Goal: Task Accomplishment & Management: Complete application form

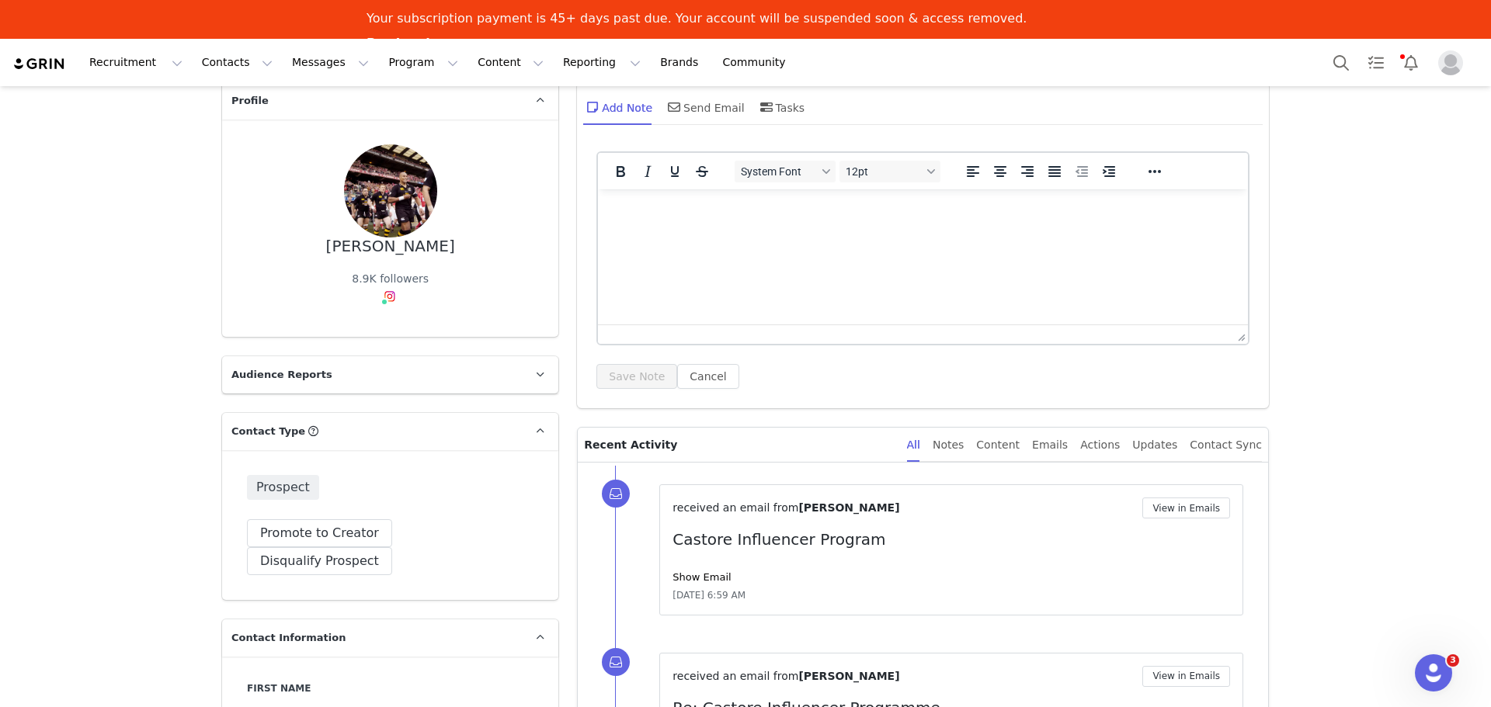
scroll to position [2, 0]
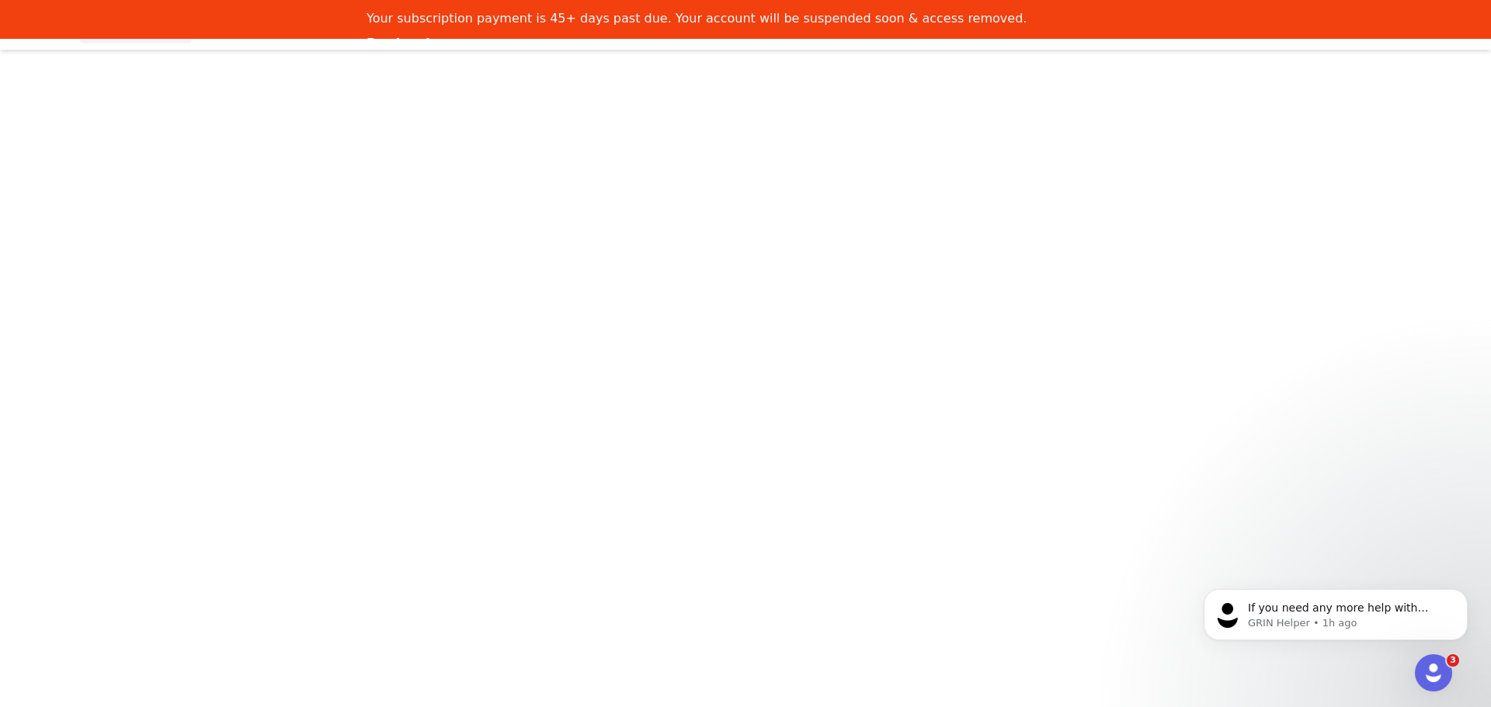
scroll to position [2, 0]
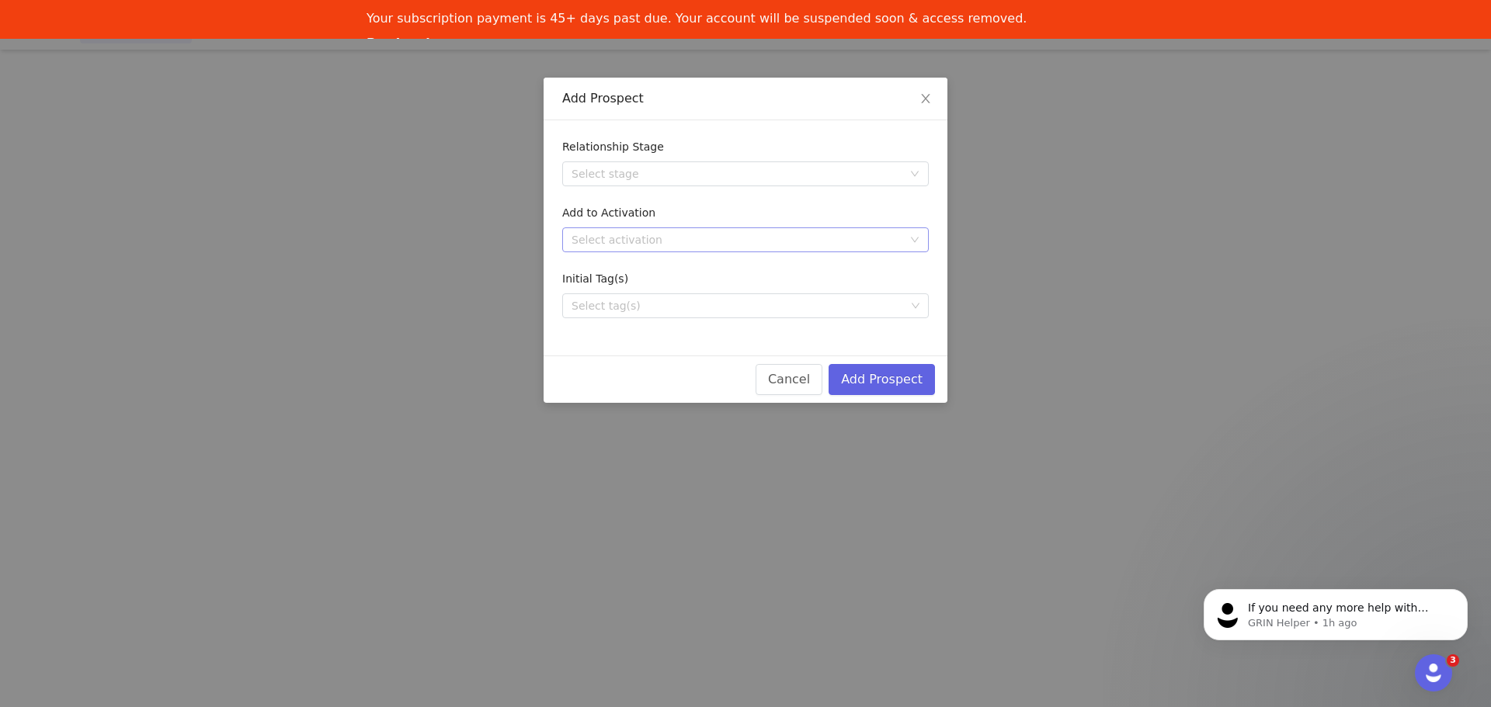
click at [738, 241] on div "Select activation" at bounding box center [736, 240] width 331 height 16
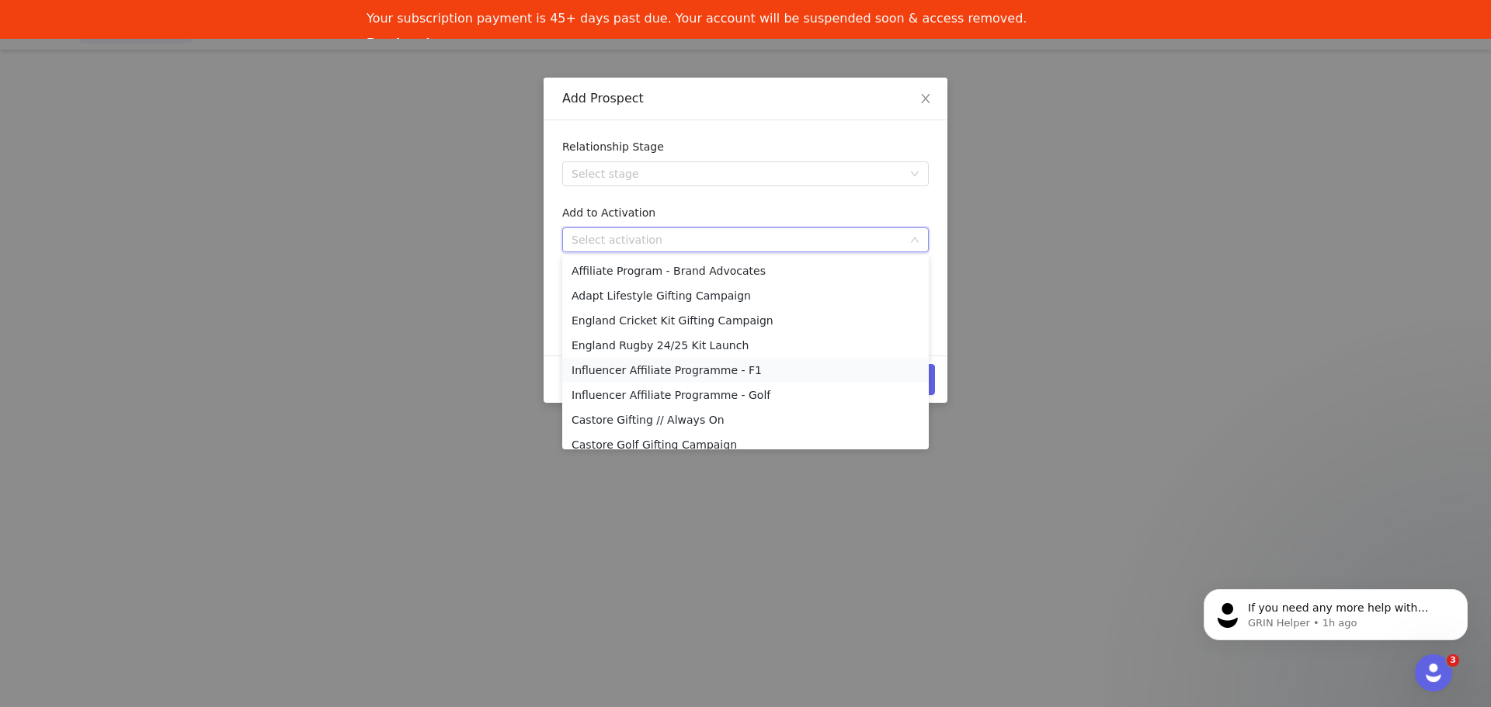
click at [736, 369] on li "Influencer Affiliate Programme - F1" at bounding box center [745, 370] width 366 height 25
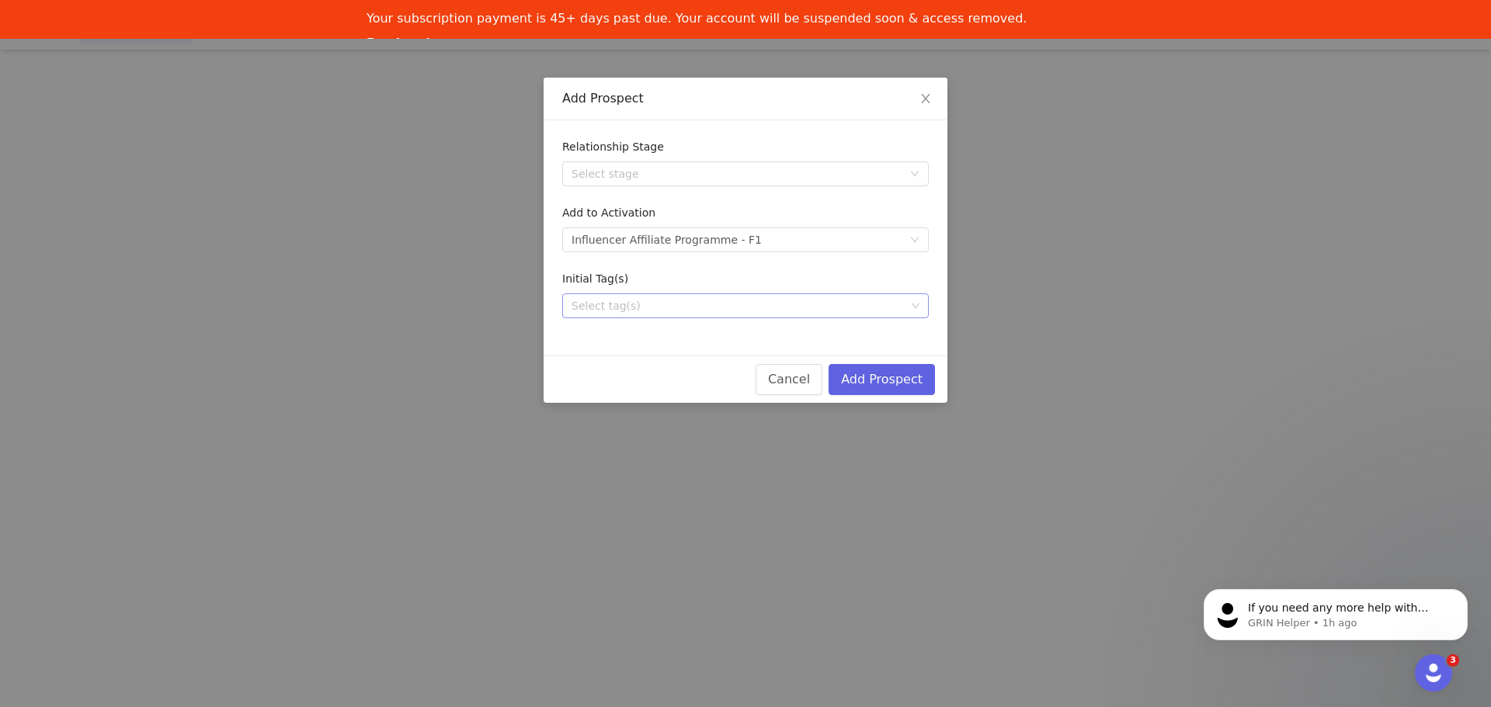
click at [759, 311] on div "Select tag(s)" at bounding box center [738, 306] width 334 height 16
type input "f"
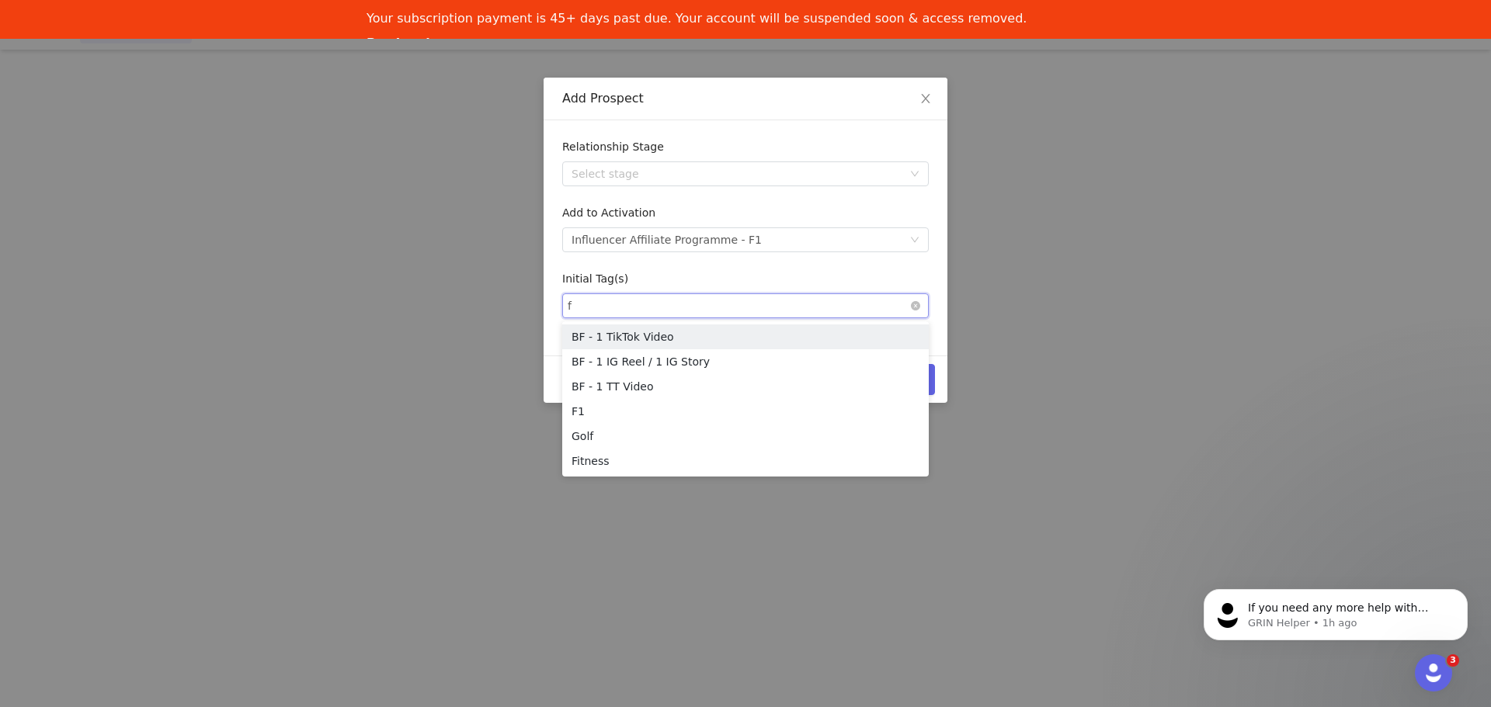
type input "f1"
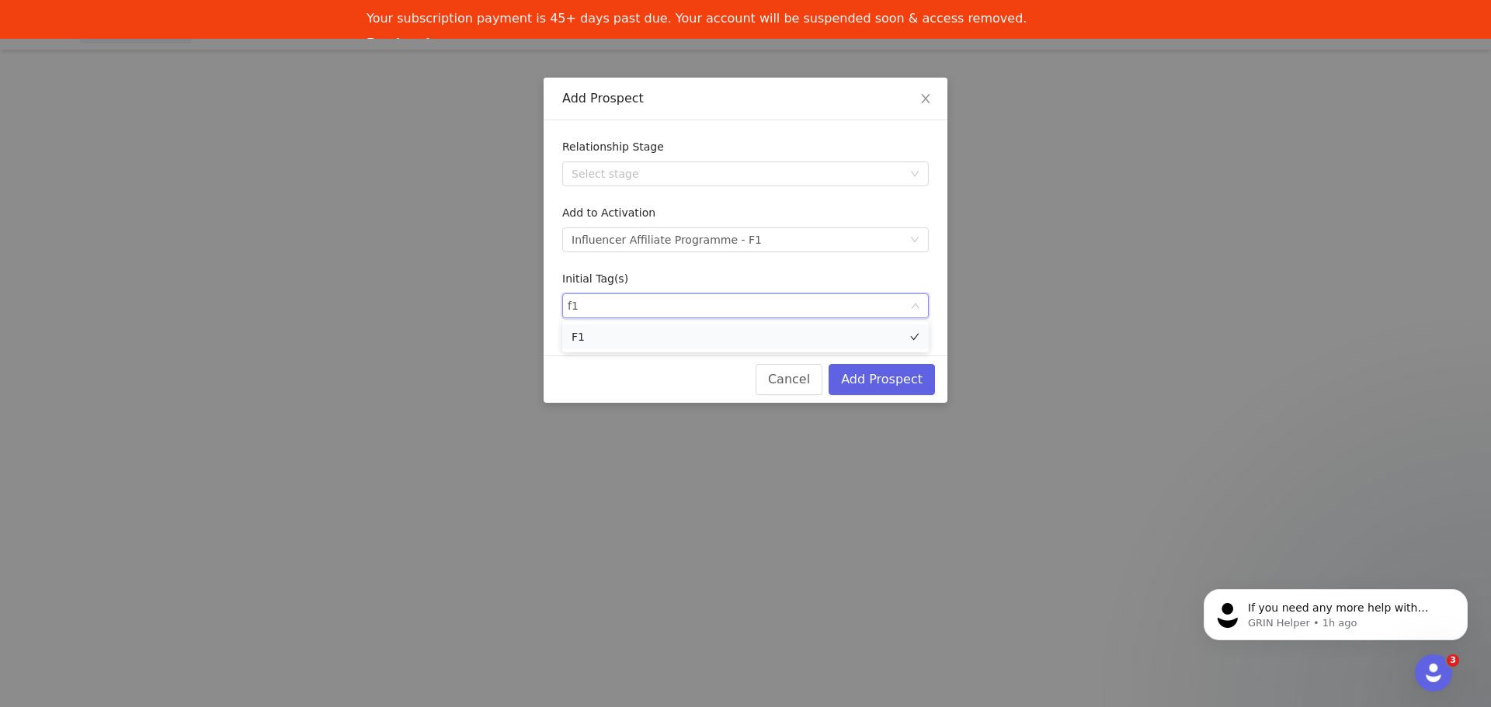
click at [743, 332] on li "F1" at bounding box center [745, 337] width 366 height 25
click at [885, 286] on div "Initial Tag(s)" at bounding box center [745, 282] width 366 height 23
click at [880, 309] on div "Select tag(s) F1" at bounding box center [739, 305] width 345 height 23
type input "to be"
click at [755, 338] on li "To be approved" at bounding box center [745, 337] width 366 height 25
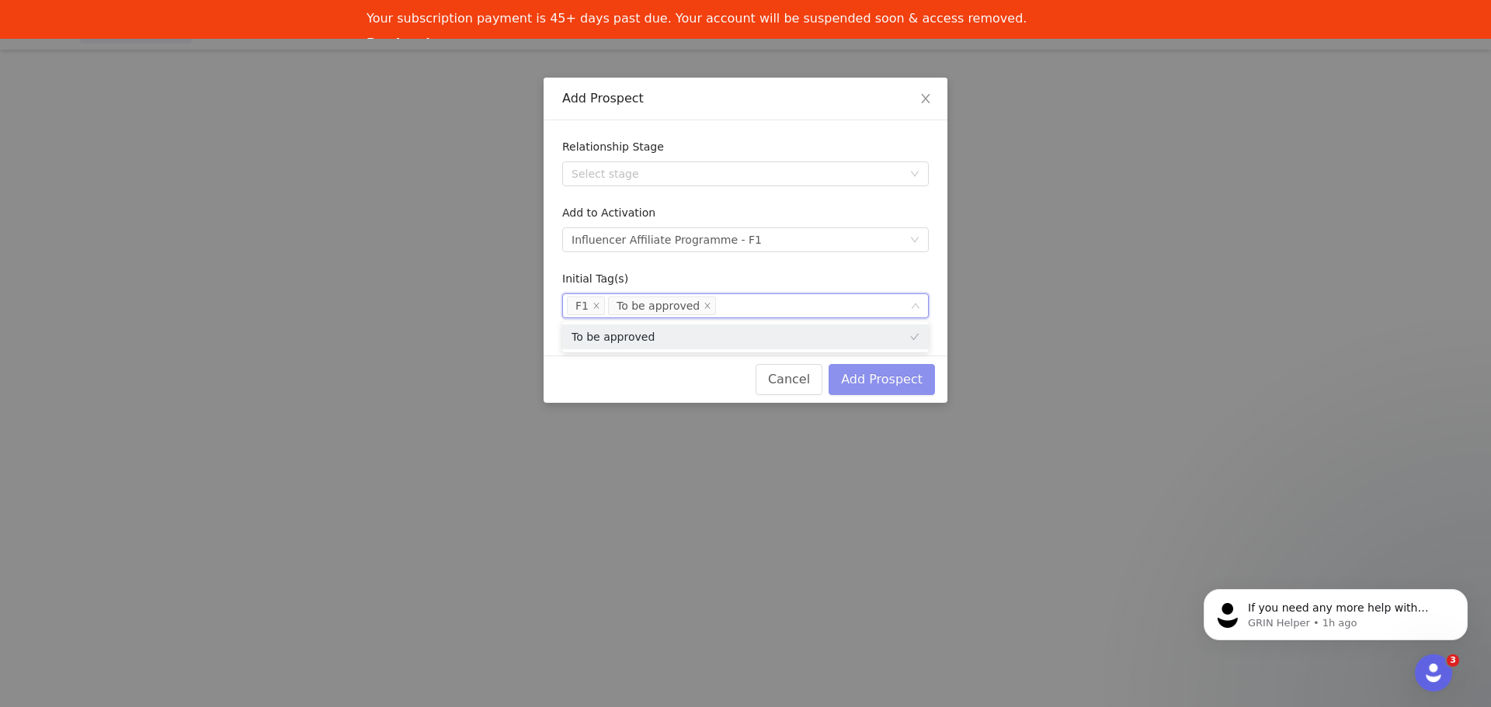
click at [903, 374] on button "Add Prospect" at bounding box center [881, 379] width 106 height 31
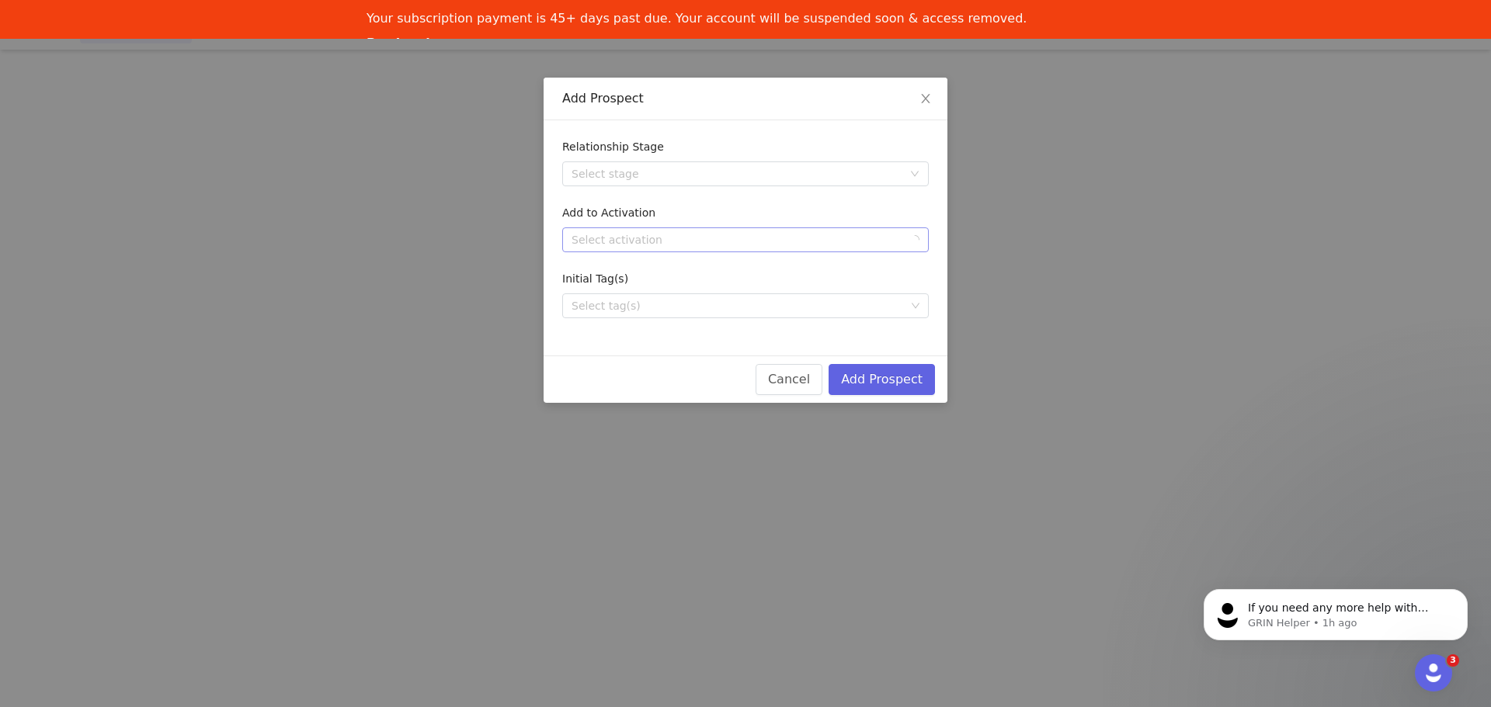
click at [617, 229] on div "Select activation" at bounding box center [740, 239] width 338 height 23
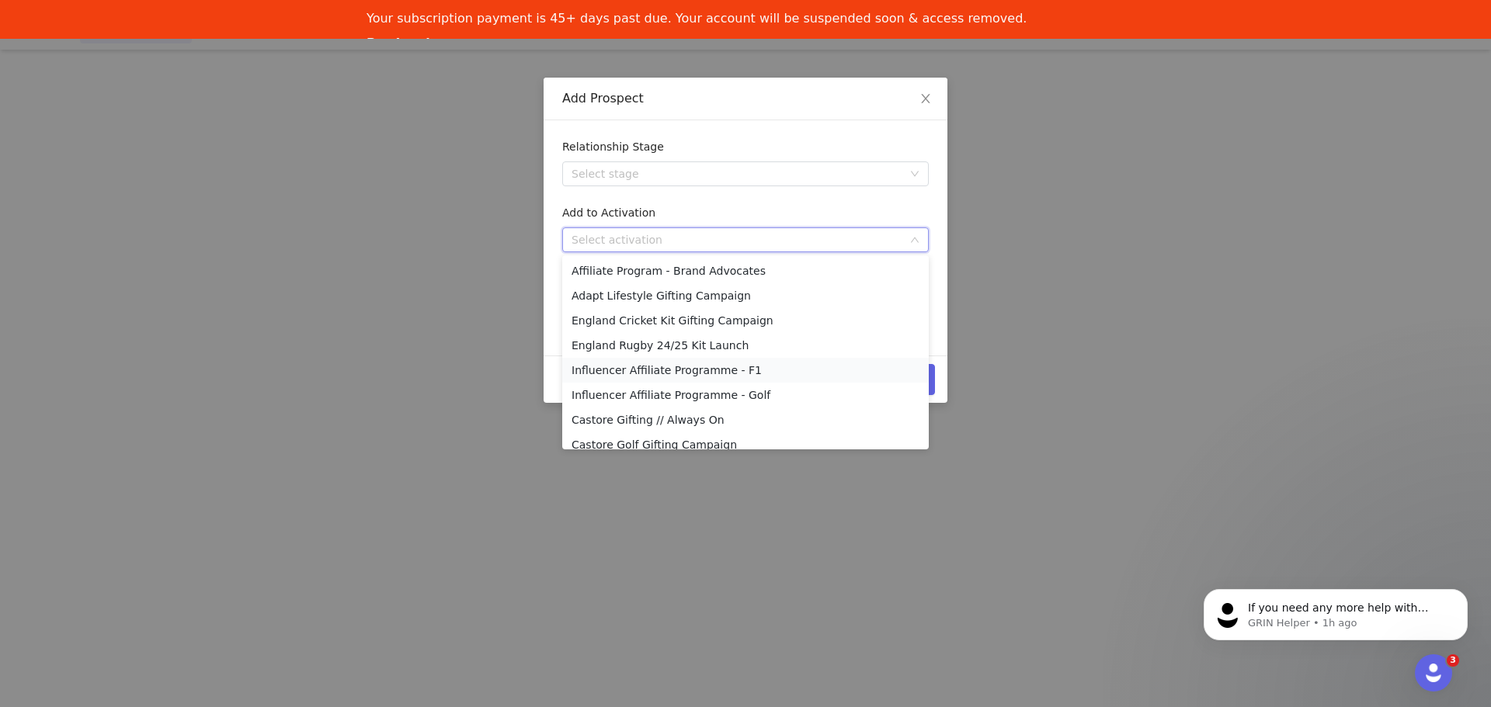
click at [682, 370] on li "Influencer Affiliate Programme - F1" at bounding box center [745, 370] width 366 height 25
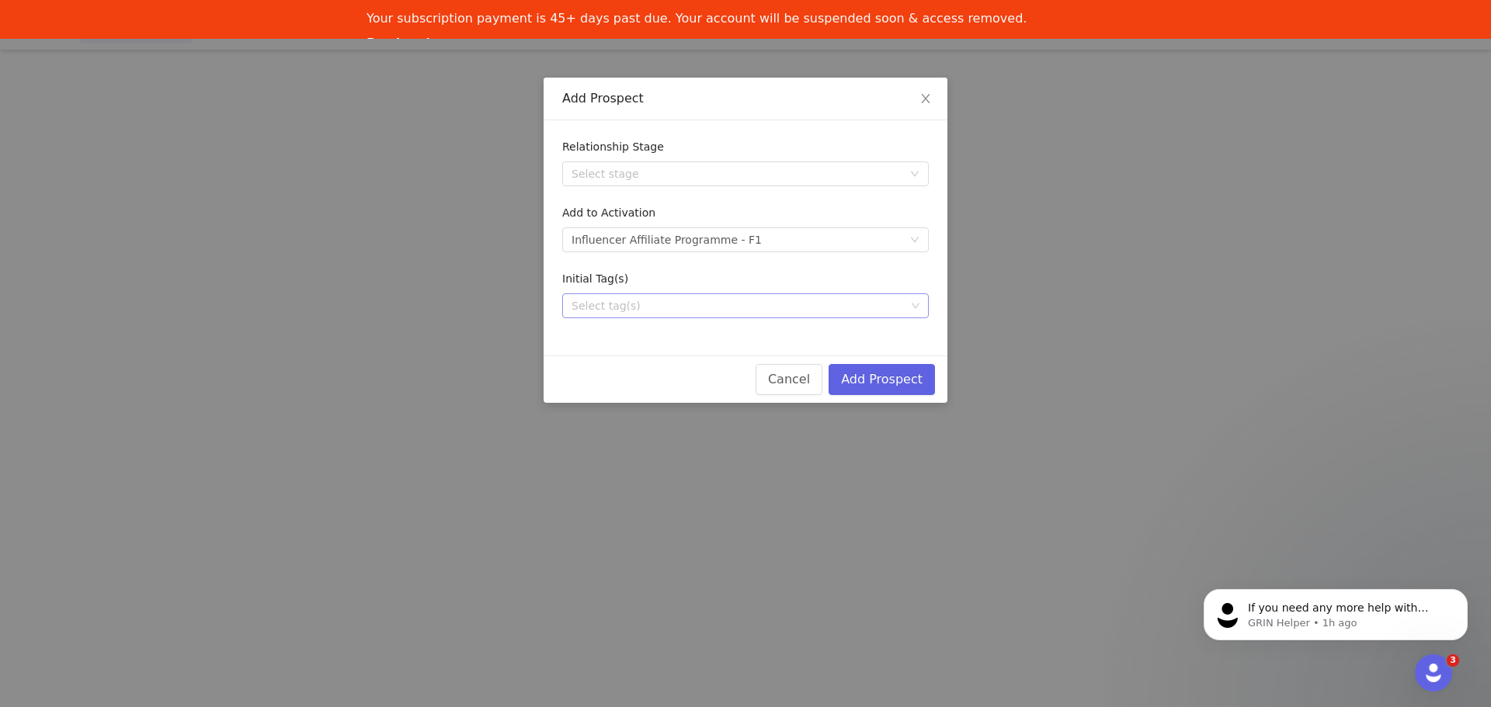
click at [807, 301] on div "Select tag(s)" at bounding box center [738, 306] width 334 height 16
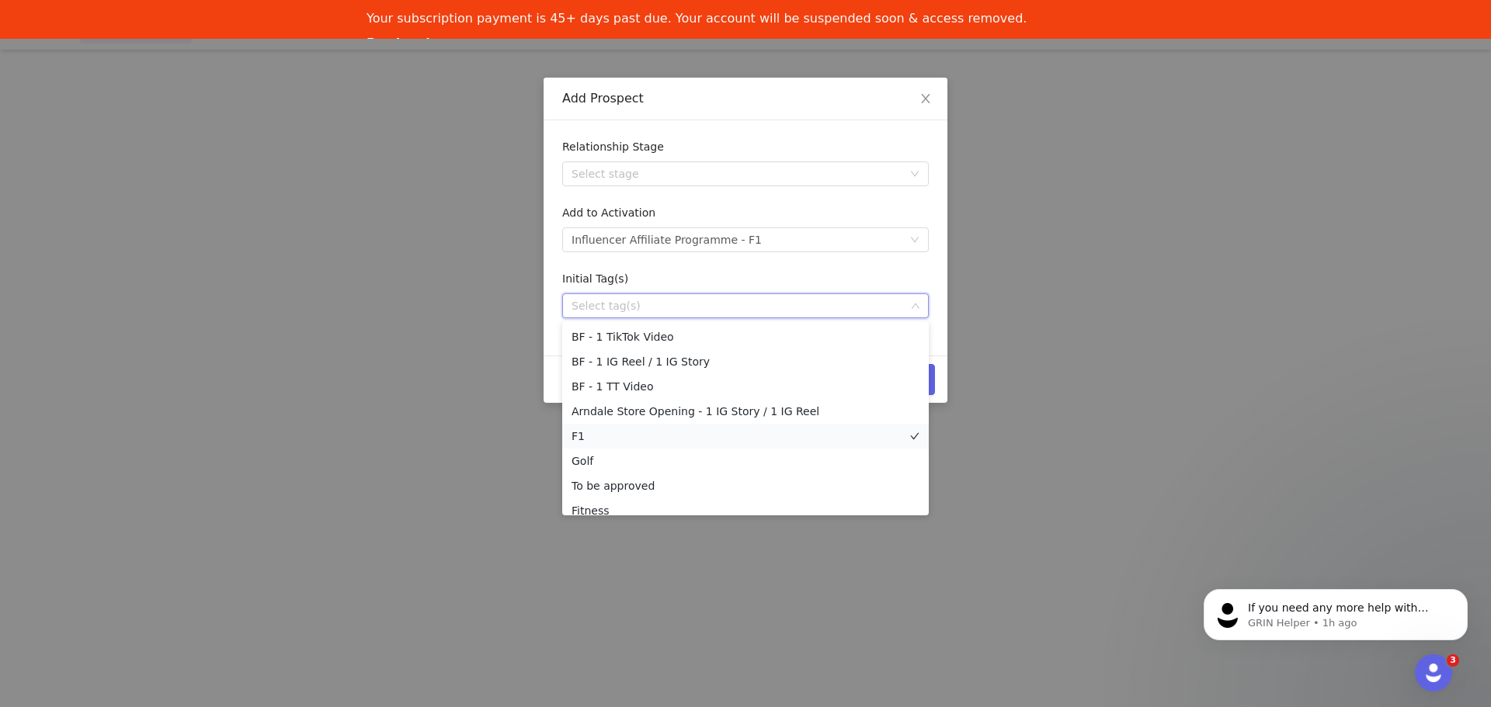
click at [626, 434] on li "F1" at bounding box center [745, 436] width 366 height 25
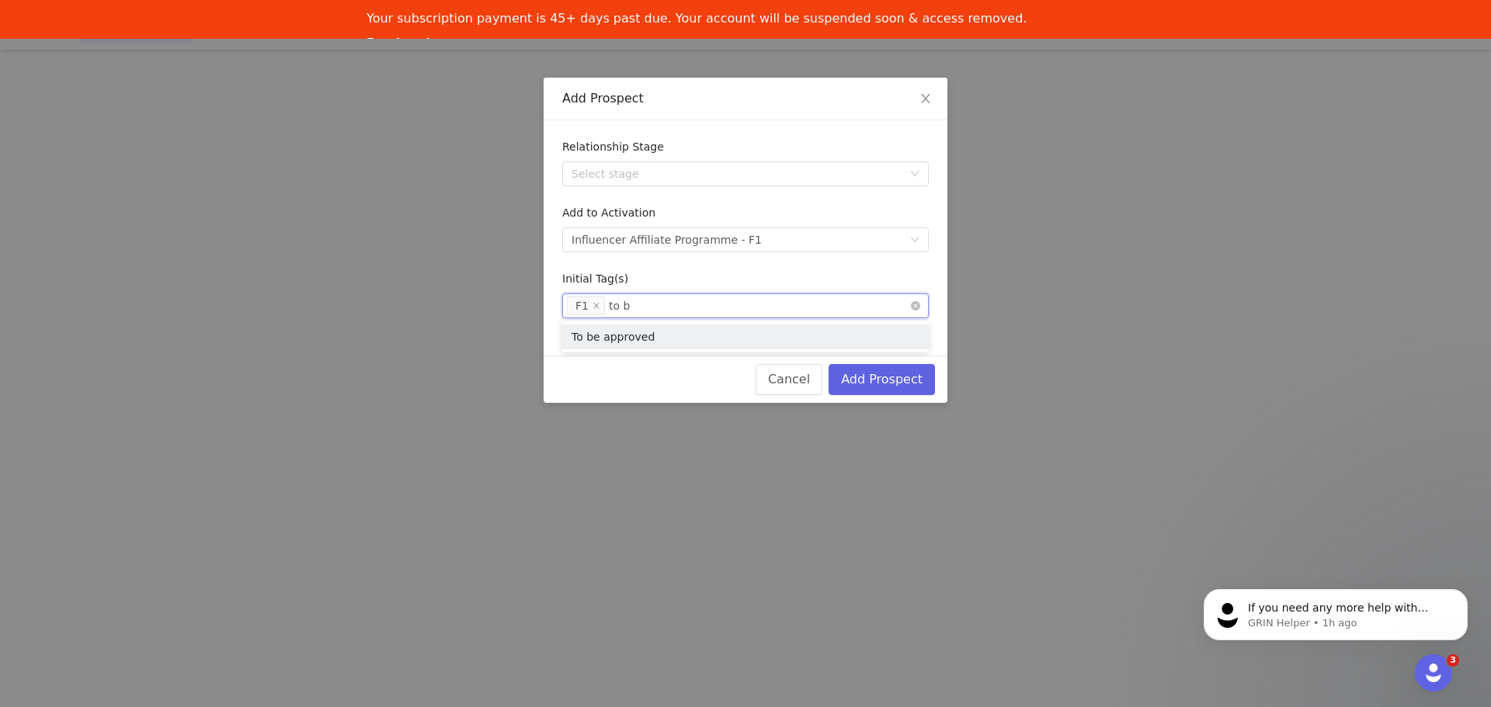
type input "to be"
click at [649, 331] on li "To be approved" at bounding box center [745, 337] width 366 height 25
click at [911, 377] on button "Add Prospect" at bounding box center [881, 379] width 106 height 31
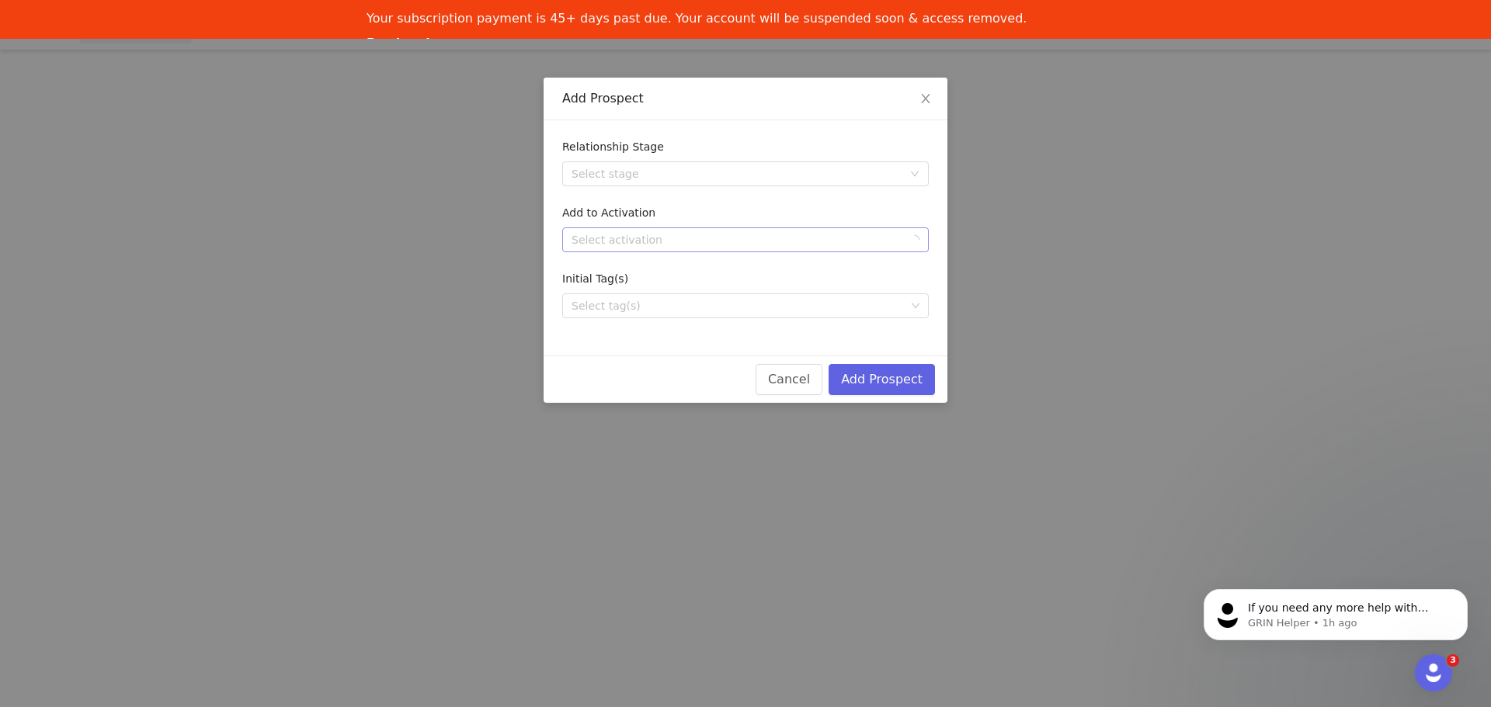
click at [844, 246] on div "Select activation" at bounding box center [736, 240] width 331 height 16
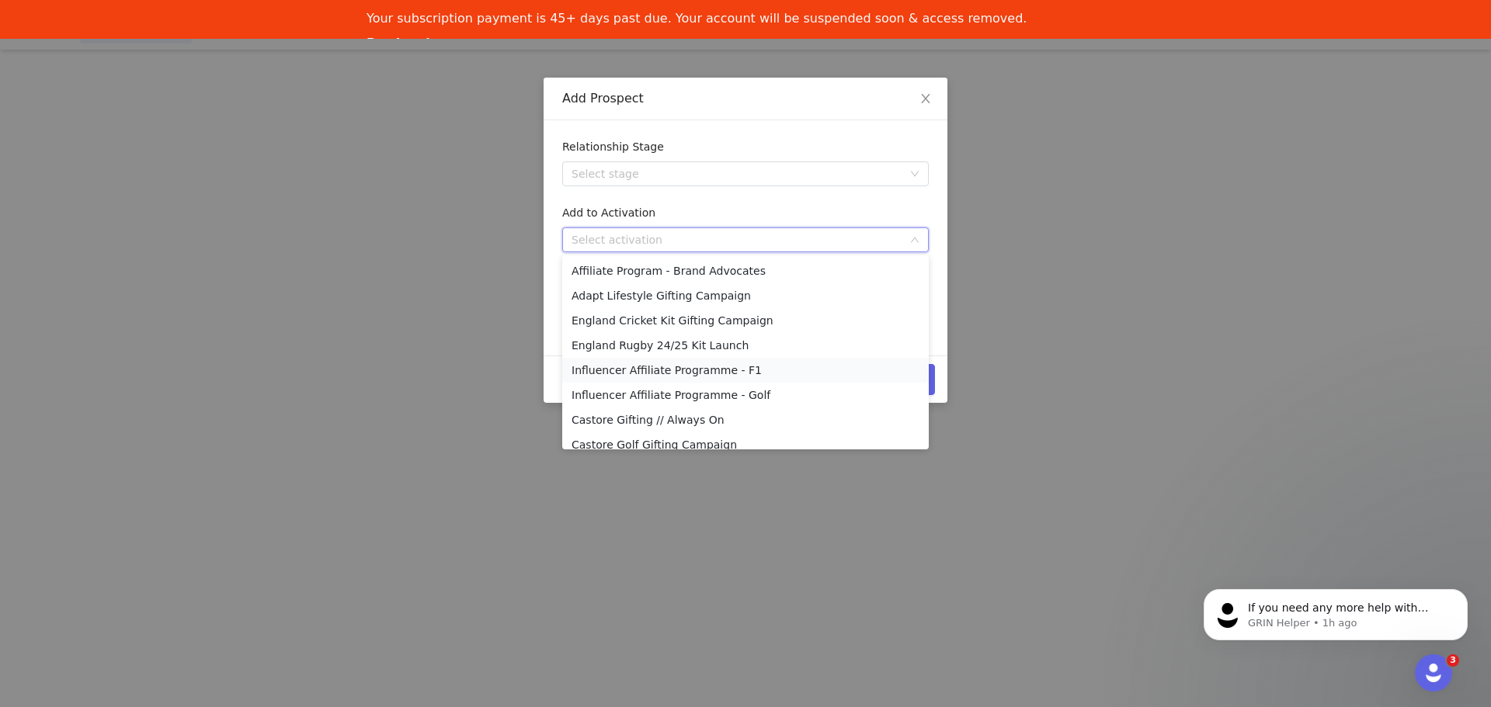
click at [704, 370] on li "Influencer Affiliate Programme - F1" at bounding box center [745, 370] width 366 height 25
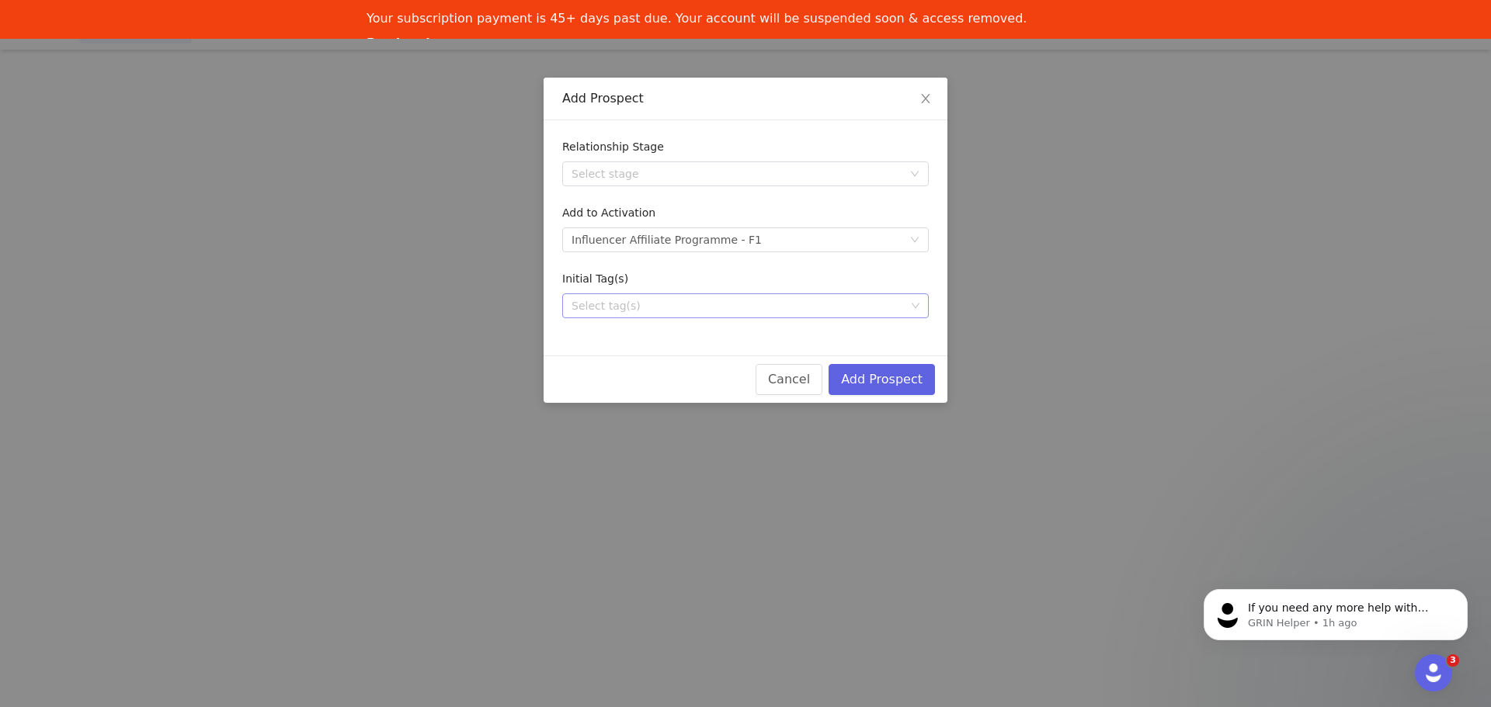
click at [832, 300] on div "Select tag(s)" at bounding box center [738, 306] width 334 height 16
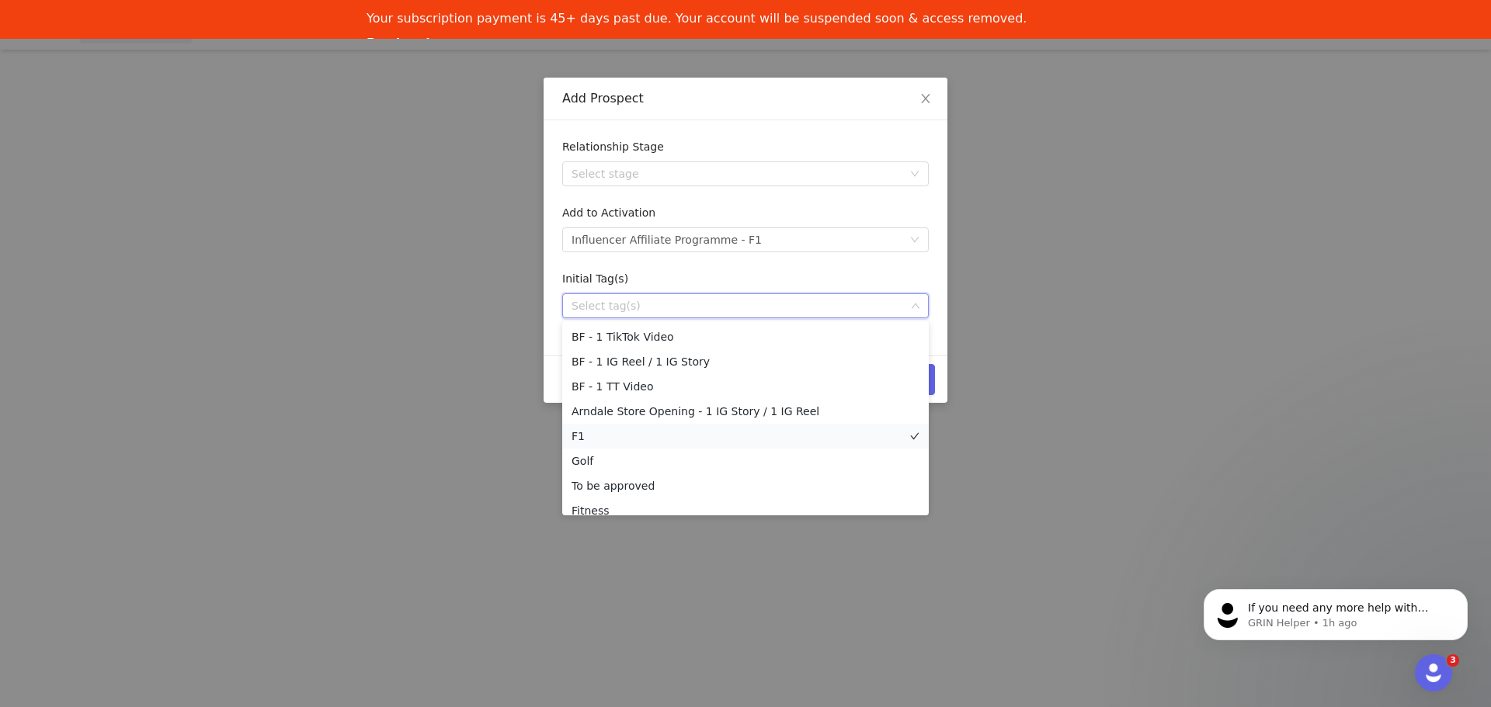
drag, startPoint x: 599, startPoint y: 438, endPoint x: 606, endPoint y: 443, distance: 8.9
click at [600, 438] on li "F1" at bounding box center [745, 436] width 366 height 25
click at [624, 487] on li "To be approved" at bounding box center [745, 486] width 366 height 25
click at [788, 267] on form "Relationship Stage Select stage Add to Activation Select activation Influencer …" at bounding box center [745, 228] width 366 height 179
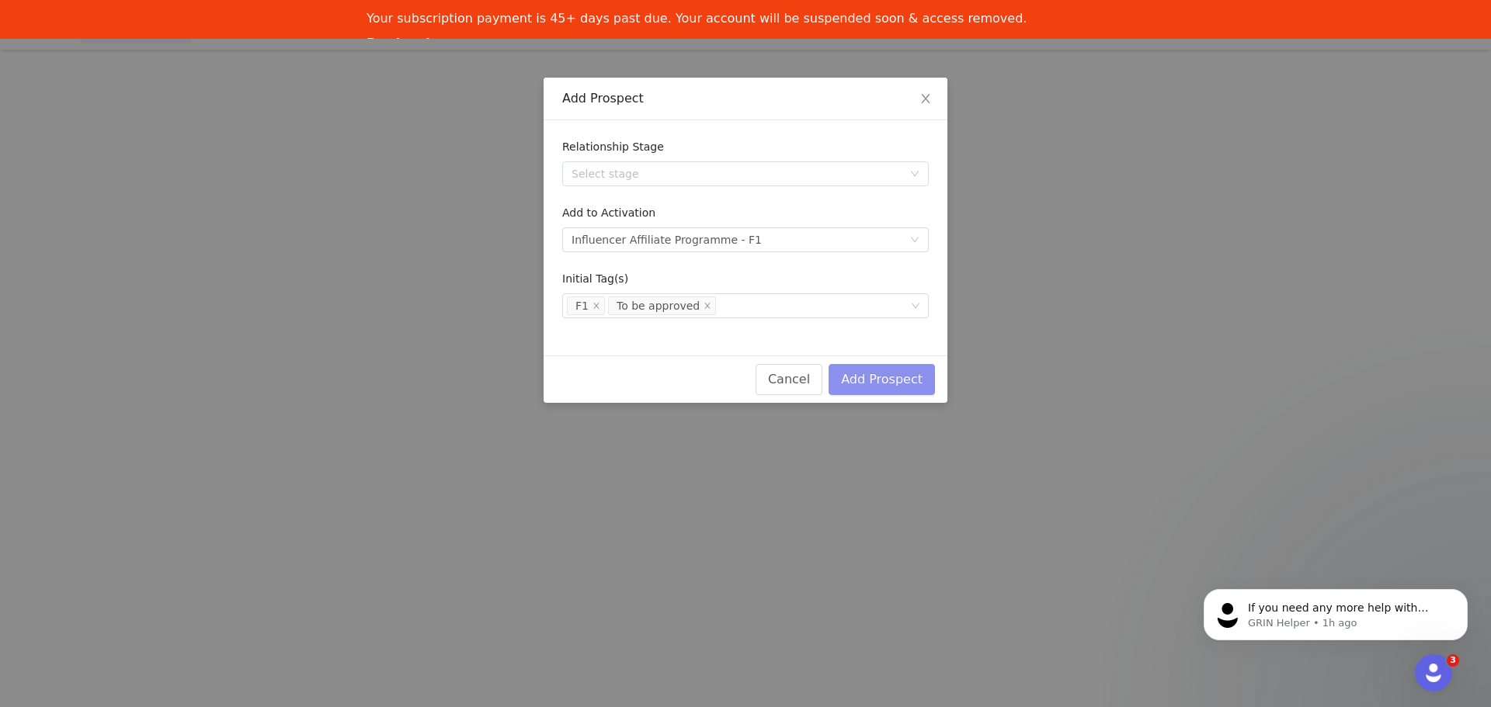
click at [882, 386] on button "Add Prospect" at bounding box center [881, 379] width 106 height 31
click at [805, 241] on div "Select activation" at bounding box center [736, 240] width 331 height 16
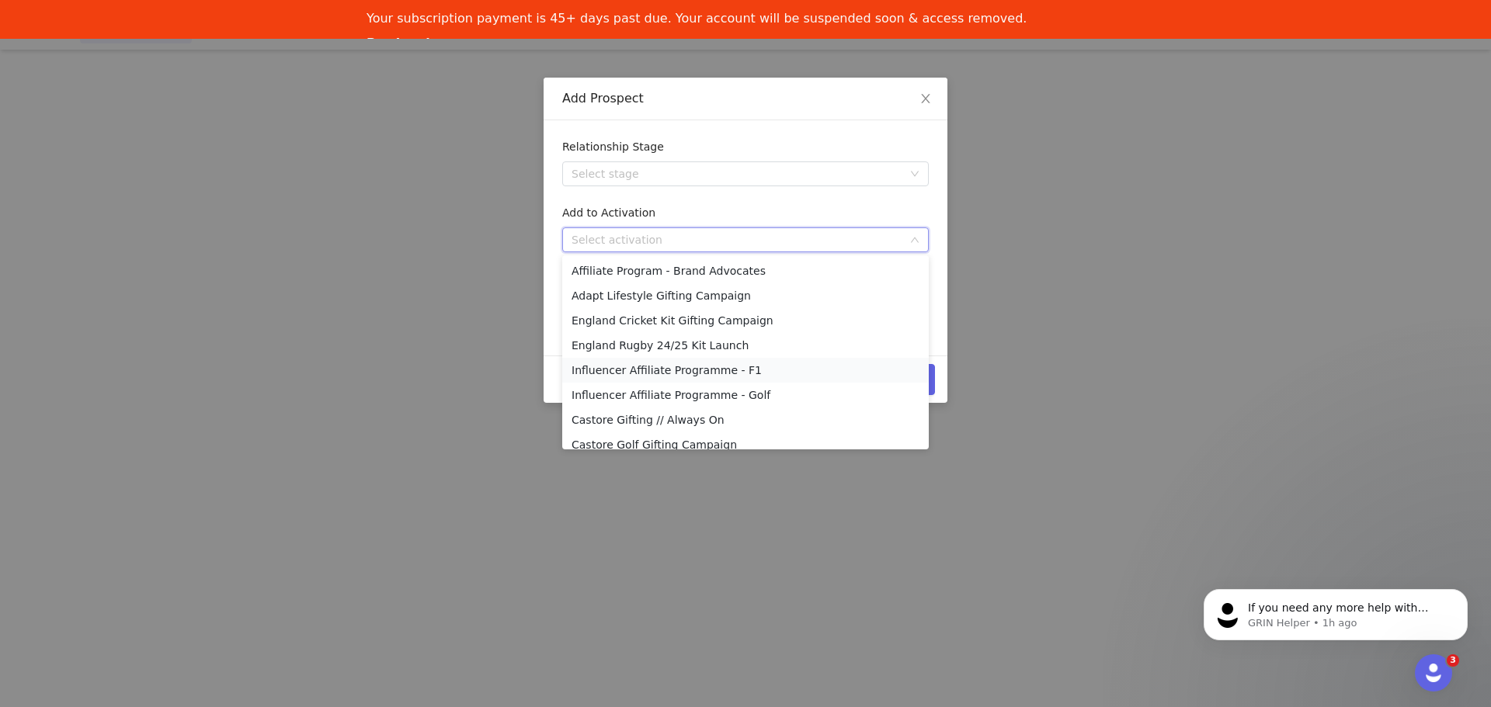
click at [679, 374] on li "Influencer Affiliate Programme - F1" at bounding box center [745, 370] width 366 height 25
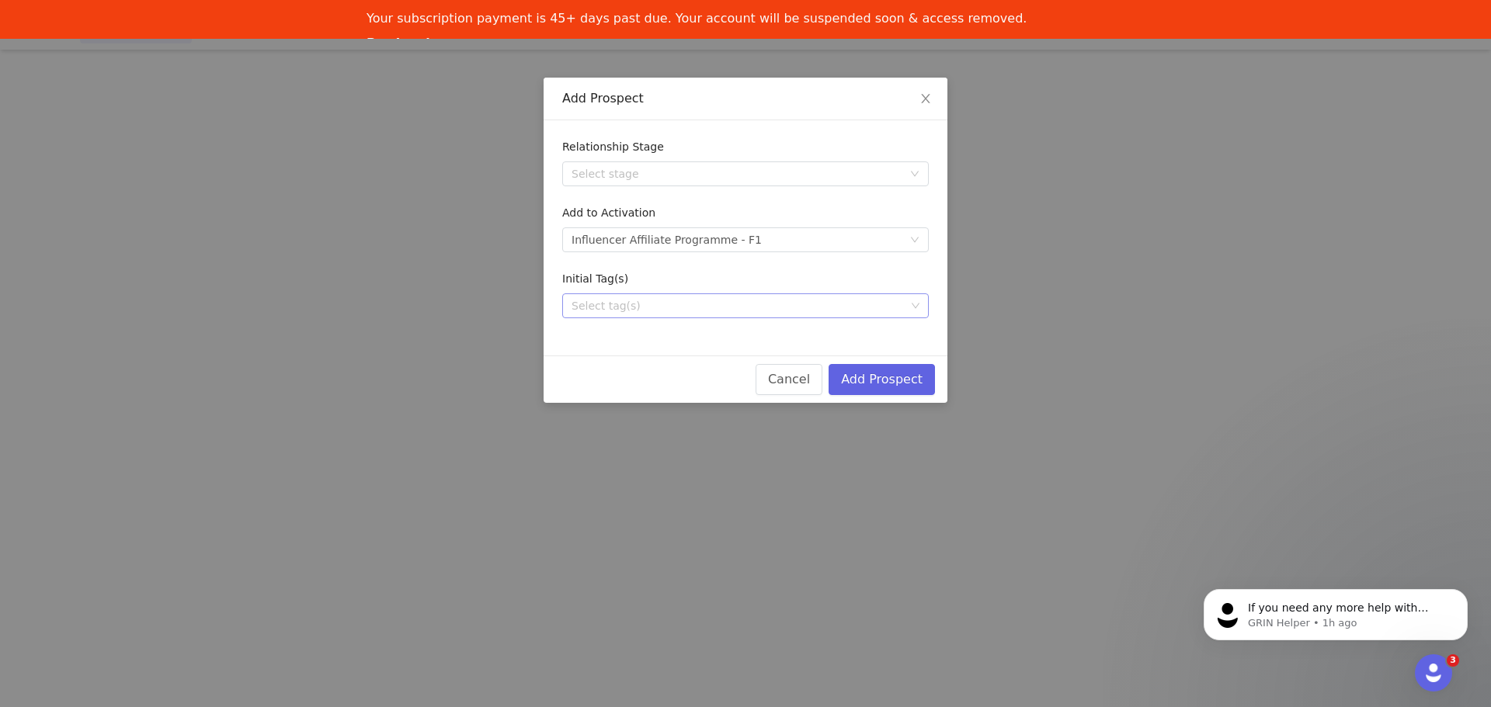
click at [753, 306] on div "Select tag(s)" at bounding box center [738, 306] width 334 height 16
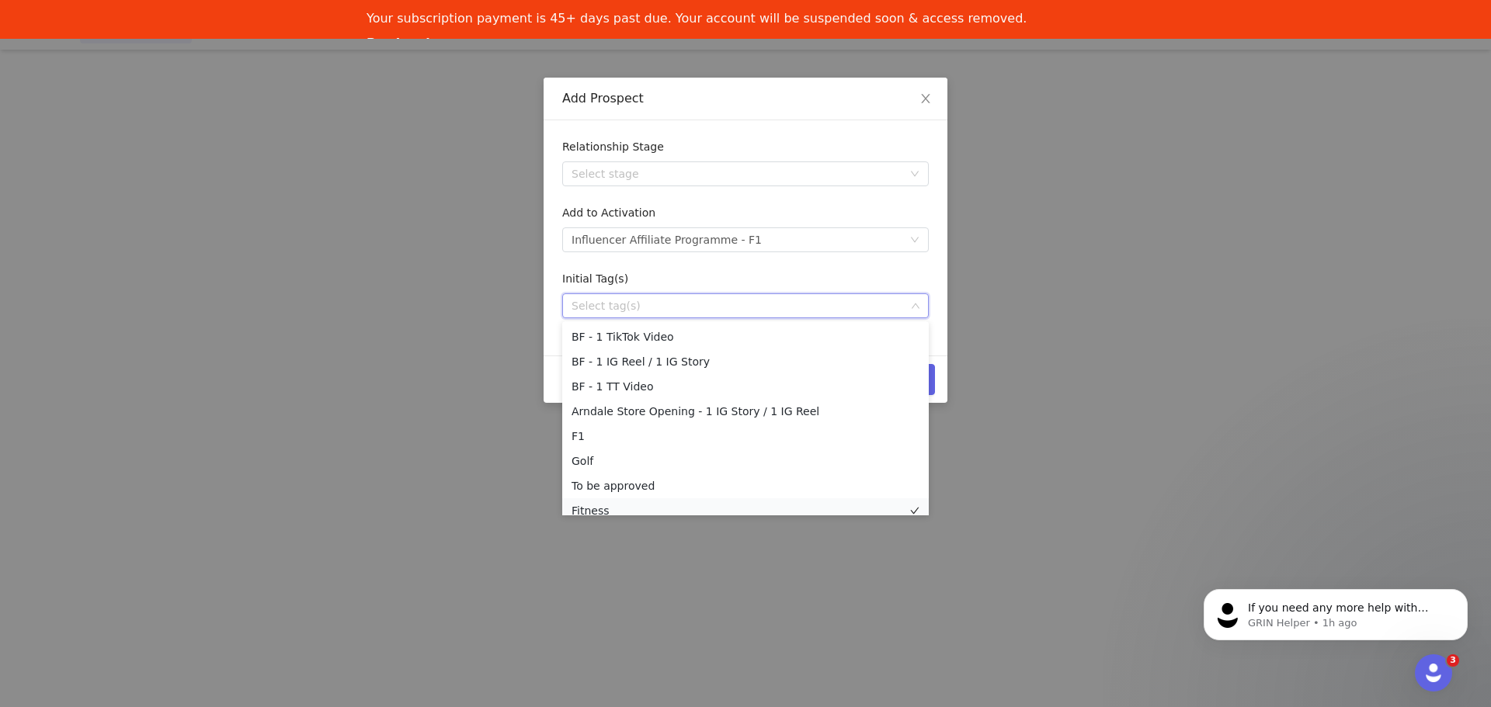
scroll to position [8, 0]
click at [599, 436] on li "F1" at bounding box center [745, 428] width 366 height 25
click at [609, 477] on li "To be approved" at bounding box center [745, 482] width 366 height 25
click at [838, 270] on form "Relationship Stage Select stage Add to Activation Select activation Influencer …" at bounding box center [745, 228] width 366 height 179
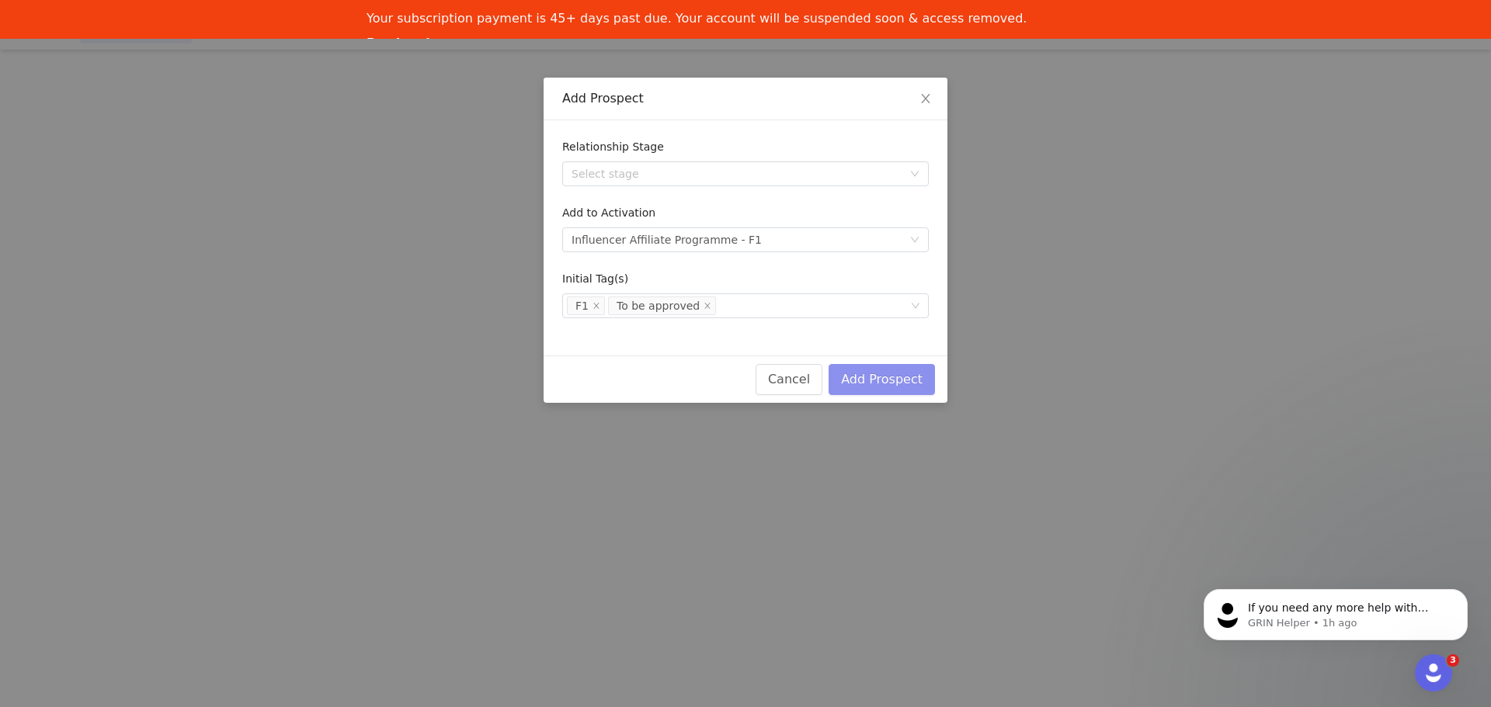
click at [917, 379] on button "Add Prospect" at bounding box center [881, 379] width 106 height 31
click at [776, 246] on div "Select activation" at bounding box center [736, 240] width 331 height 16
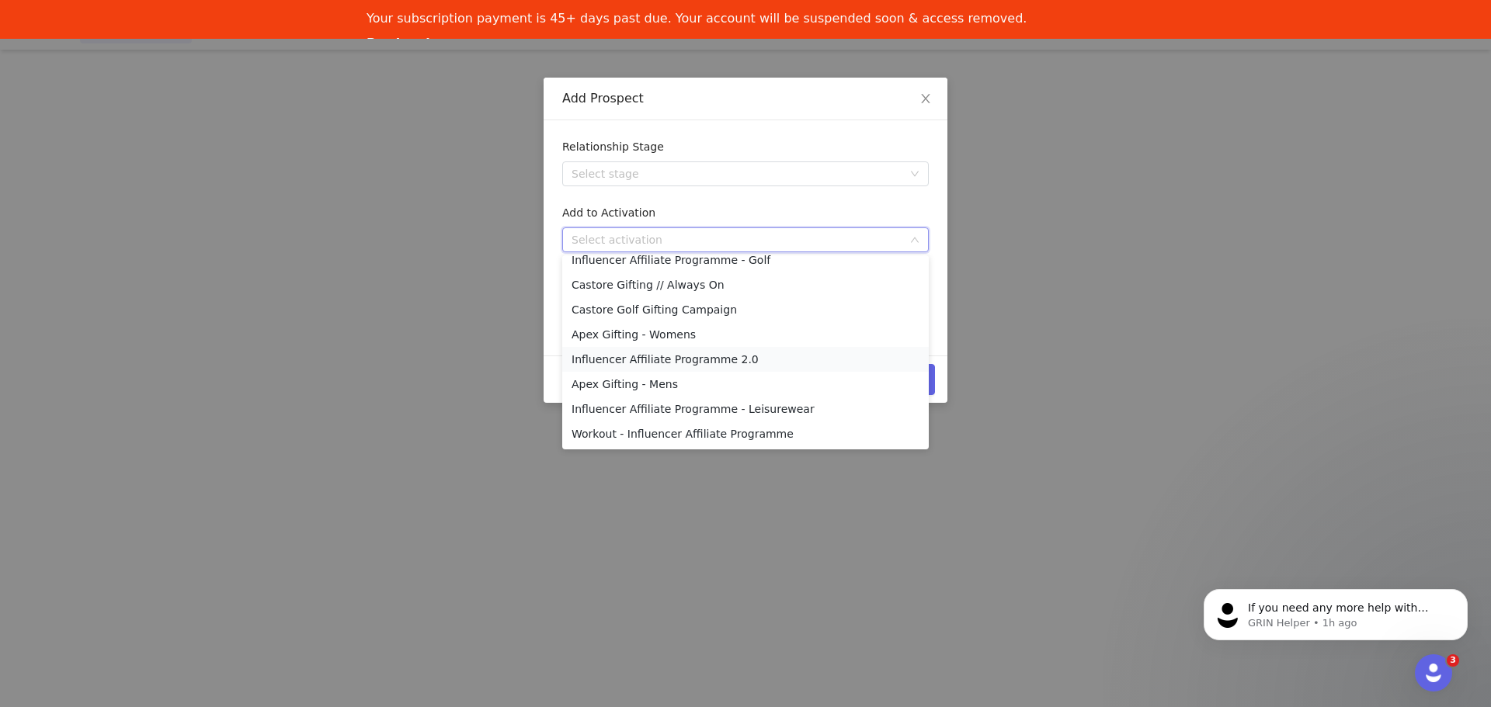
scroll to position [57, 0]
click at [707, 313] on li "Influencer Affiliate Programme - F1" at bounding box center [745, 312] width 366 height 25
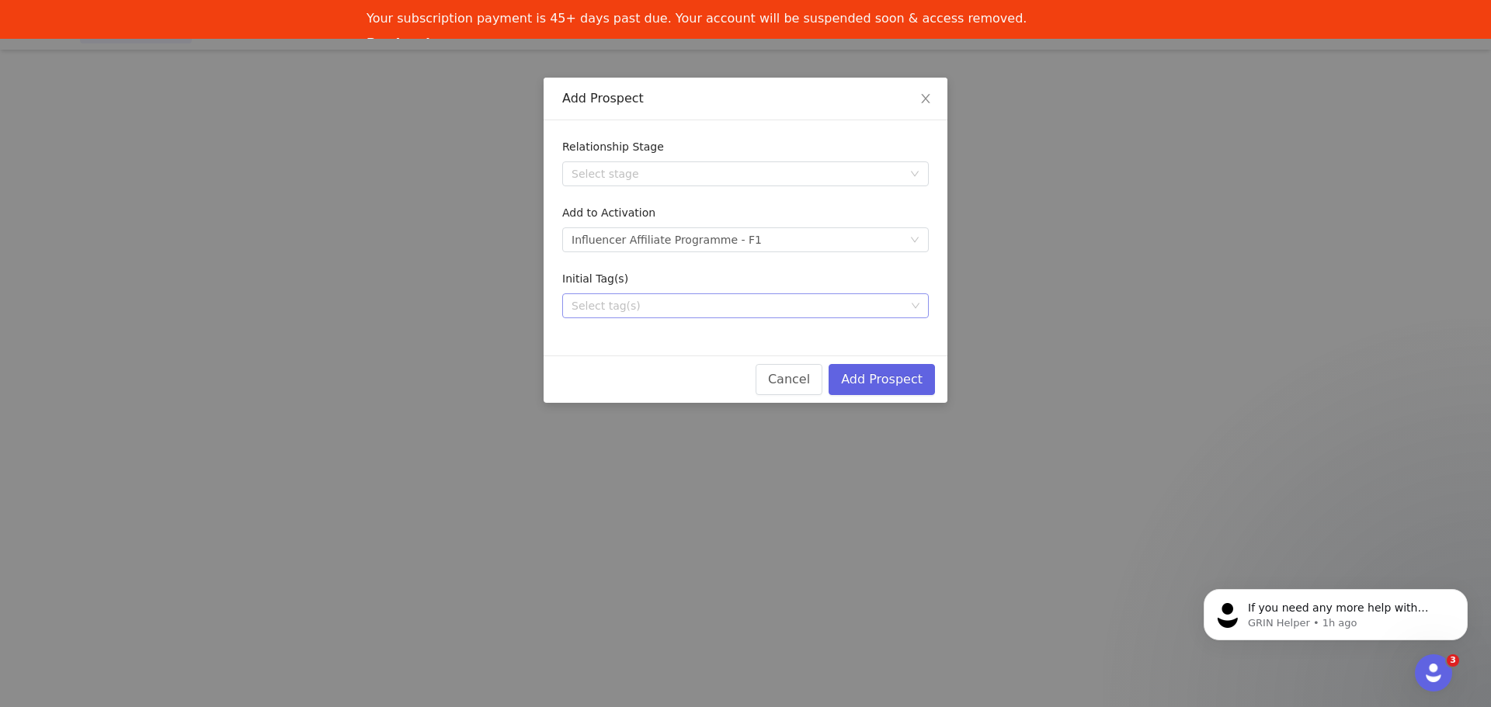
click at [828, 311] on div "Select tag(s)" at bounding box center [738, 306] width 334 height 16
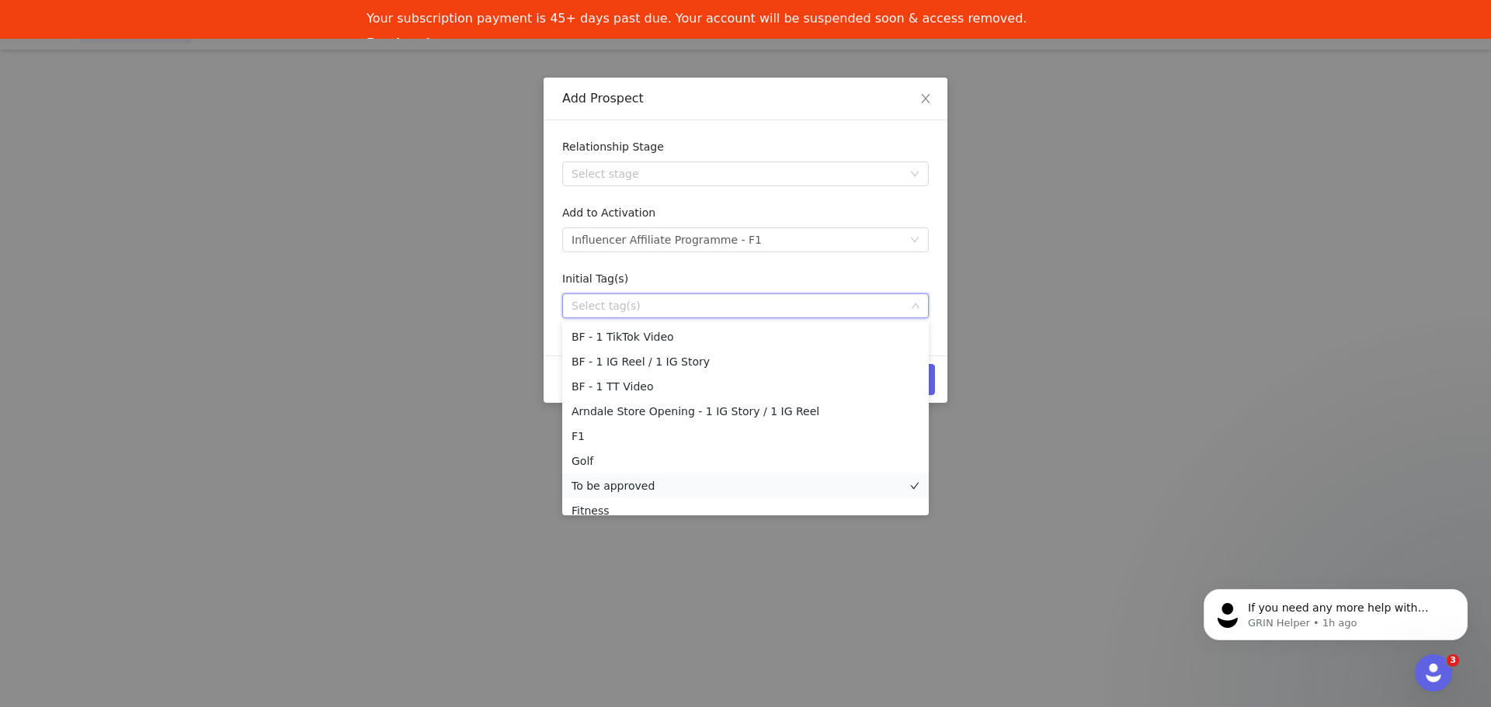
click at [618, 486] on li "To be approved" at bounding box center [745, 486] width 366 height 25
click at [580, 437] on li "F1" at bounding box center [745, 436] width 366 height 25
click at [702, 283] on div "Initial Tag(s)" at bounding box center [745, 282] width 366 height 23
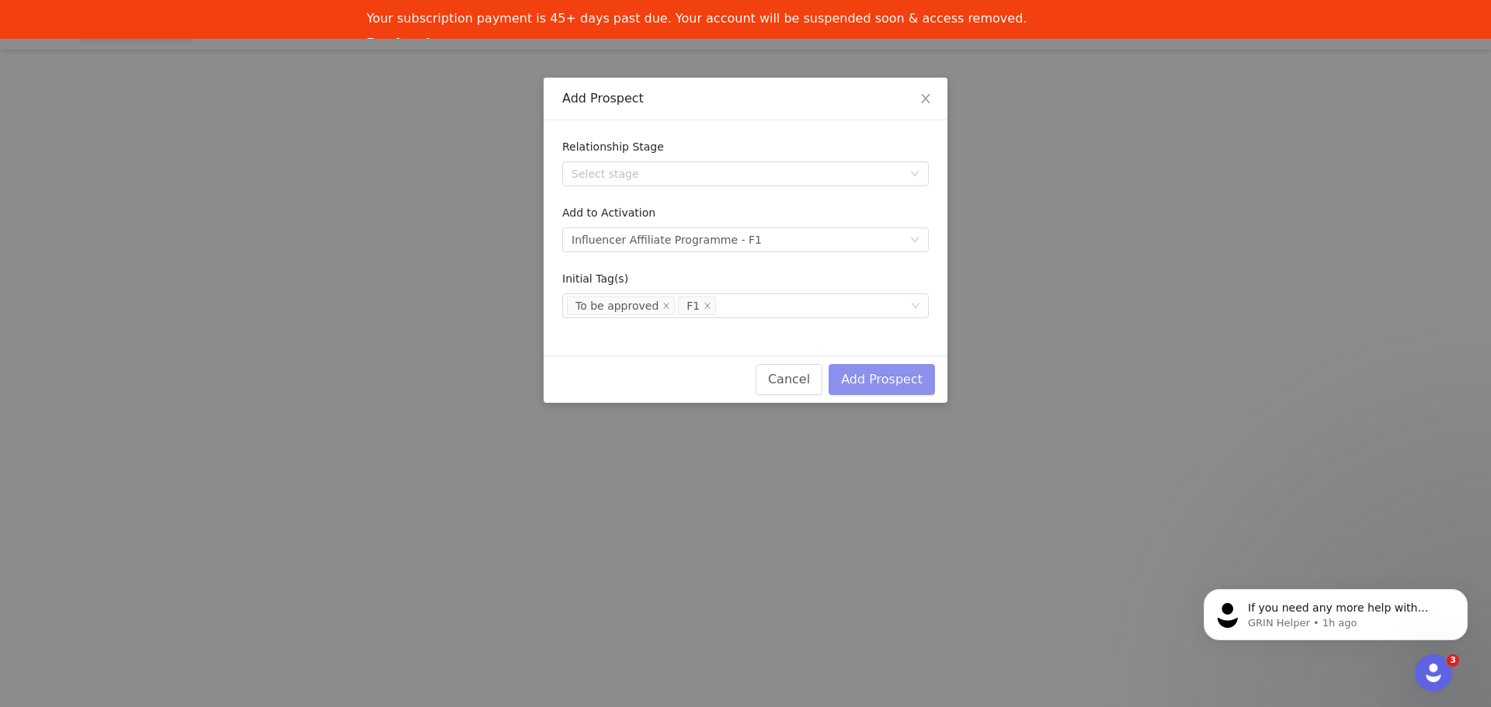
click at [918, 374] on button "Add Prospect" at bounding box center [881, 379] width 106 height 31
click at [804, 238] on div "Select activation" at bounding box center [736, 240] width 331 height 16
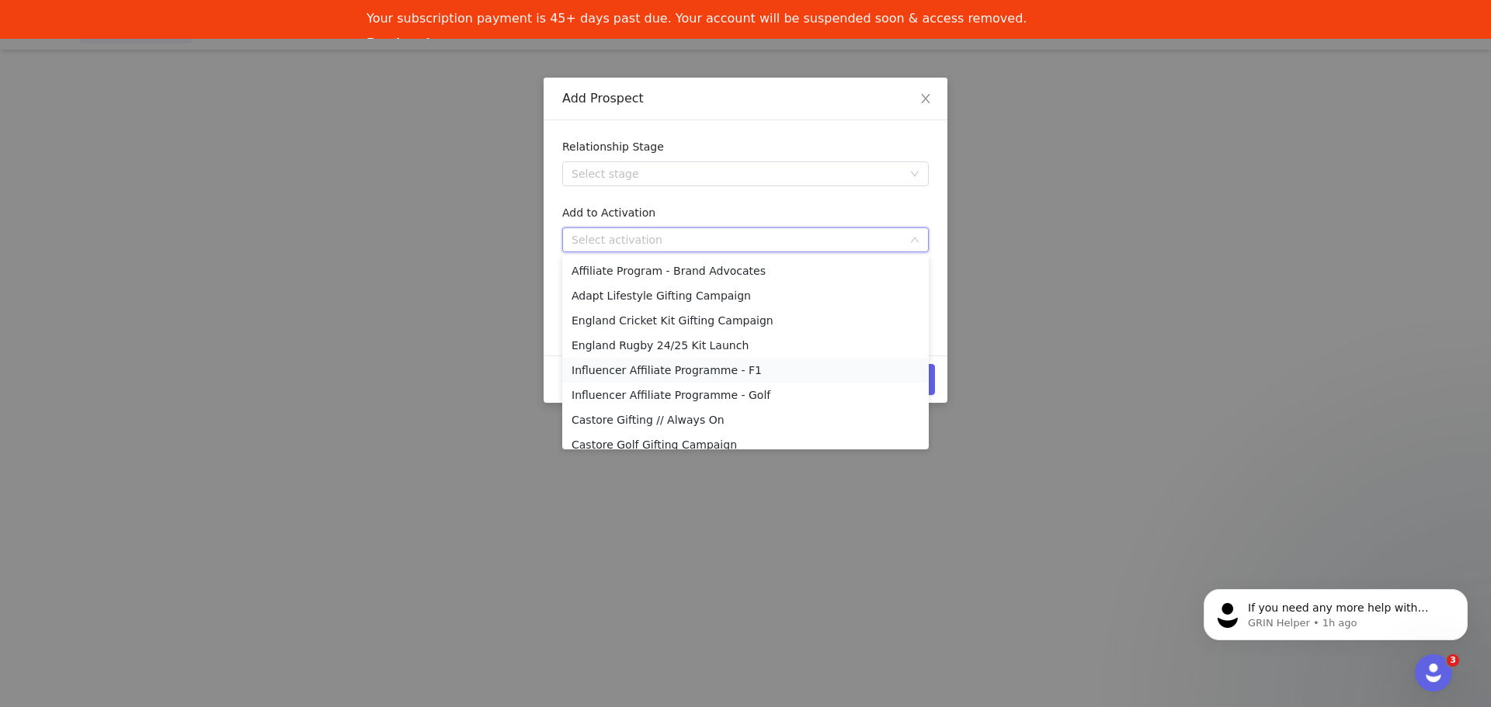
click at [726, 370] on li "Influencer Affiliate Programme - F1" at bounding box center [745, 370] width 366 height 25
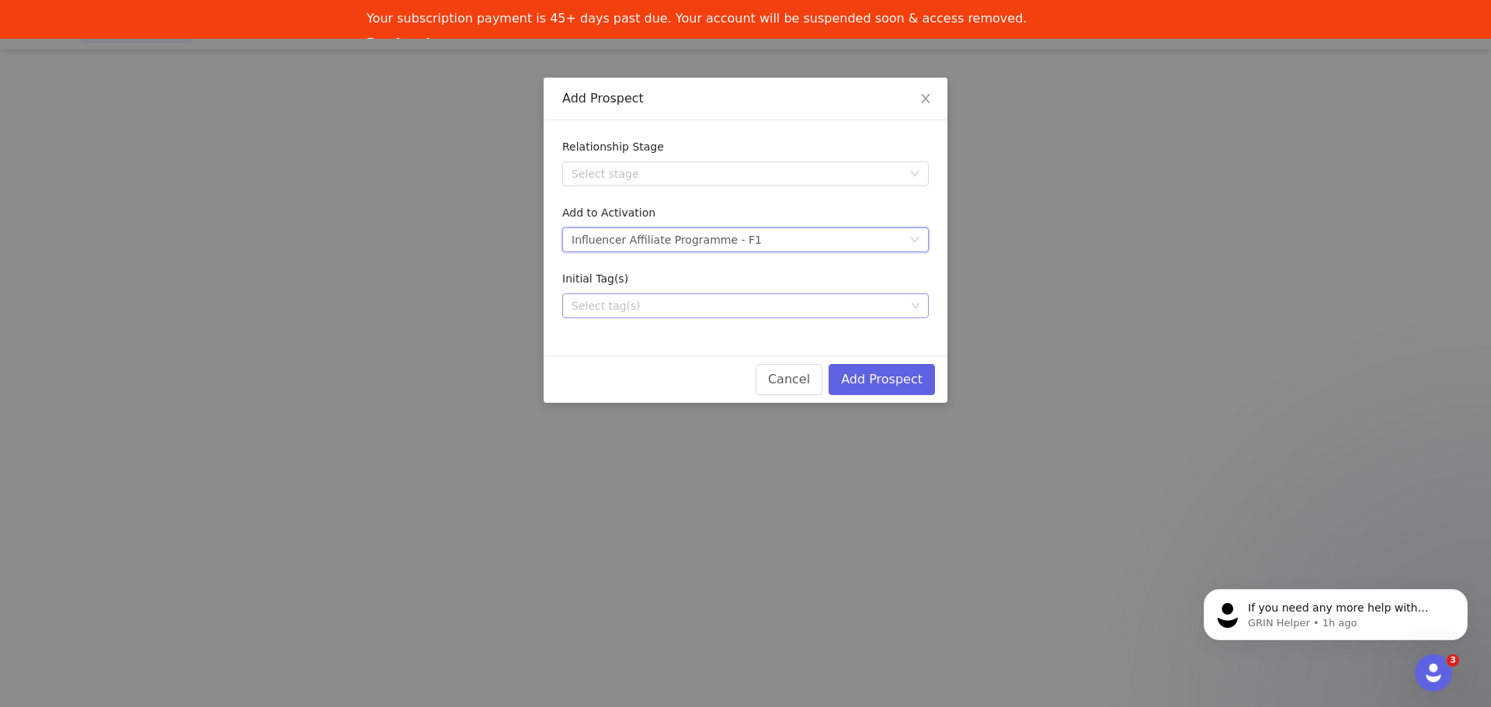
click at [569, 311] on input at bounding box center [571, 306] width 9 height 19
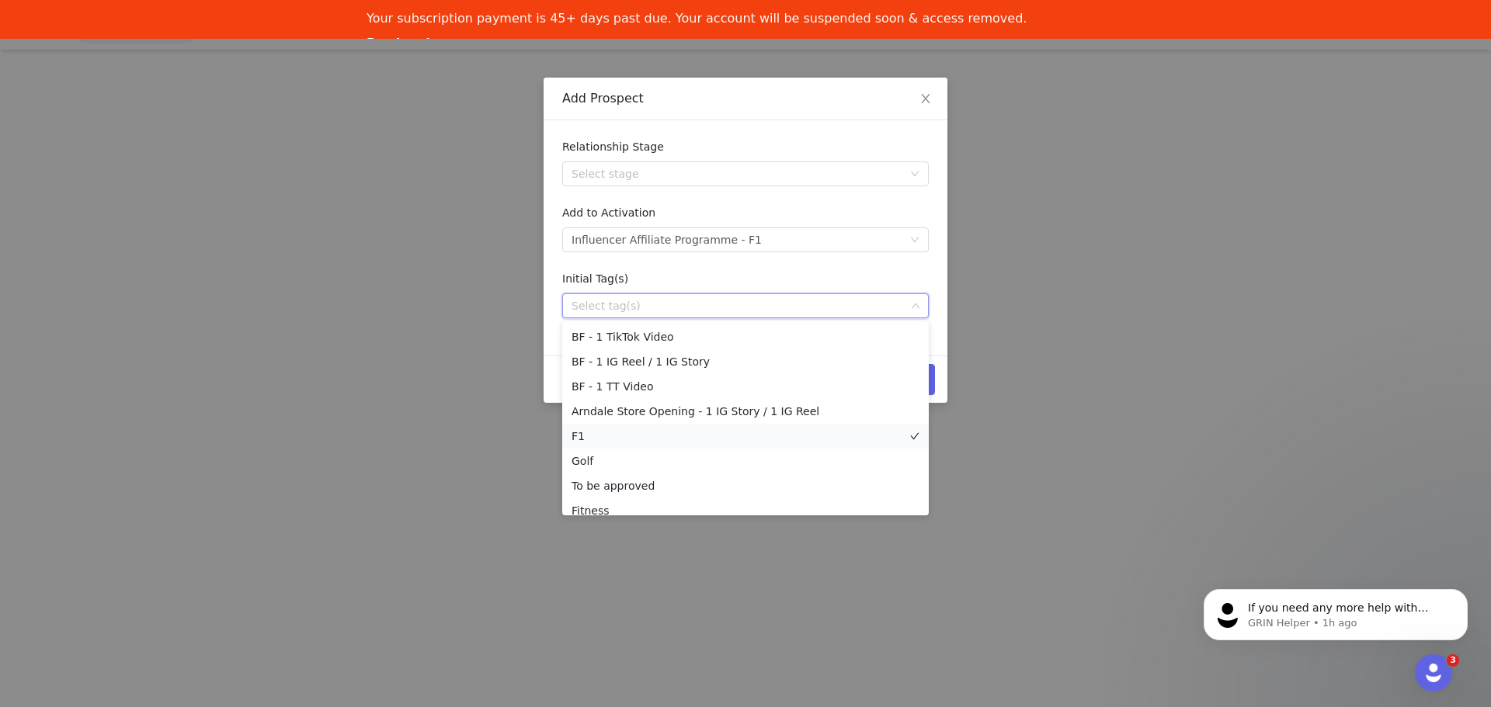
click at [579, 434] on li "F1" at bounding box center [745, 436] width 366 height 25
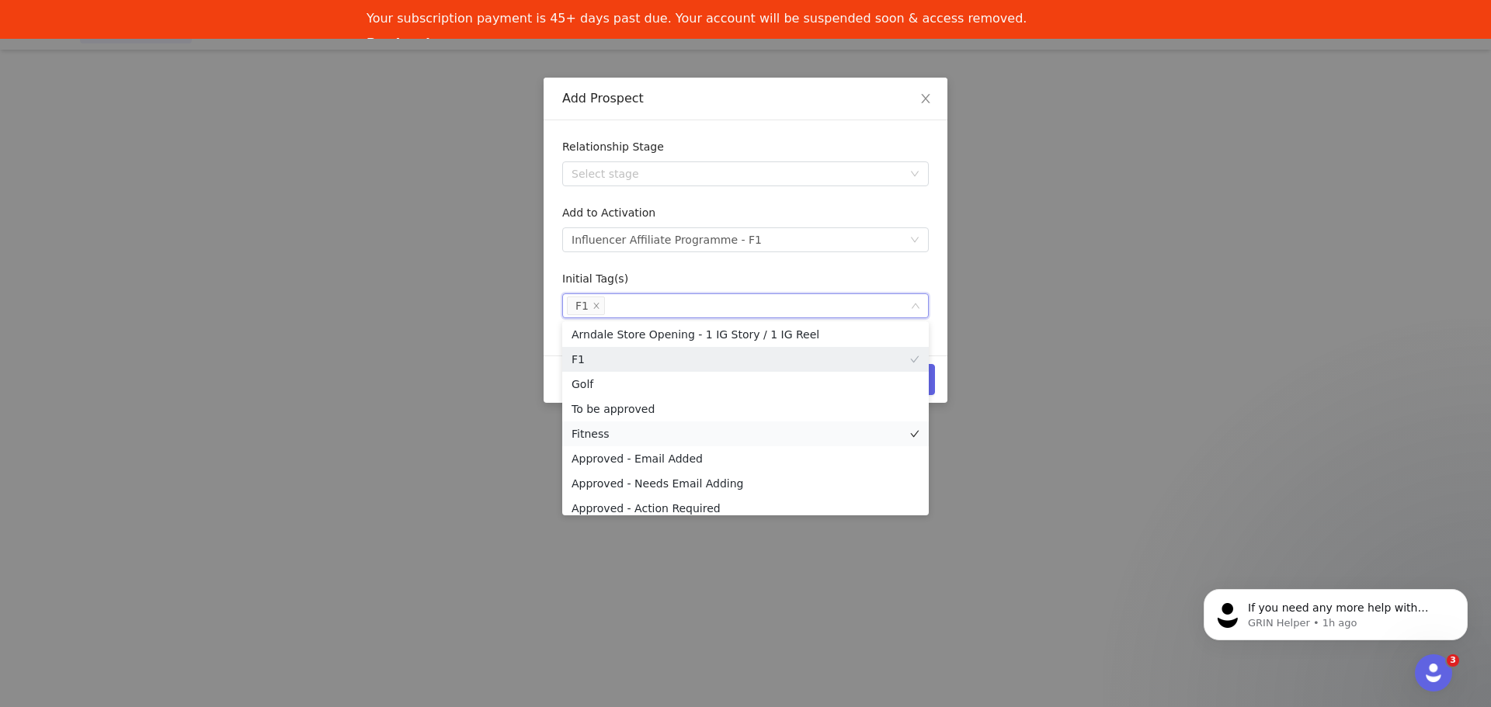
scroll to position [78, 0]
click at [650, 404] on li "To be approved" at bounding box center [745, 408] width 366 height 25
drag, startPoint x: 745, startPoint y: 266, endPoint x: 769, endPoint y: 269, distance: 24.3
click at [748, 265] on form "Relationship Stage Select stage Add to Activation Select activation Influencer …" at bounding box center [745, 228] width 366 height 179
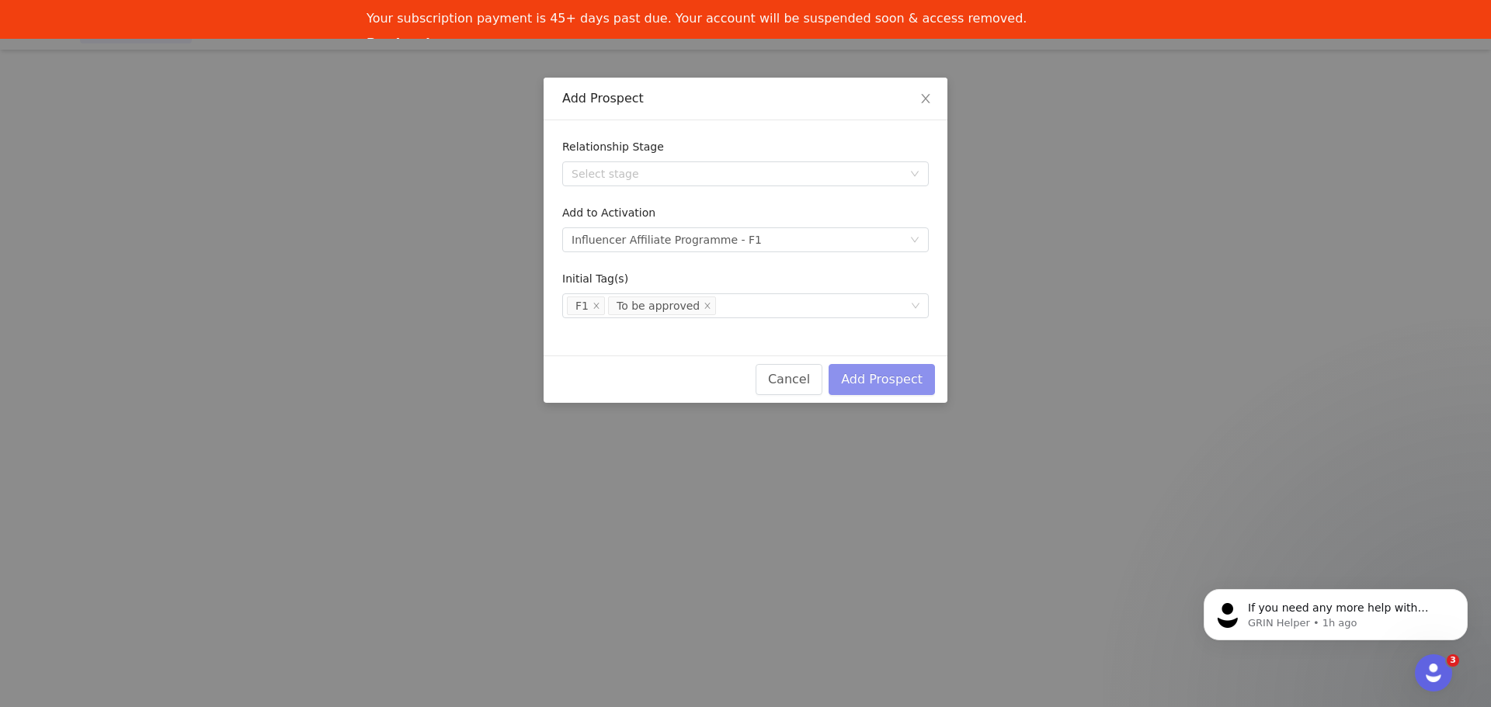
click at [901, 380] on button "Add Prospect" at bounding box center [881, 379] width 106 height 31
click at [706, 231] on div "Select activation" at bounding box center [740, 239] width 338 height 23
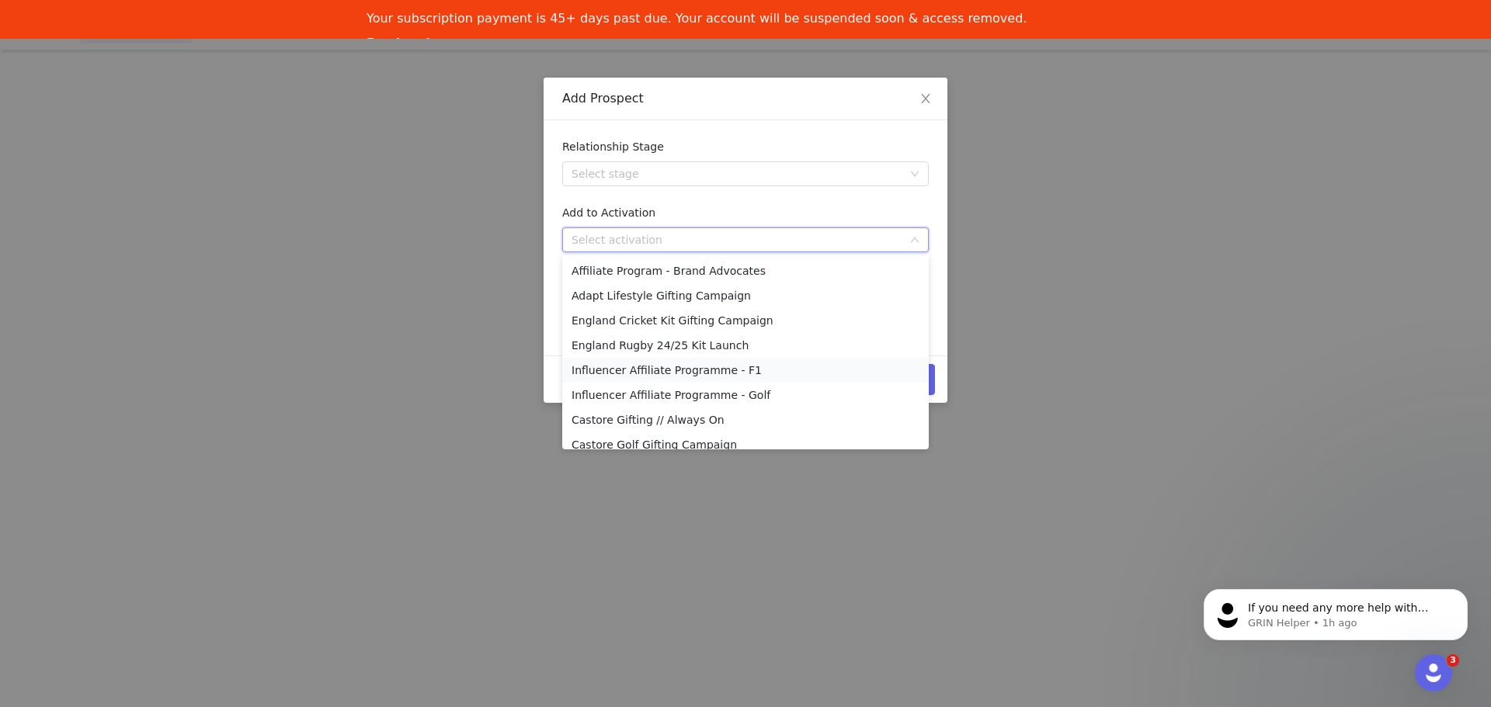
click at [665, 373] on li "Influencer Affiliate Programme - F1" at bounding box center [745, 370] width 366 height 25
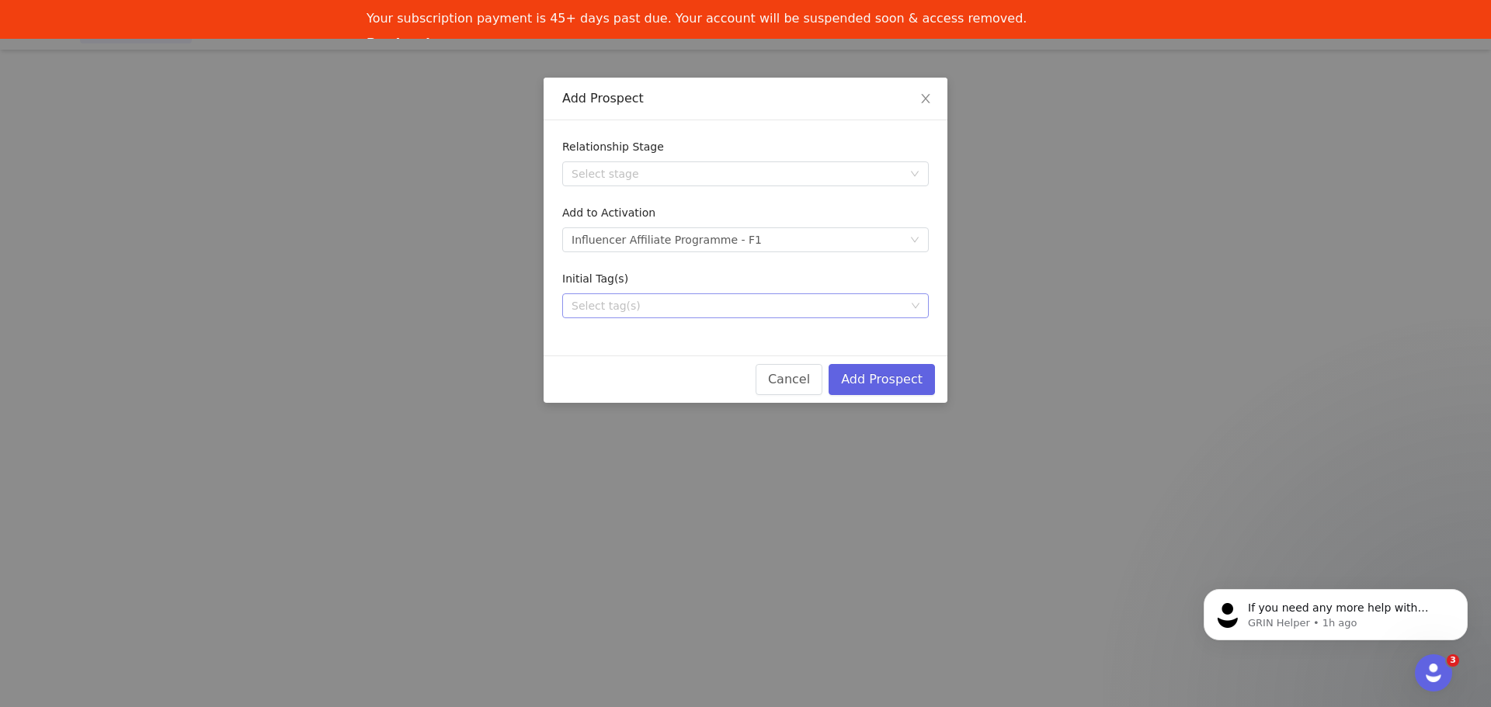
click at [693, 305] on div "Select tag(s)" at bounding box center [738, 306] width 334 height 16
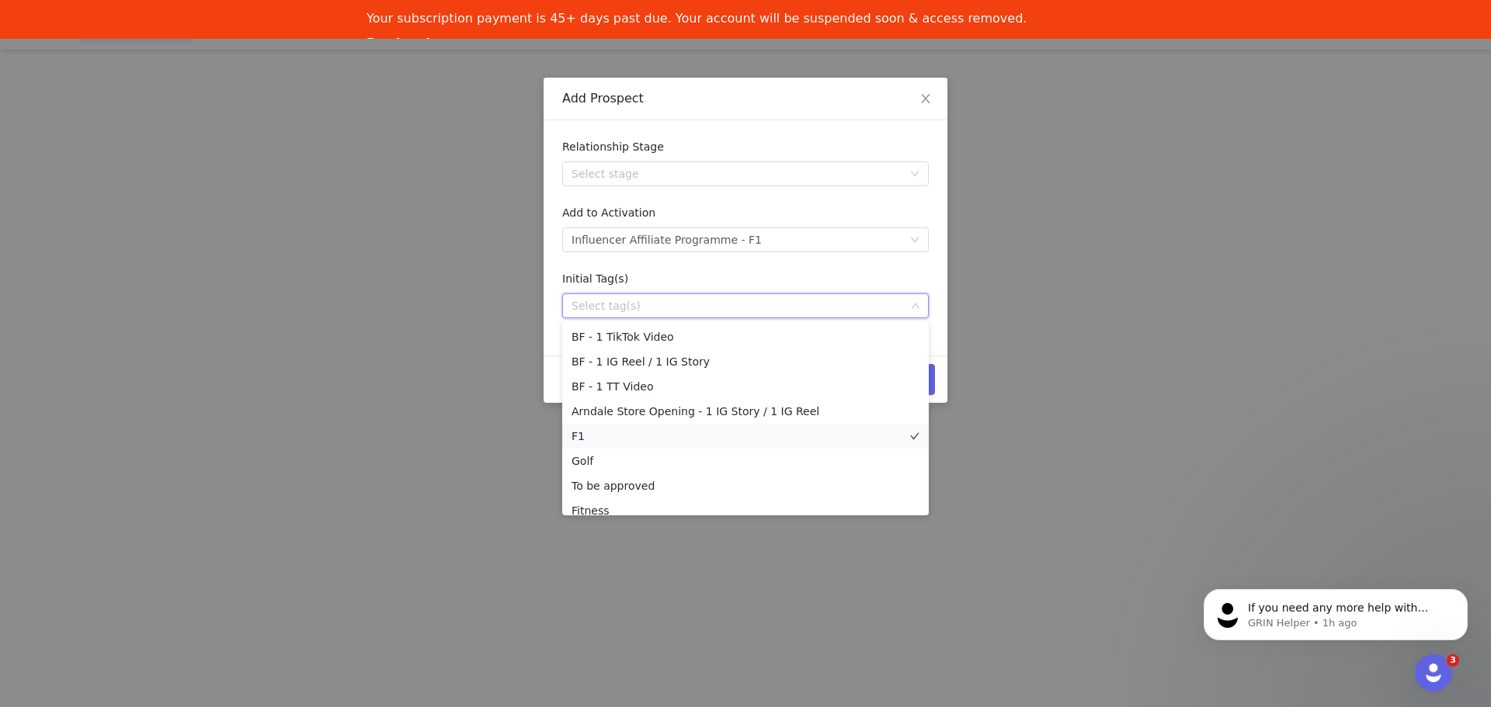
click at [601, 439] on li "F1" at bounding box center [745, 436] width 366 height 25
click at [592, 482] on li "To be approved" at bounding box center [745, 486] width 366 height 25
click at [800, 276] on div "Initial Tag(s)" at bounding box center [745, 282] width 366 height 23
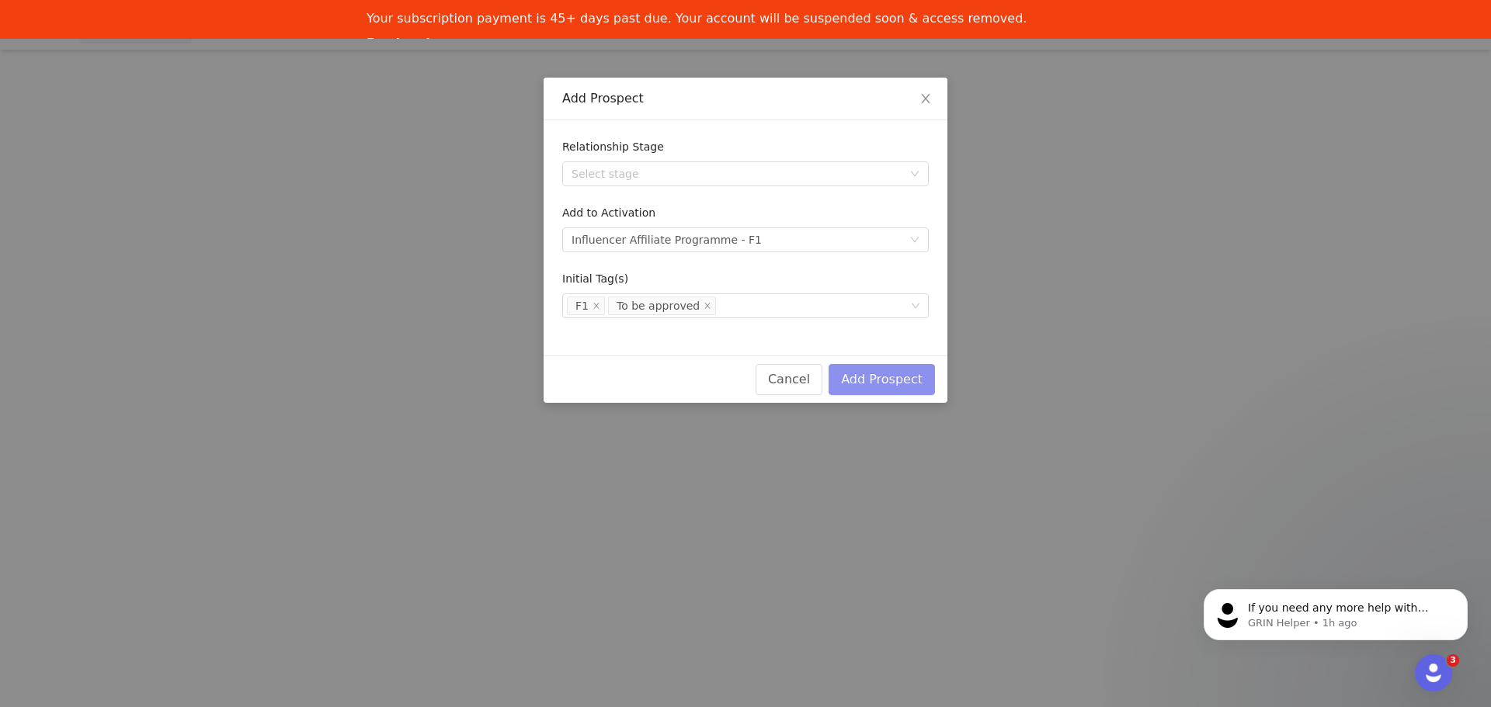
click at [917, 376] on button "Add Prospect" at bounding box center [881, 379] width 106 height 31
click at [976, 219] on div "Add Prospect Relationship Stage Select stage Add to Activation Select activatio…" at bounding box center [745, 353] width 1491 height 707
click at [920, 101] on icon "icon: close" at bounding box center [925, 98] width 12 height 12
click at [858, 232] on div "Select activation" at bounding box center [736, 240] width 331 height 16
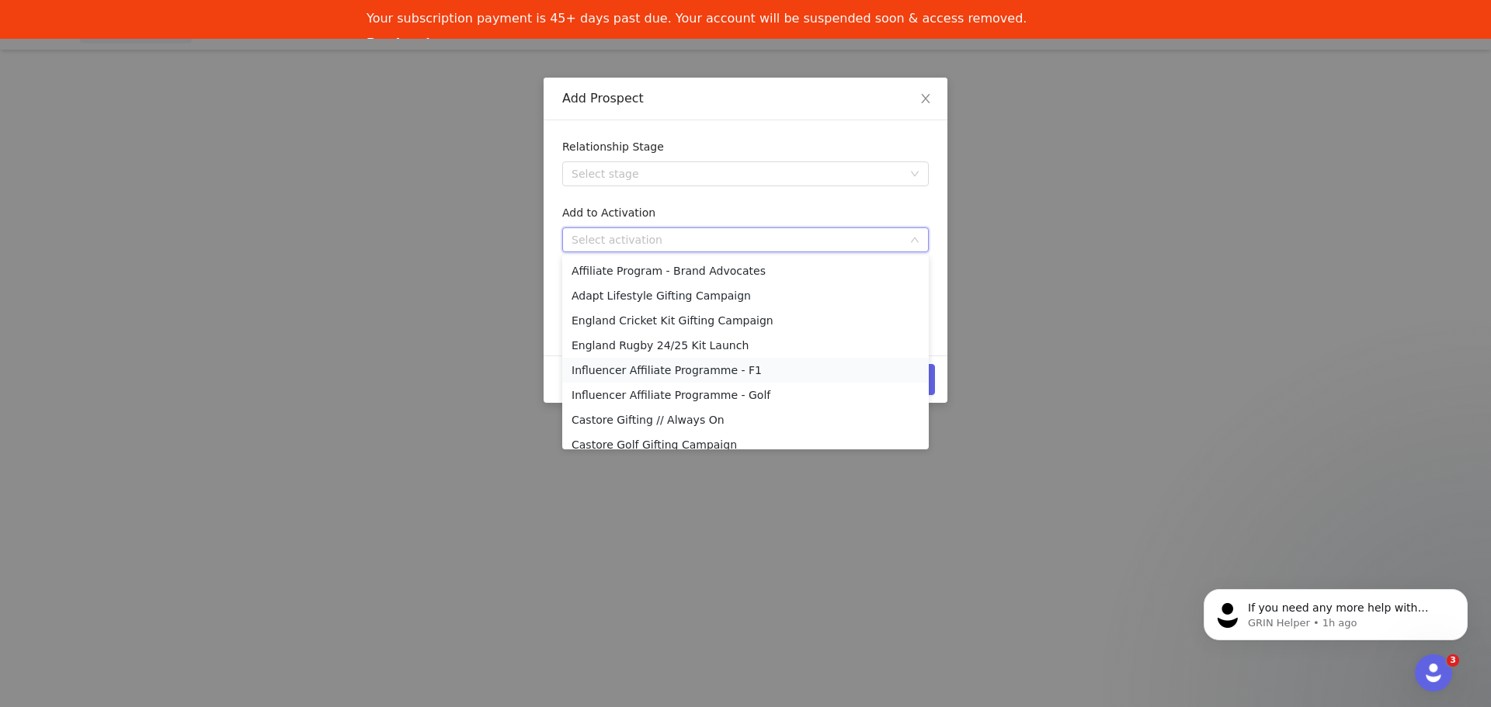
click at [728, 362] on li "Influencer Affiliate Programme - F1" at bounding box center [745, 370] width 366 height 25
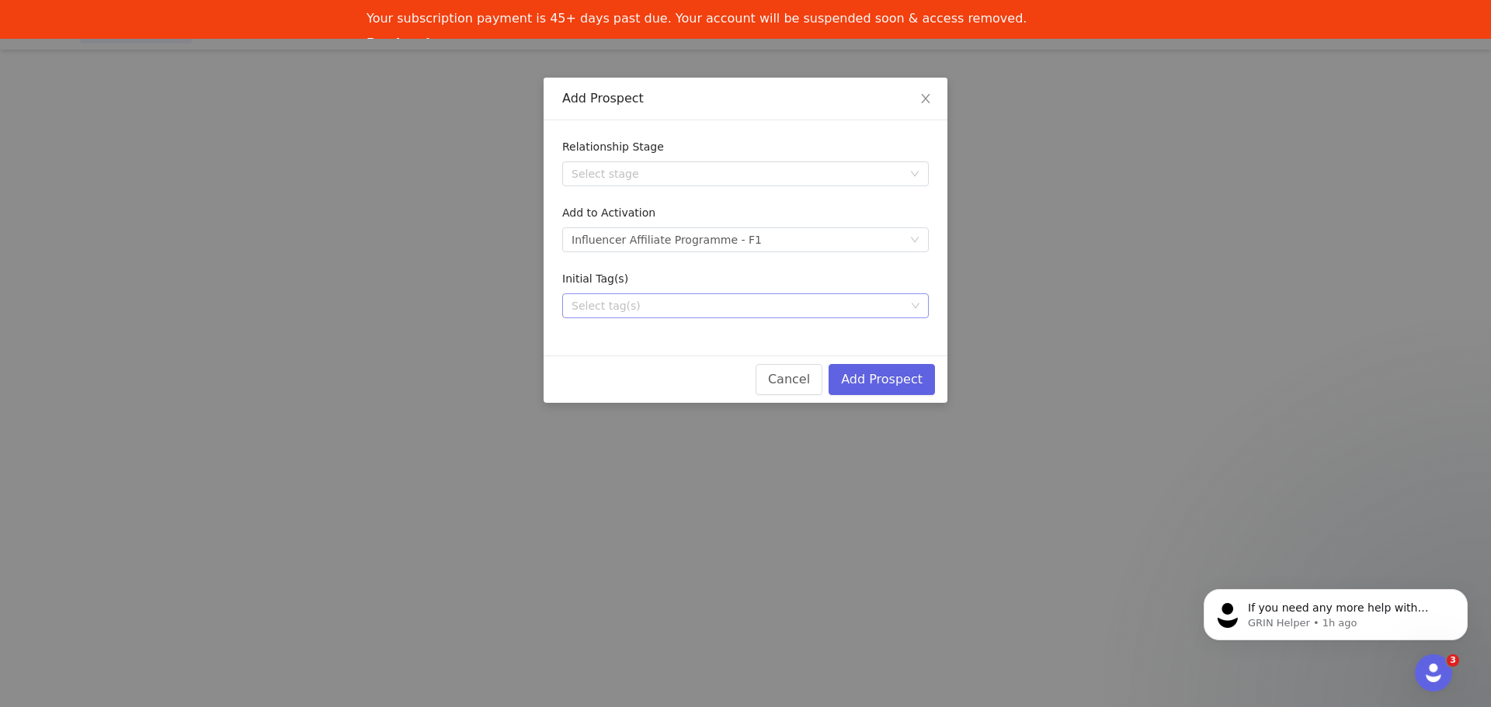
click at [843, 300] on div "Select tag(s)" at bounding box center [738, 306] width 334 height 16
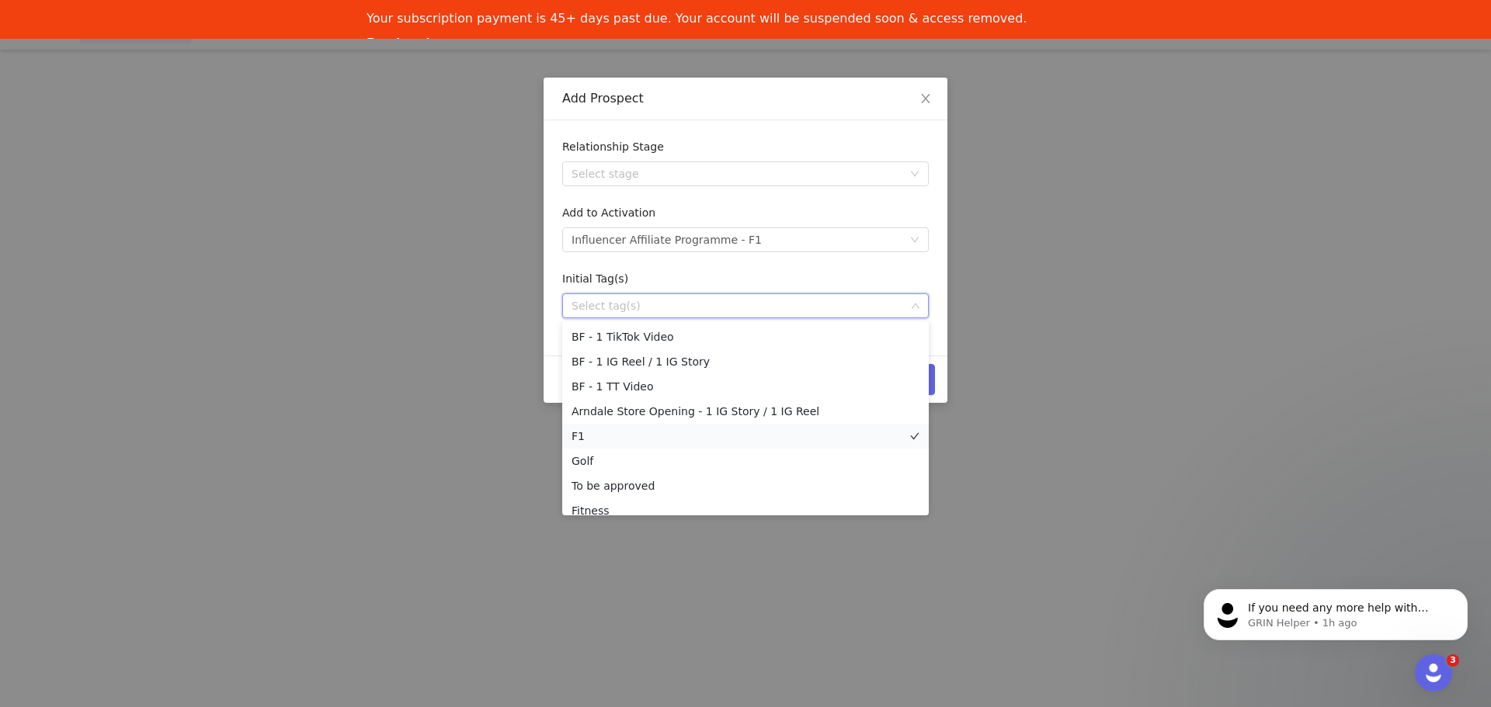
click at [640, 432] on li "F1" at bounding box center [745, 436] width 366 height 25
click at [603, 478] on li "To be approved" at bounding box center [745, 486] width 366 height 25
click at [932, 384] on button "Add Prospect" at bounding box center [881, 379] width 106 height 31
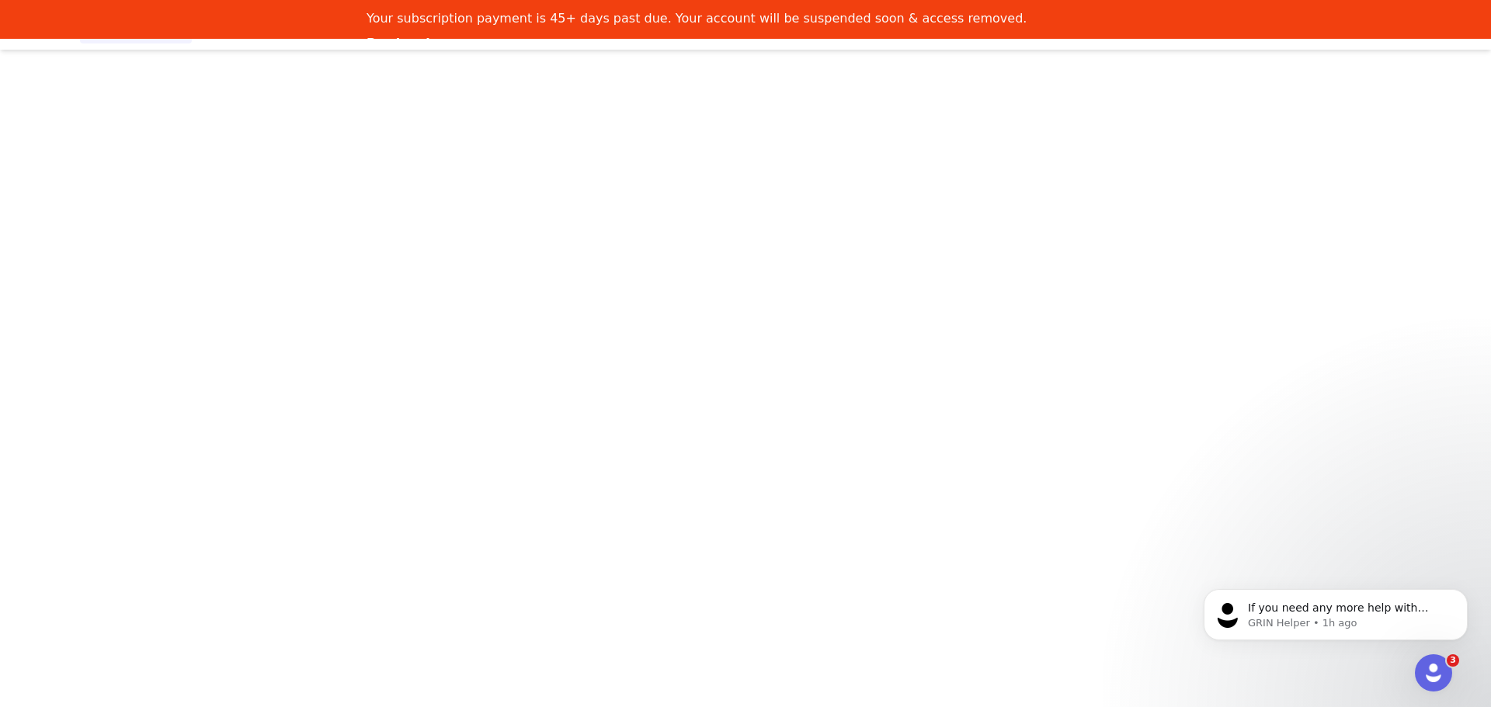
click at [84, 23] on div "Your subscription payment is 45+ days past due. Your account will be suspended …" at bounding box center [745, 31] width 1491 height 51
click at [379, 43] on button "Program Program" at bounding box center [423, 26] width 89 height 35
drag, startPoint x: 550, startPoint y: 33, endPoint x: 589, endPoint y: 33, distance: 38.8
click at [581, 33] on div "Your subscription payment is 45+ days past due. Your account will be suspended …" at bounding box center [745, 19] width 1491 height 39
click at [290, 33] on div "Your subscription payment is 45+ days past due. Your account will be suspended …" at bounding box center [745, 19] width 1491 height 39
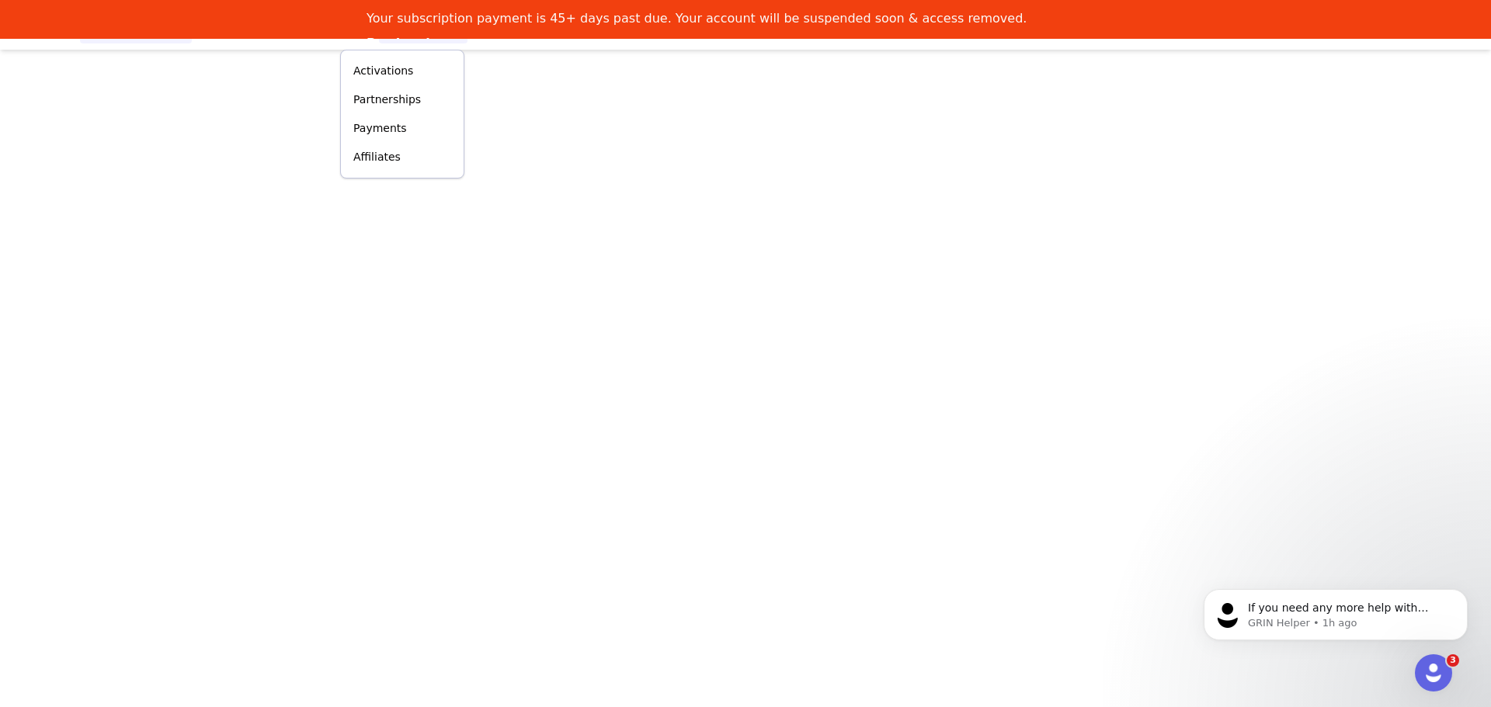
click at [308, 33] on div "Your subscription payment is 45+ days past due. Your account will be suspended …" at bounding box center [745, 19] width 1491 height 39
click at [327, 36] on div "Your subscription payment is 45+ days past due. Your account will be suspended …" at bounding box center [745, 19] width 1491 height 39
click at [330, 41] on button "Messages Messages" at bounding box center [330, 26] width 95 height 35
click at [238, 40] on button "Contacts Contacts" at bounding box center [237, 26] width 89 height 35
click at [241, 98] on div "Prospects" at bounding box center [239, 100] width 104 height 16
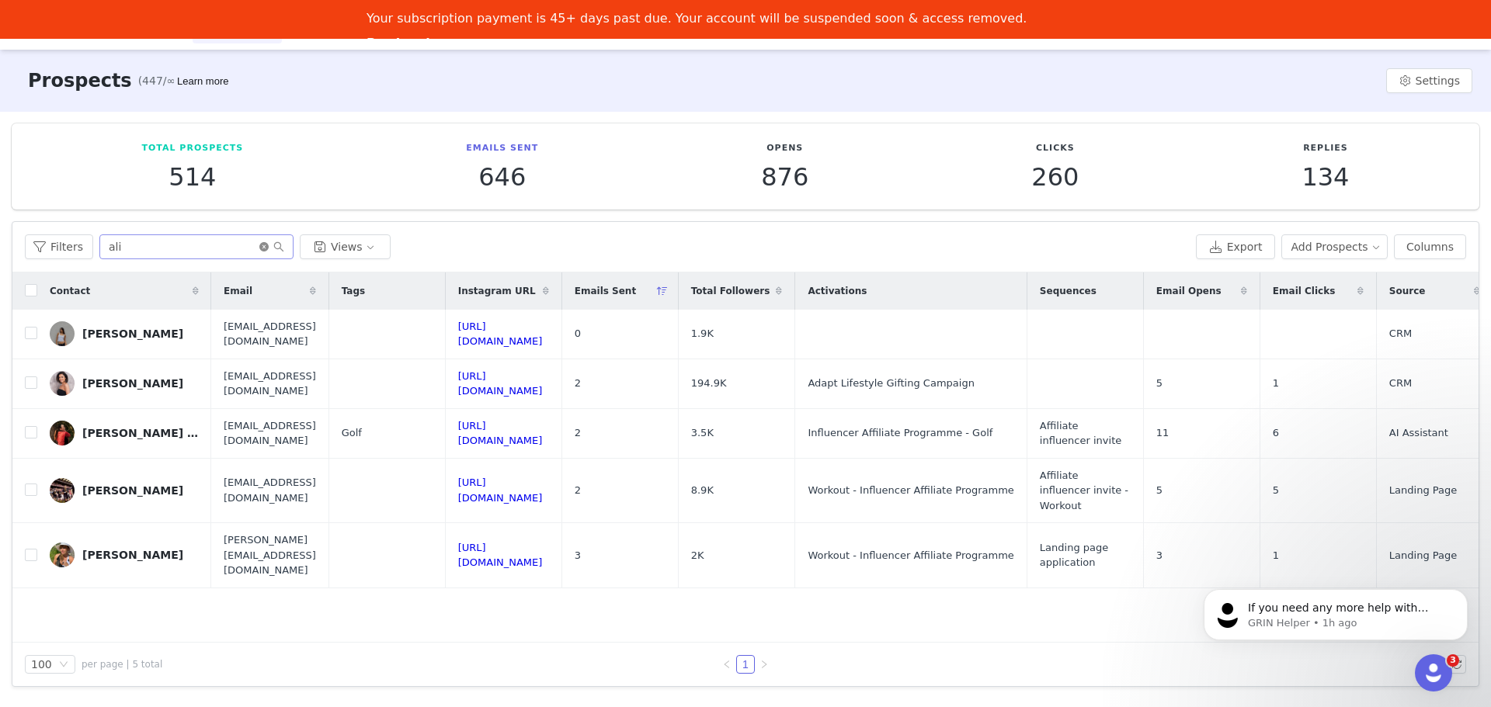
click at [259, 245] on icon "icon: close-circle" at bounding box center [263, 246] width 9 height 9
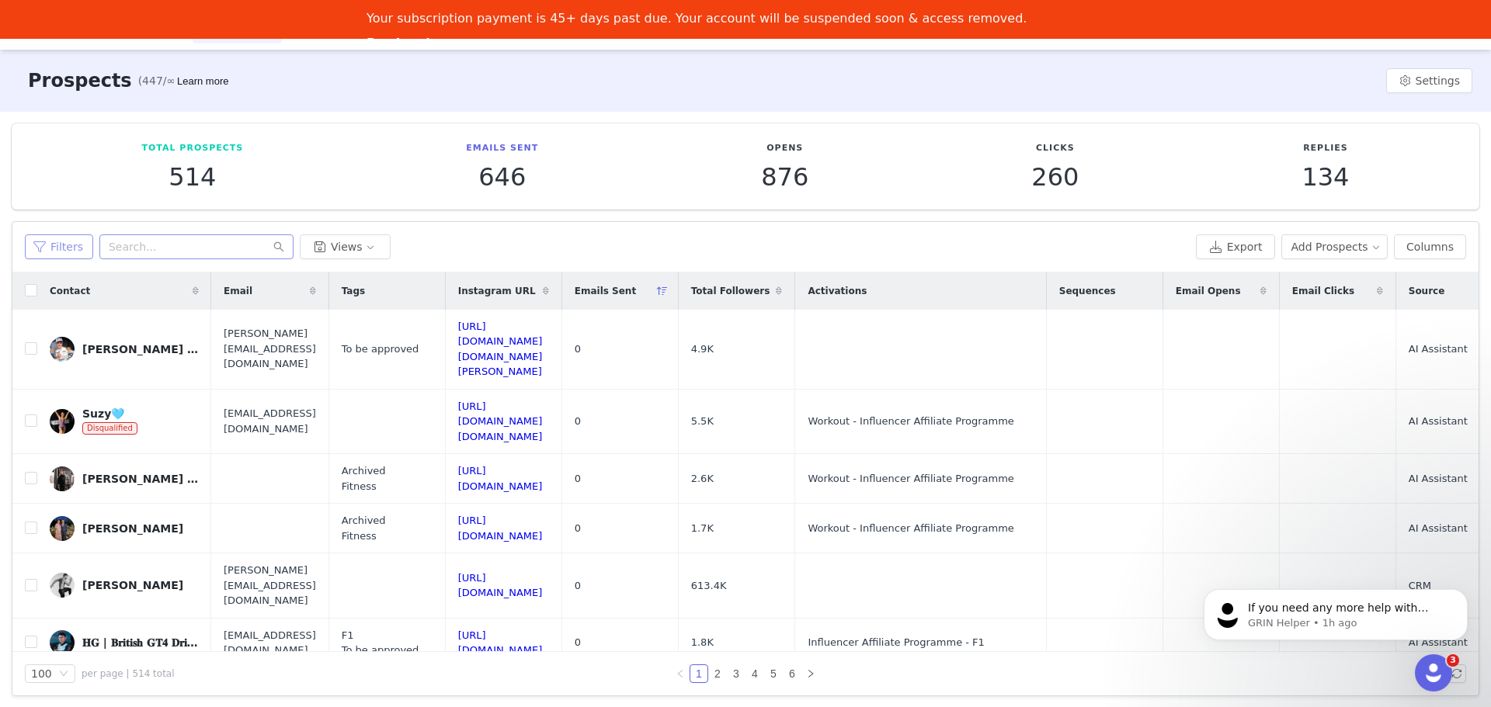
click at [78, 246] on button "Filters" at bounding box center [59, 246] width 68 height 25
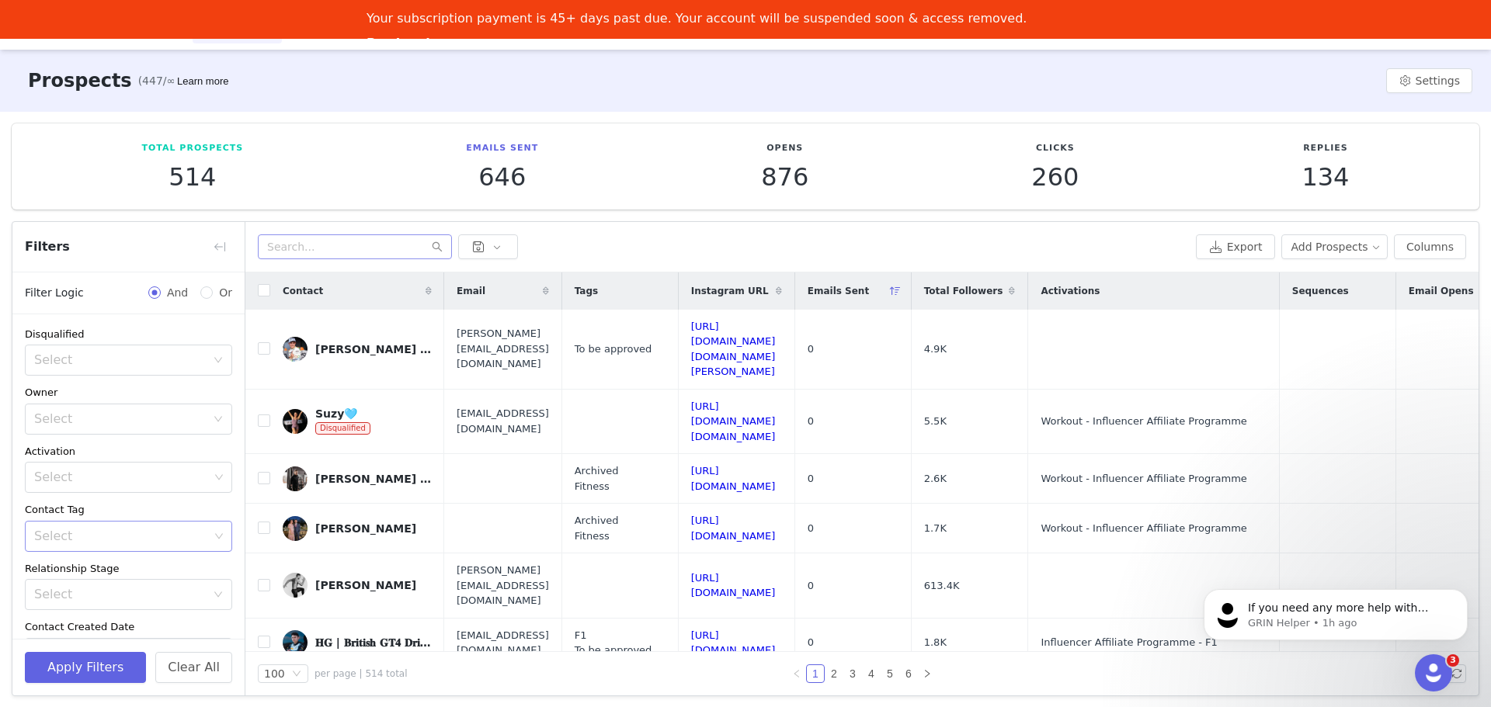
click at [215, 550] on div "Select" at bounding box center [128, 536] width 207 height 31
click at [214, 539] on icon "icon: down" at bounding box center [218, 536] width 9 height 9
click at [214, 537] on icon "icon: down" at bounding box center [218, 536] width 9 height 9
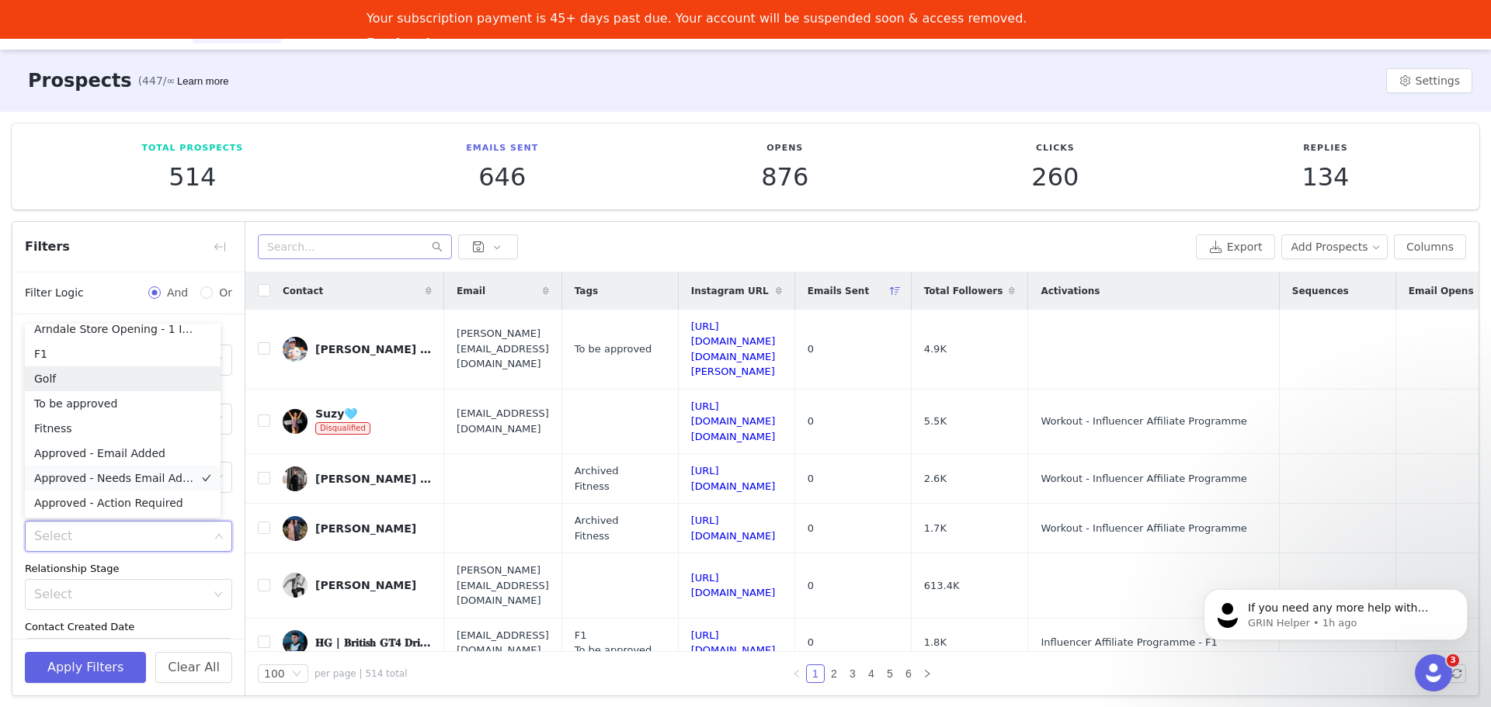
scroll to position [85, 0]
drag, startPoint x: 85, startPoint y: 405, endPoint x: 86, endPoint y: 428, distance: 22.6
click at [86, 405] on li "To be approved" at bounding box center [123, 403] width 196 height 25
click at [124, 667] on button "Apply Filters" at bounding box center [85, 667] width 121 height 31
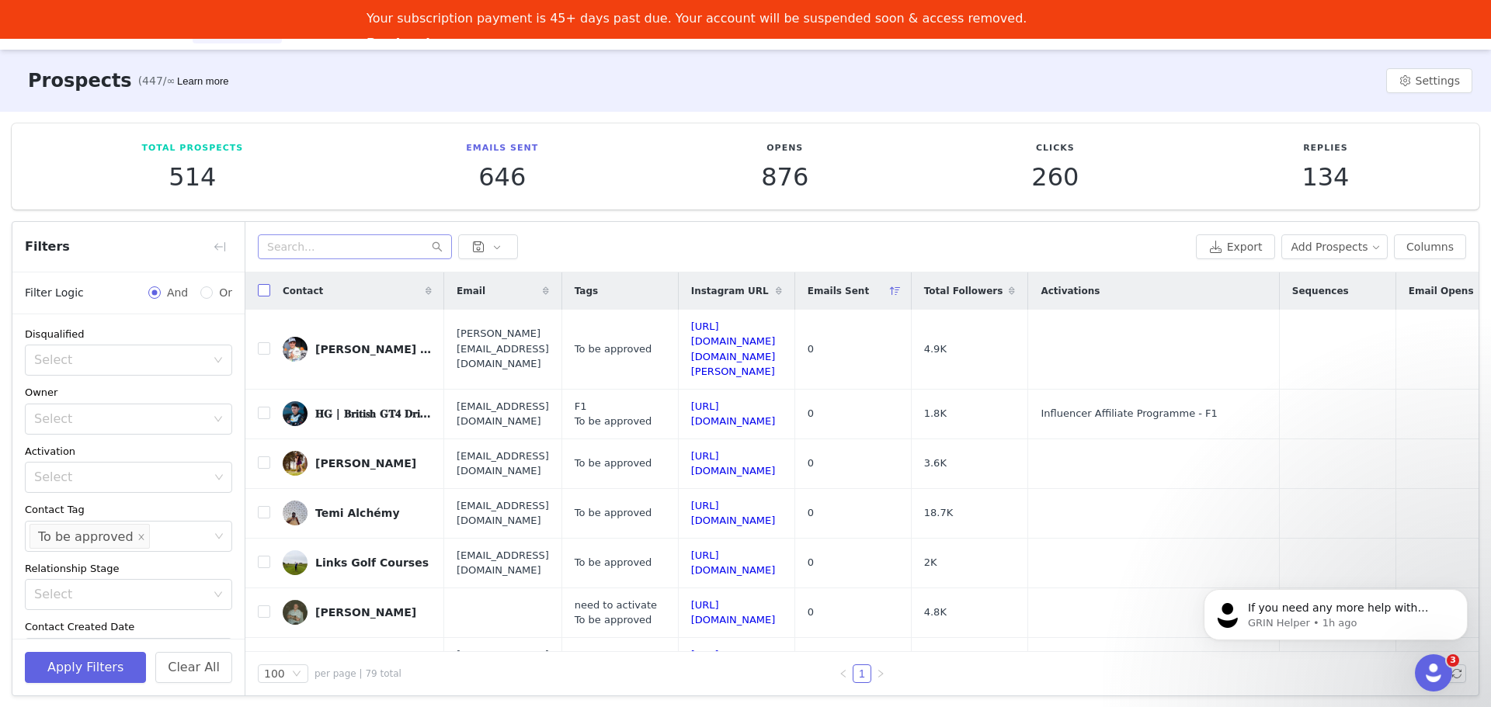
click at [267, 290] on input "checkbox" at bounding box center [264, 290] width 12 height 12
checkbox input "true"
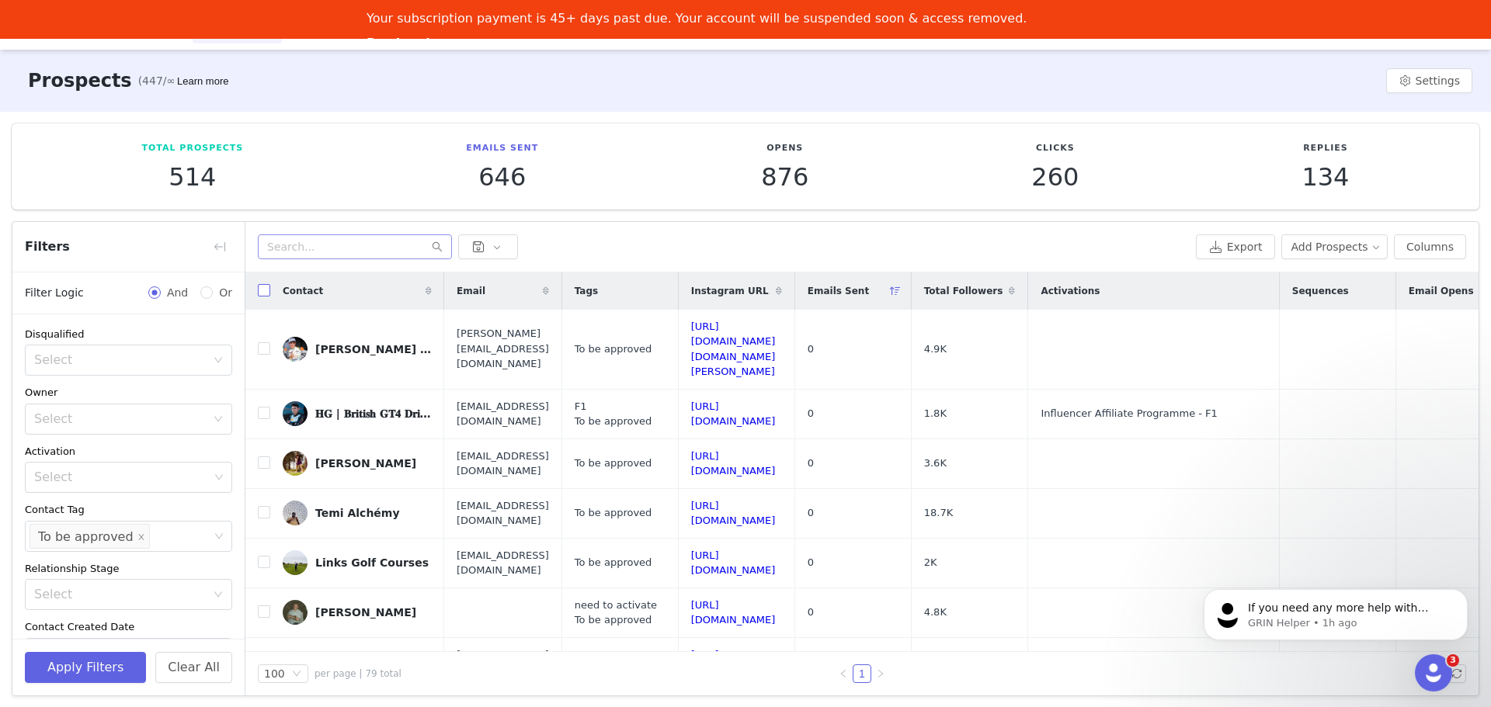
checkbox input "true"
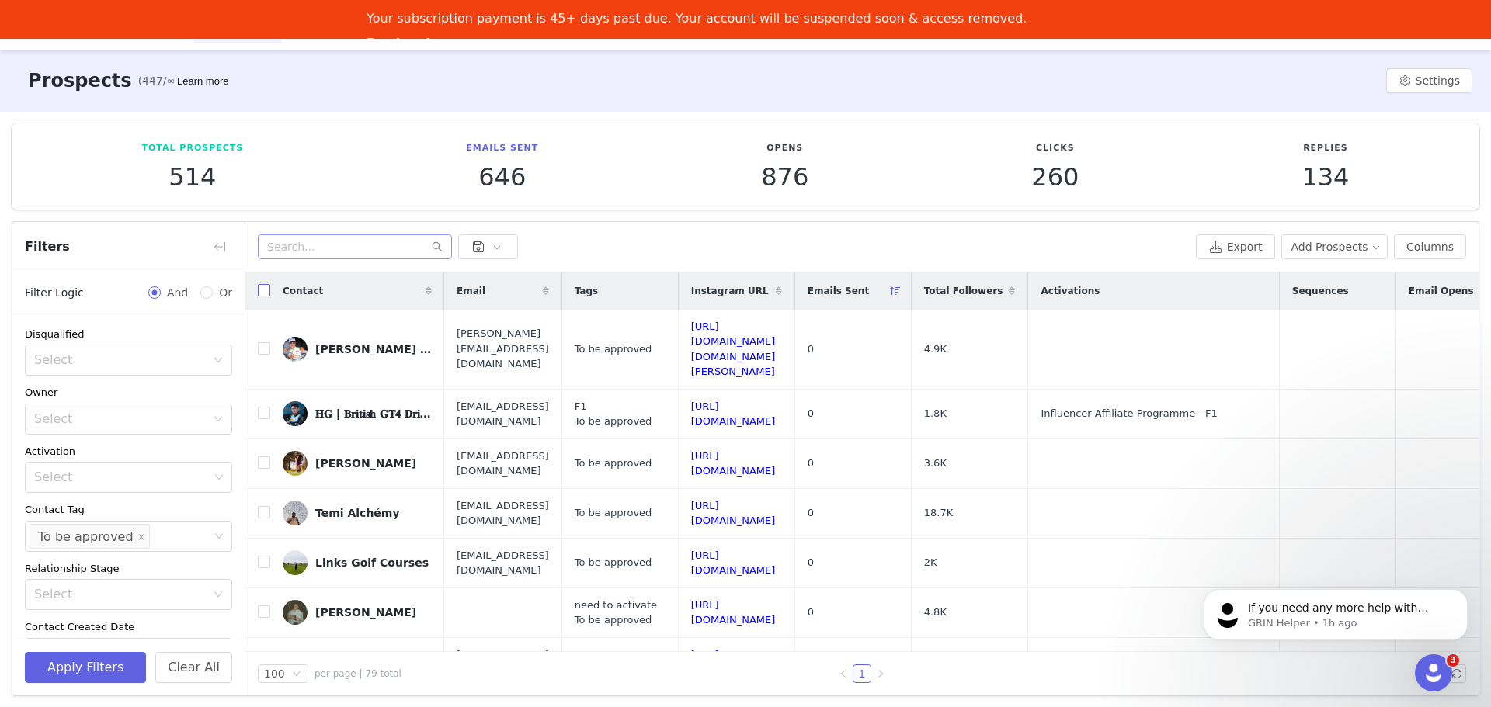
checkbox input "true"
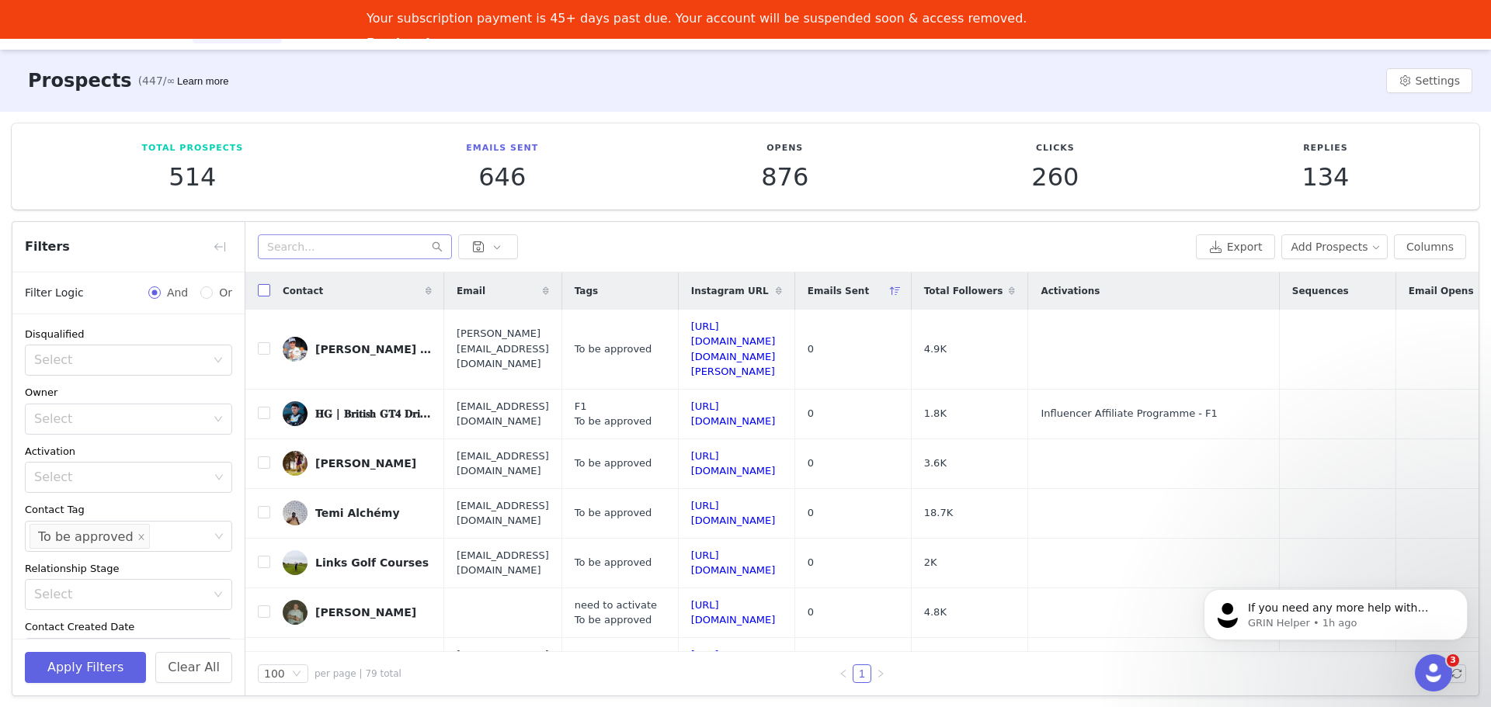
checkbox input "true"
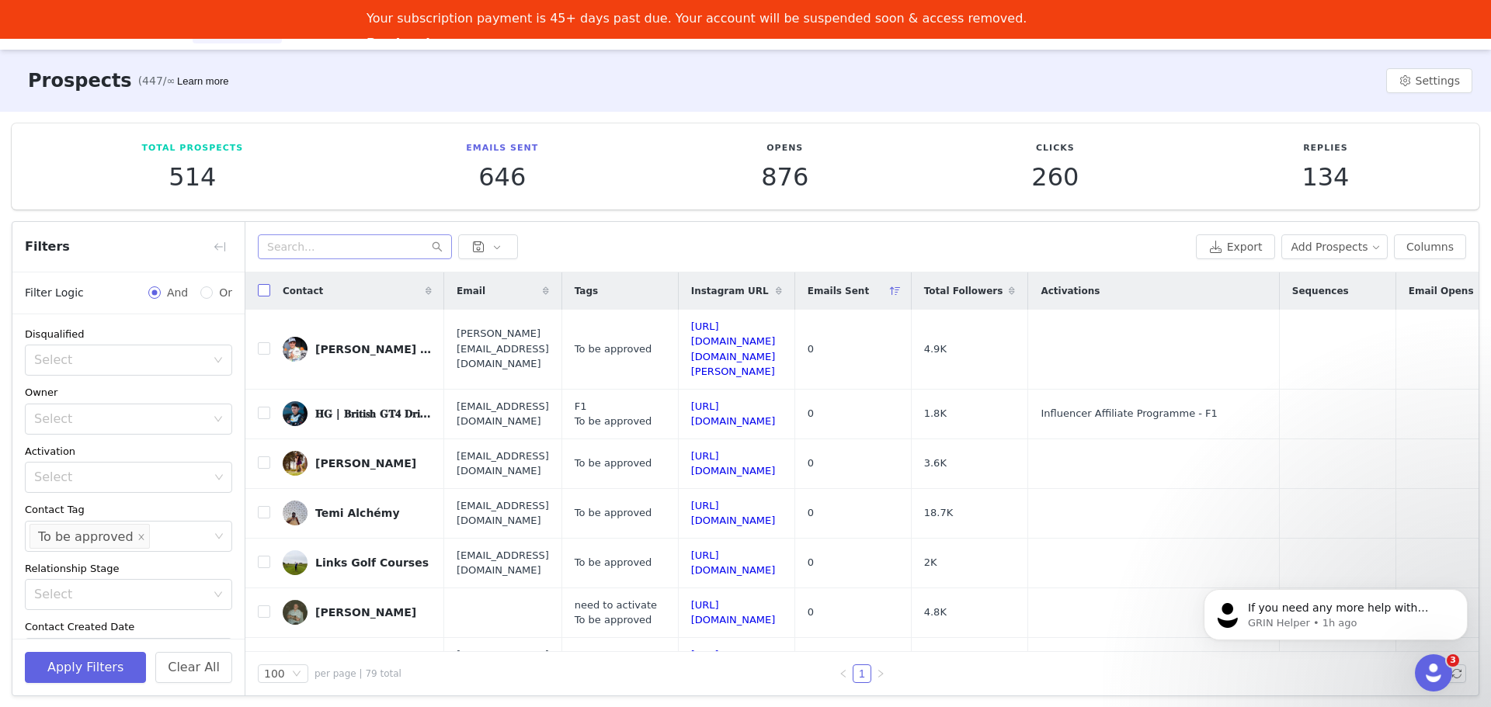
checkbox input "true"
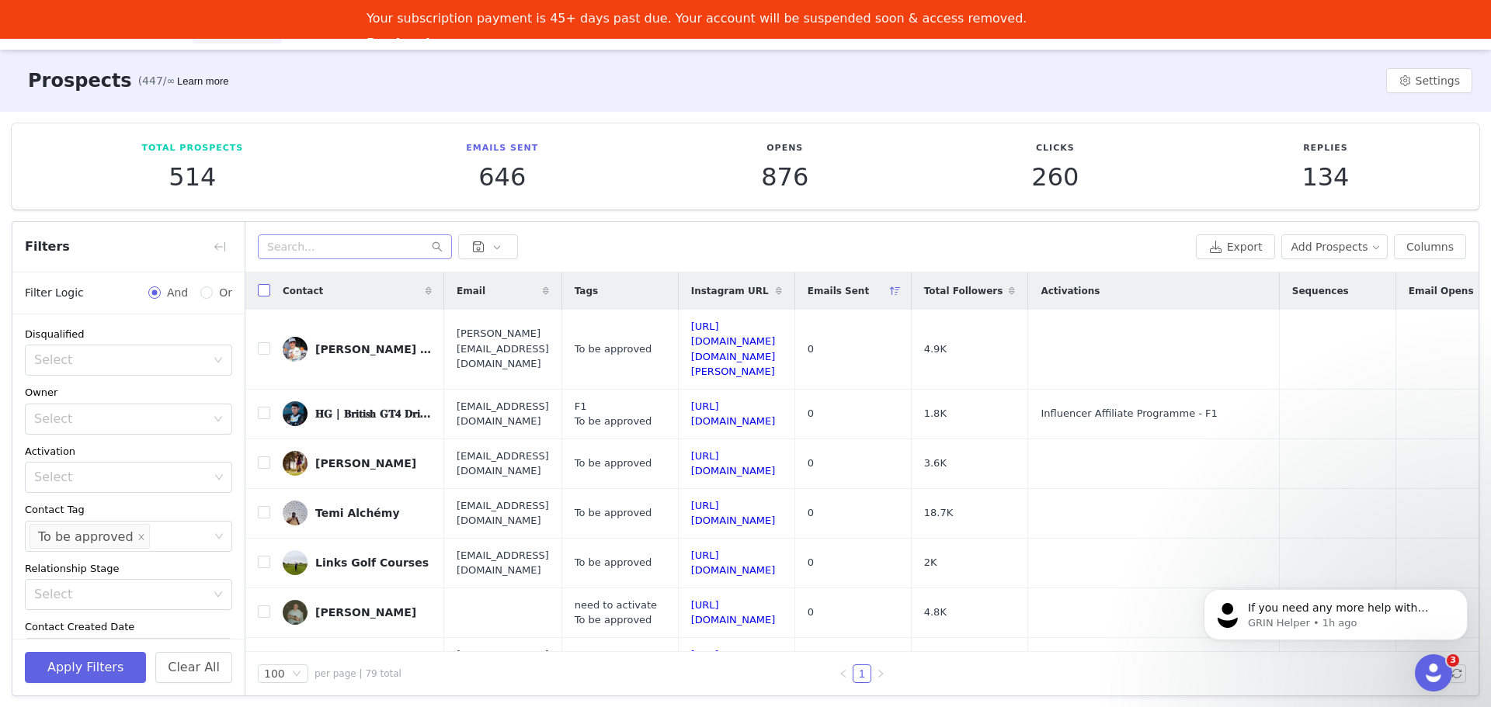
checkbox input "true"
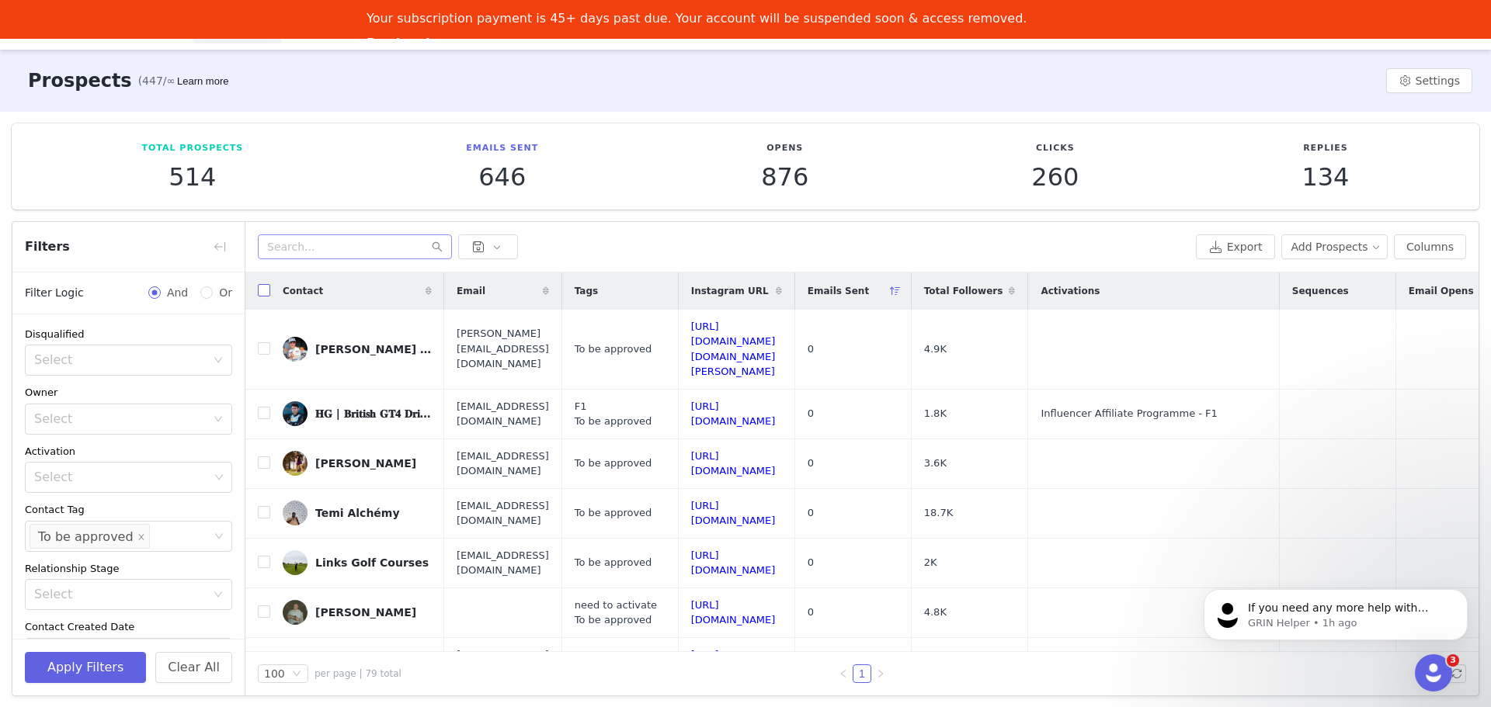
checkbox input "true"
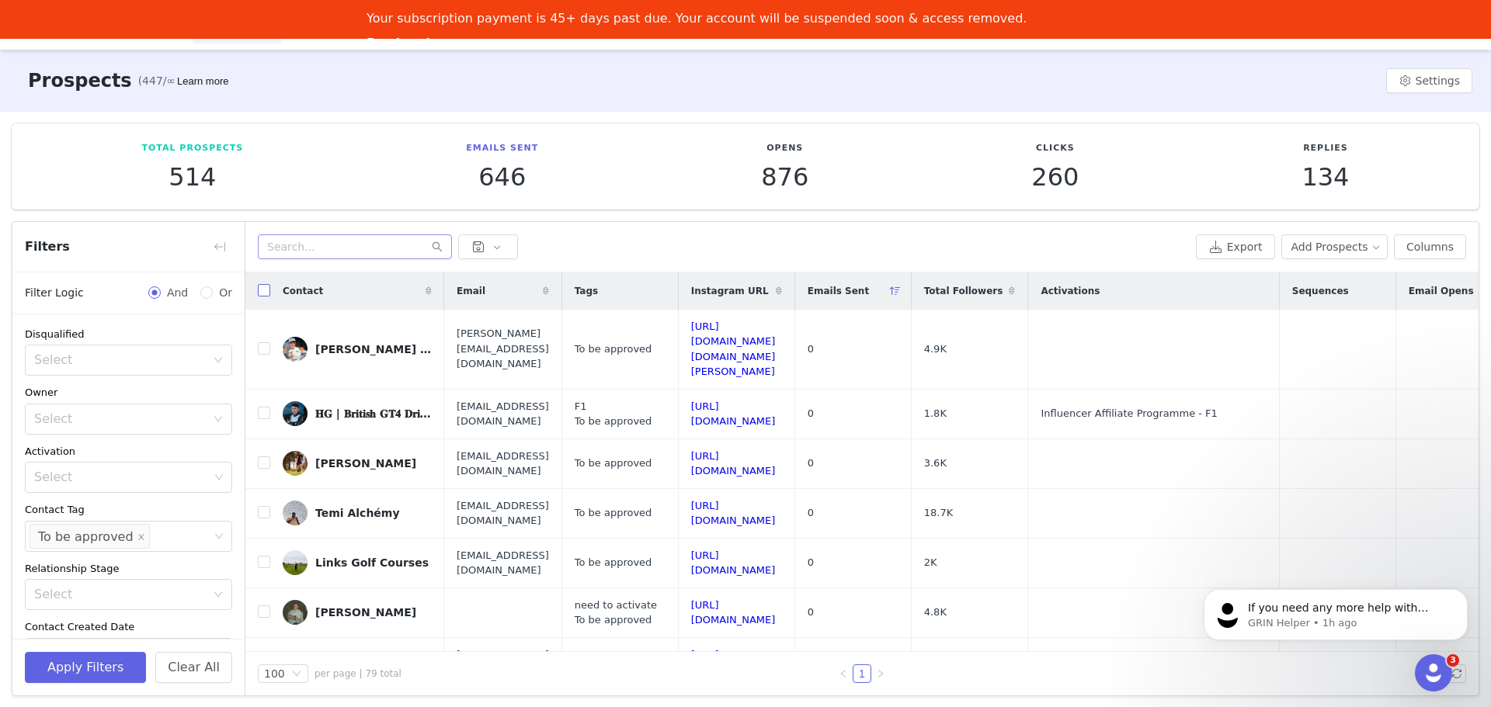
checkbox input "true"
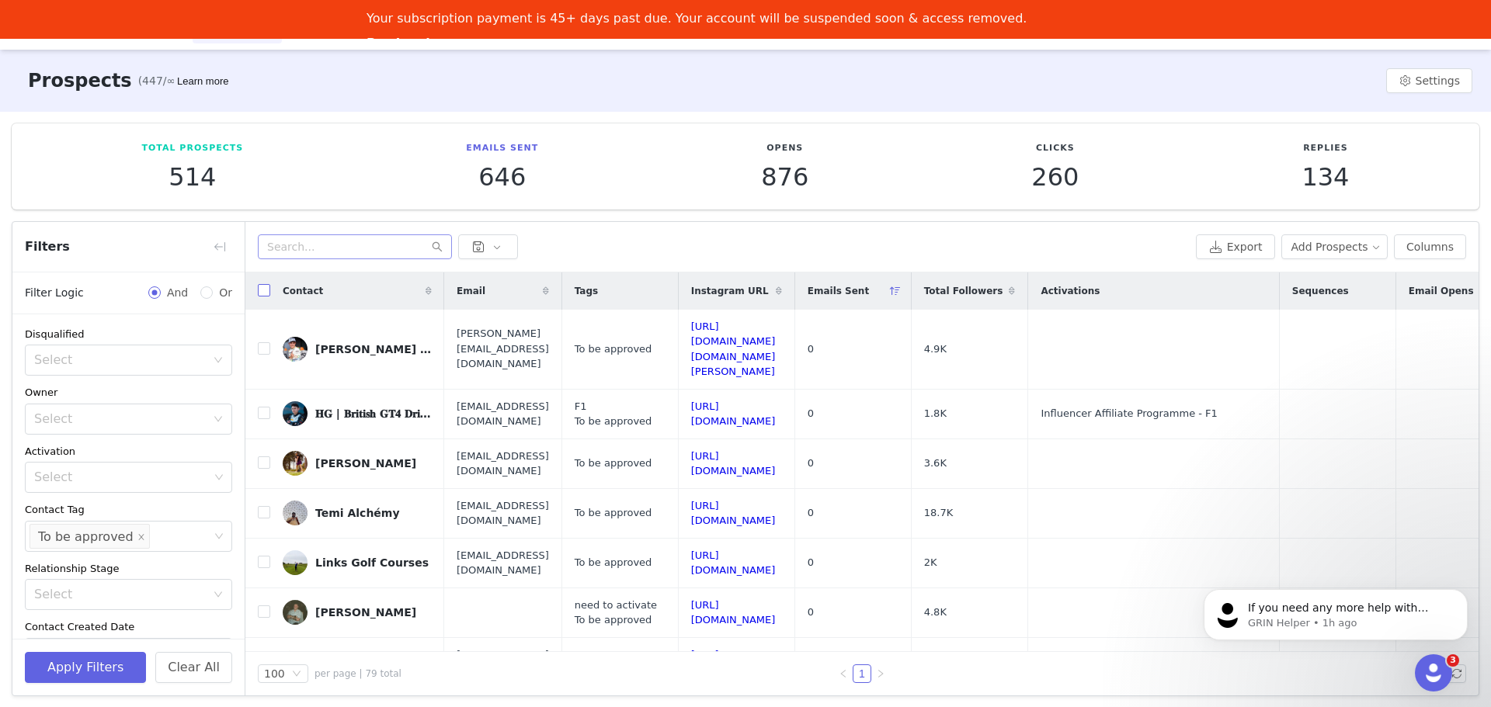
checkbox input "true"
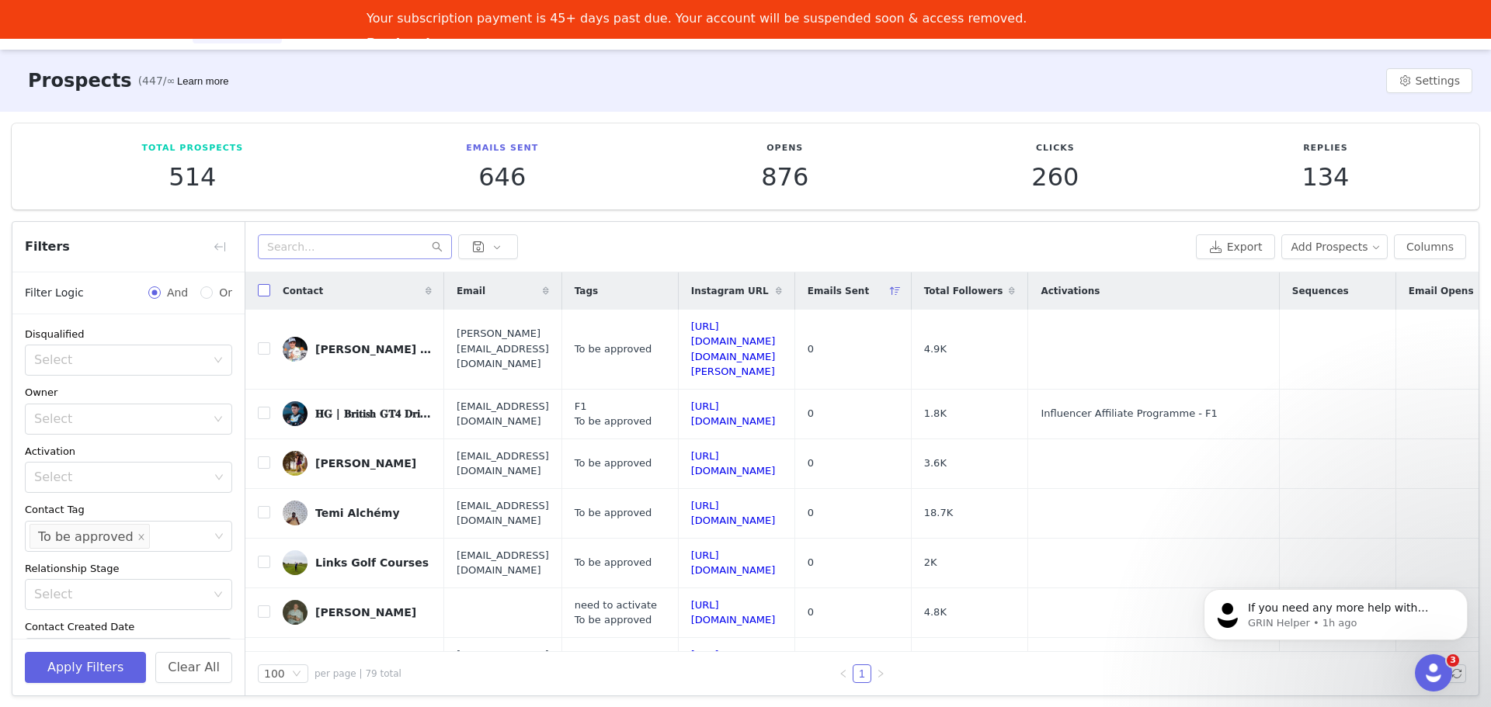
checkbox input "true"
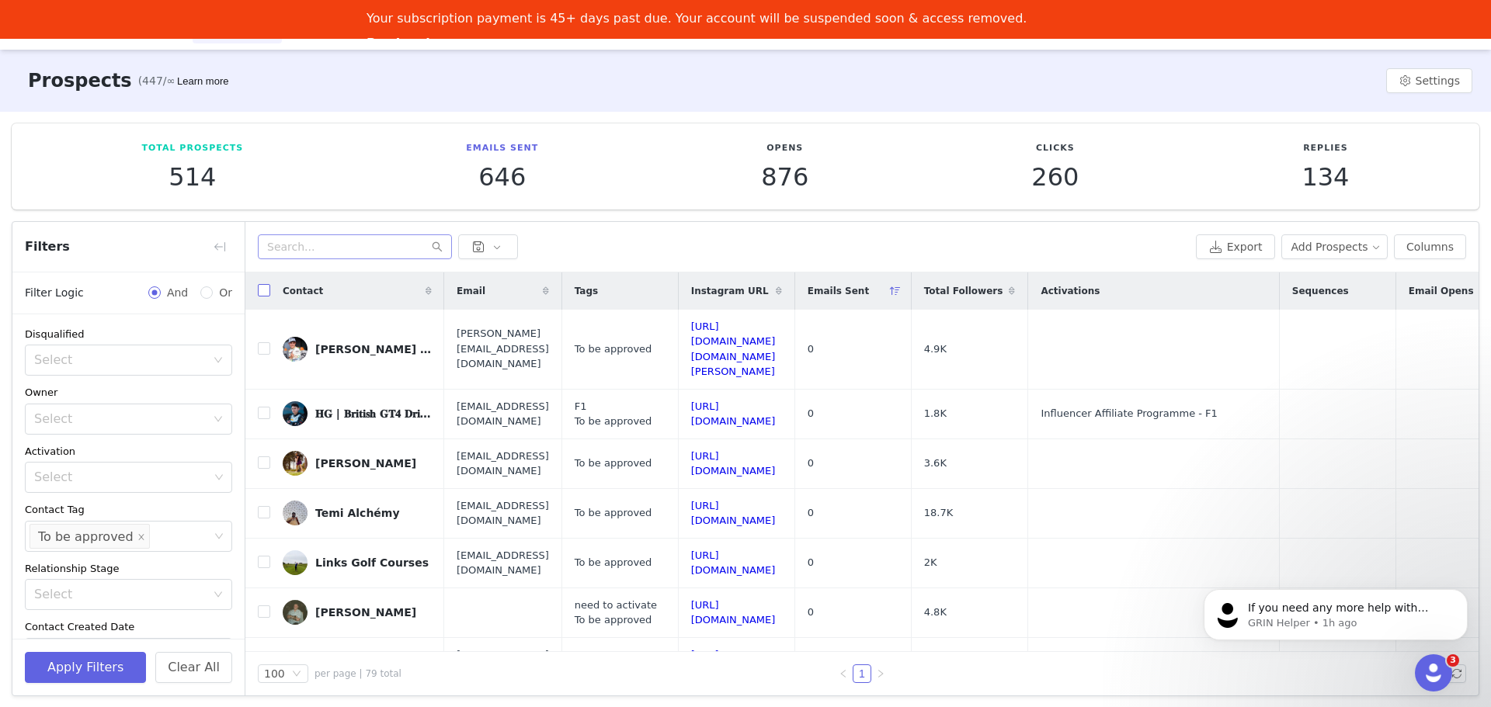
checkbox input "true"
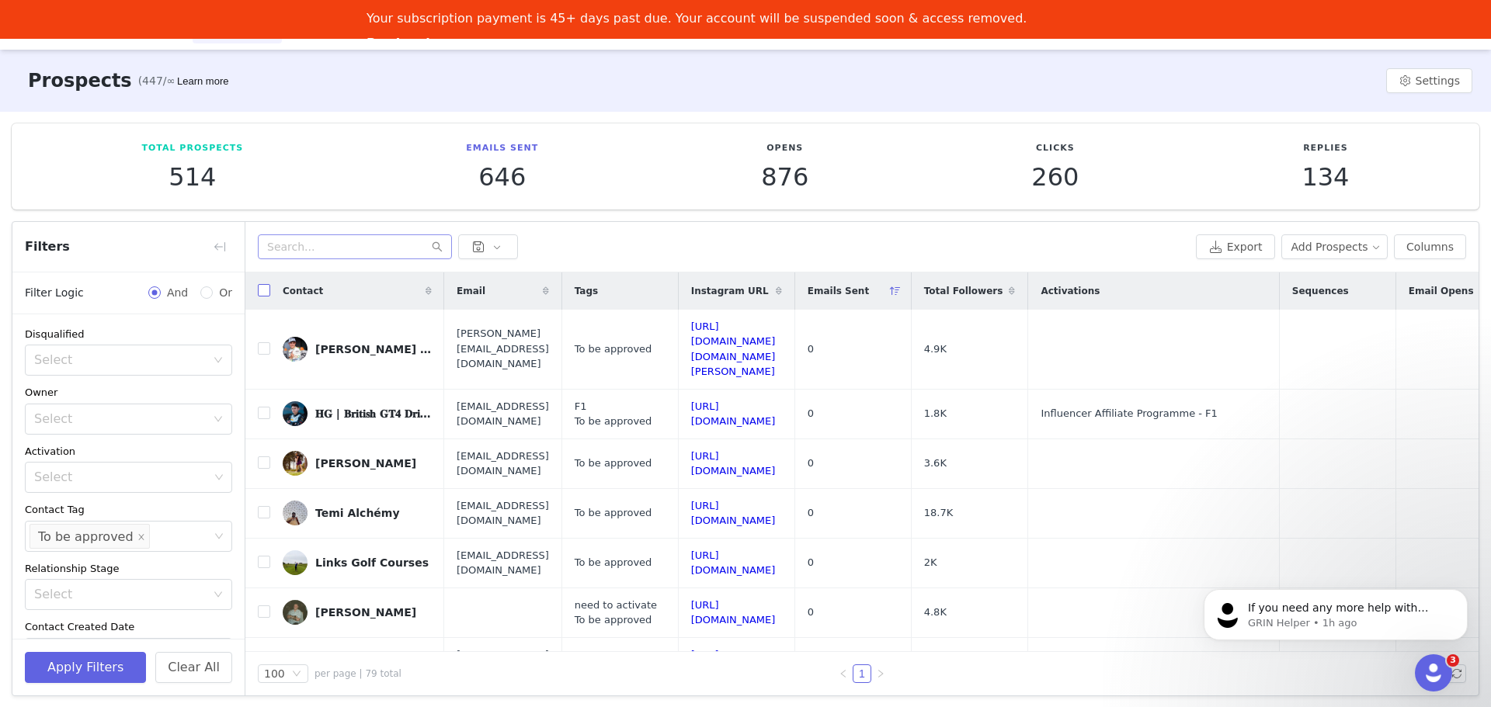
checkbox input "true"
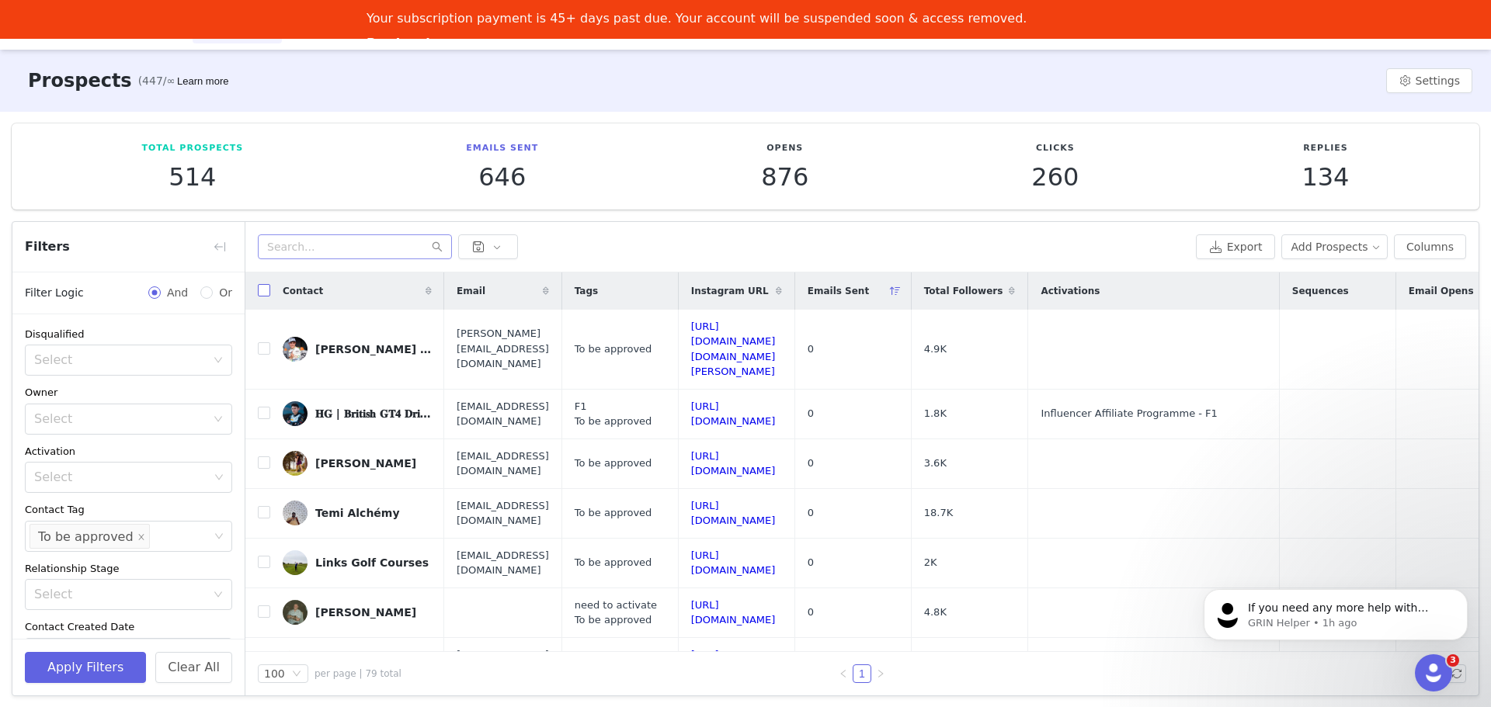
checkbox input "true"
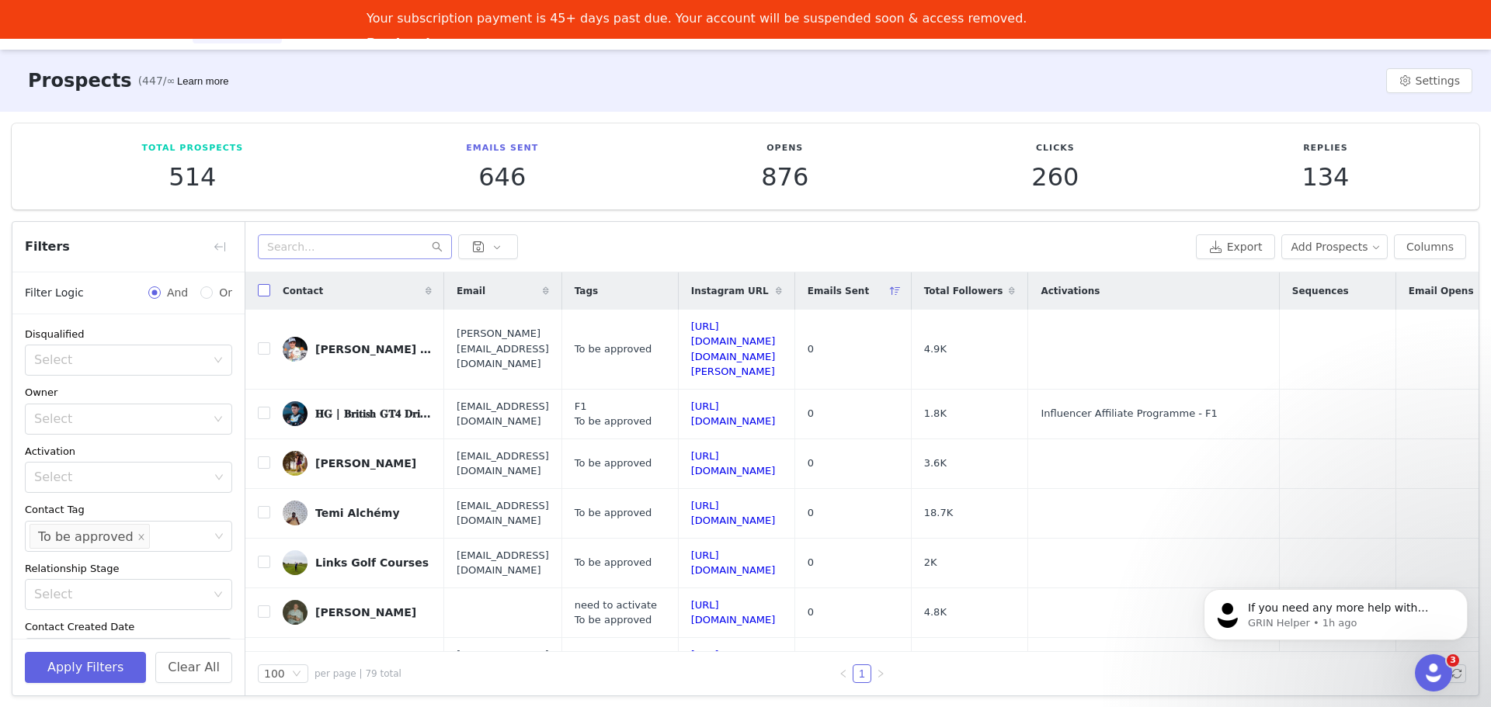
checkbox input "true"
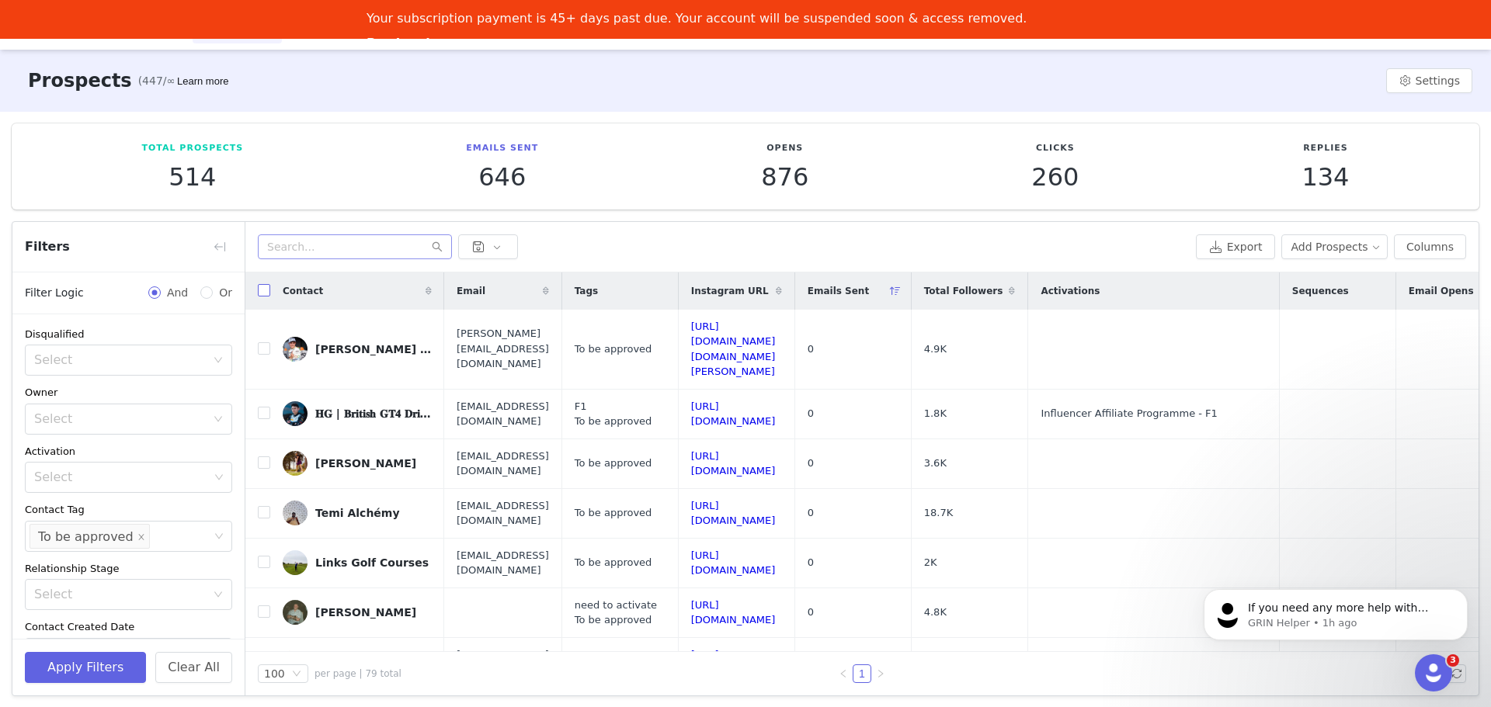
checkbox input "true"
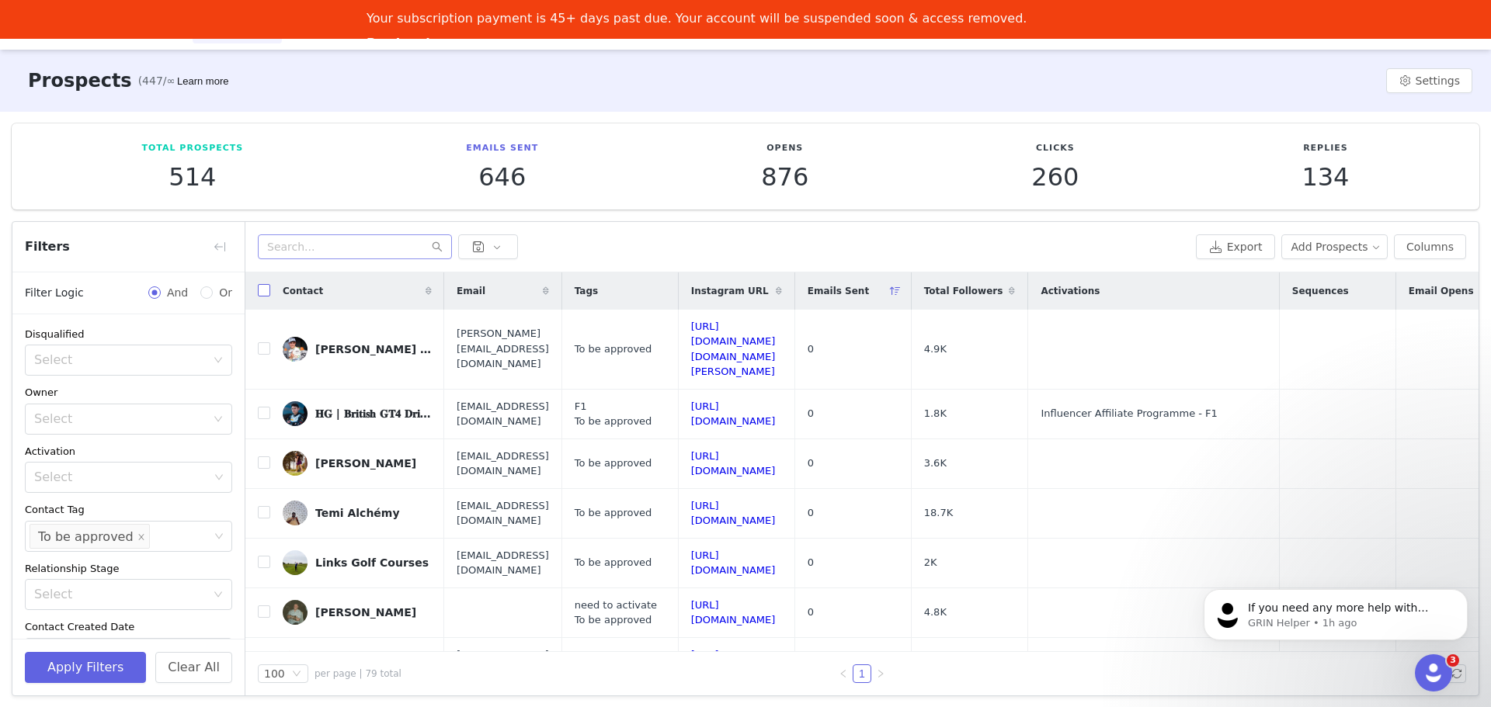
checkbox input "true"
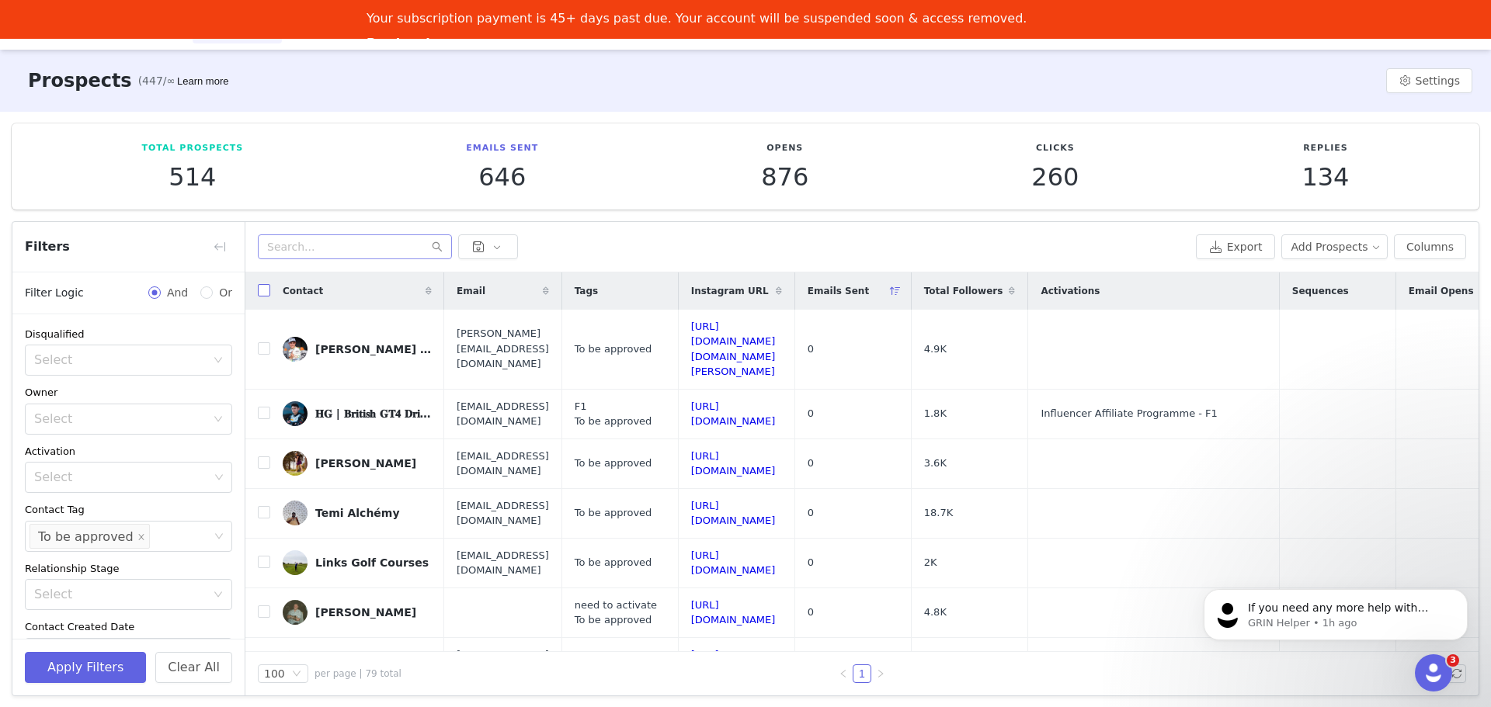
checkbox input "true"
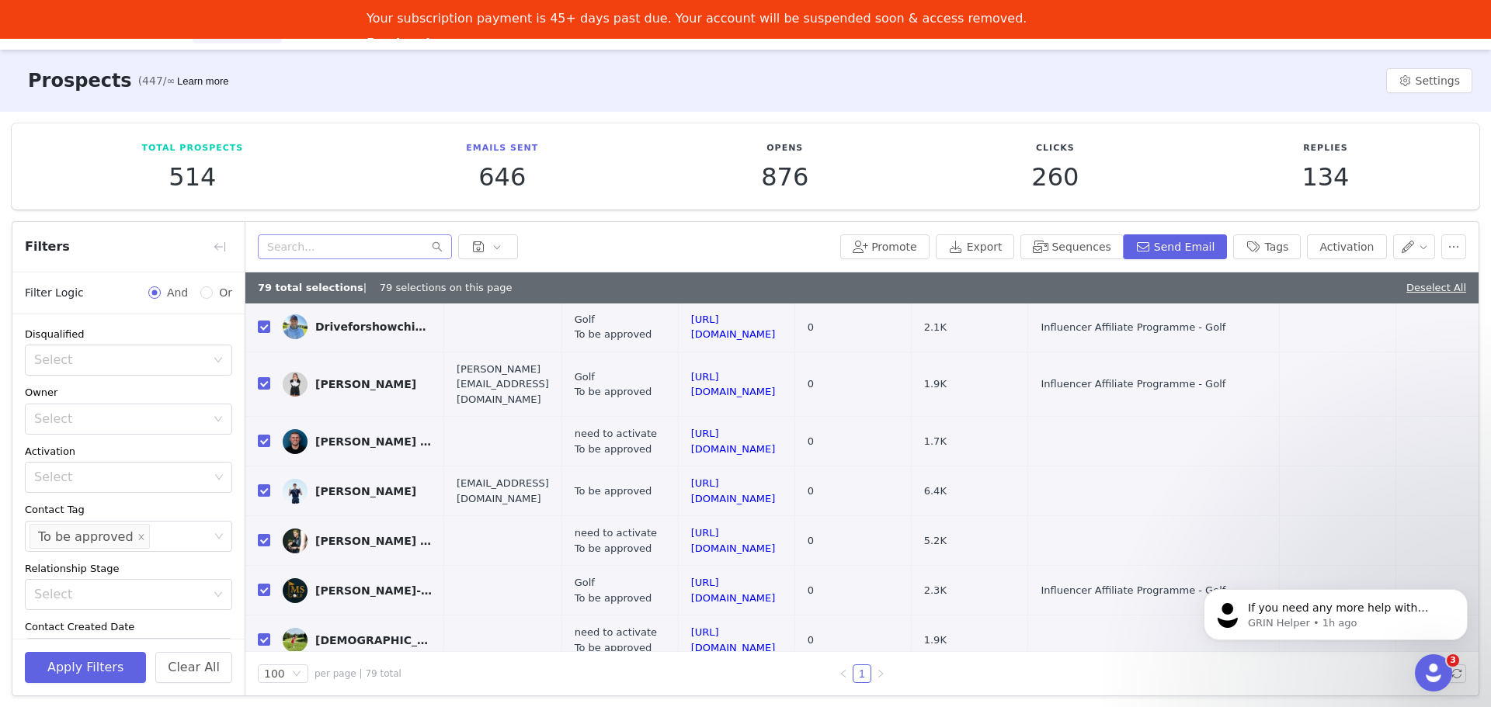
scroll to position [3546, 0]
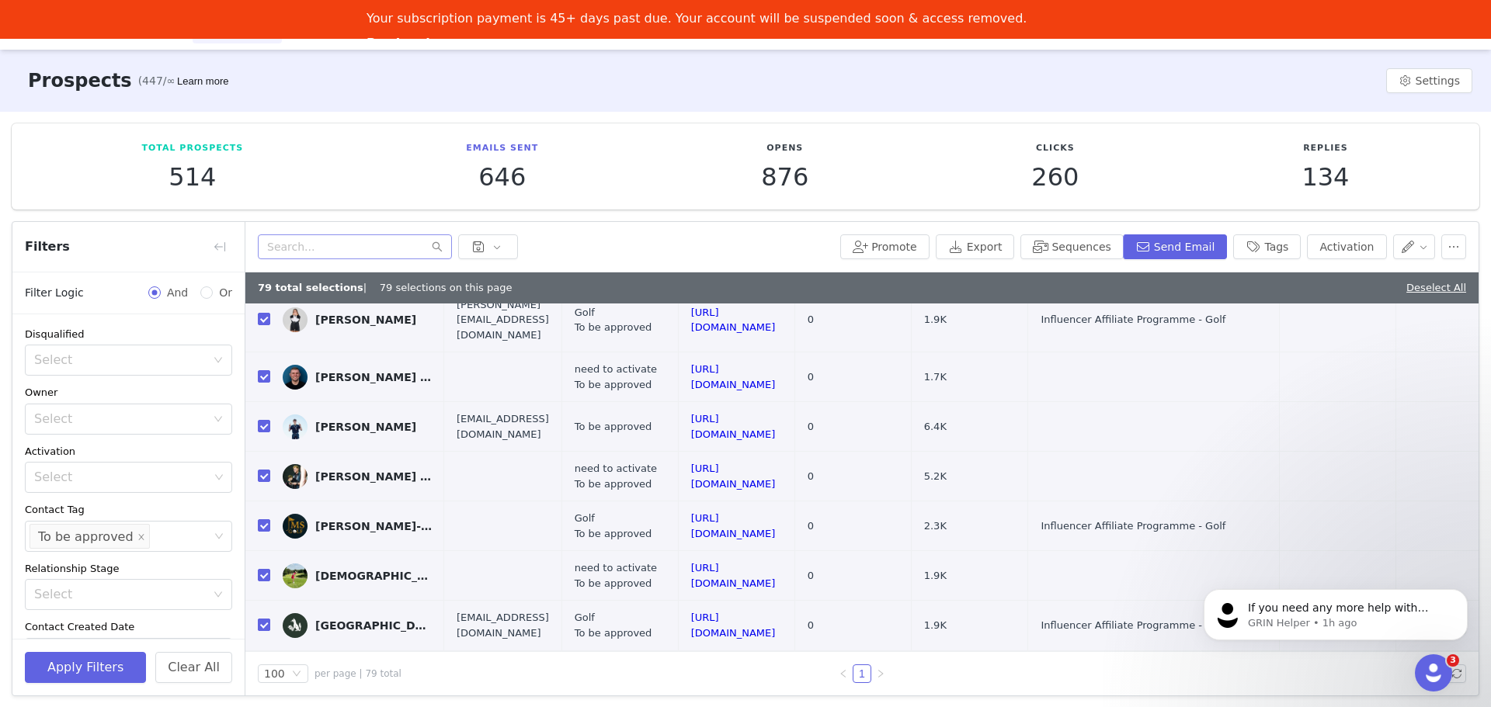
click at [267, 619] on input "checkbox" at bounding box center [264, 625] width 12 height 12
checkbox input "false"
click at [267, 619] on input "checkbox" at bounding box center [264, 625] width 12 height 12
checkbox input "true"
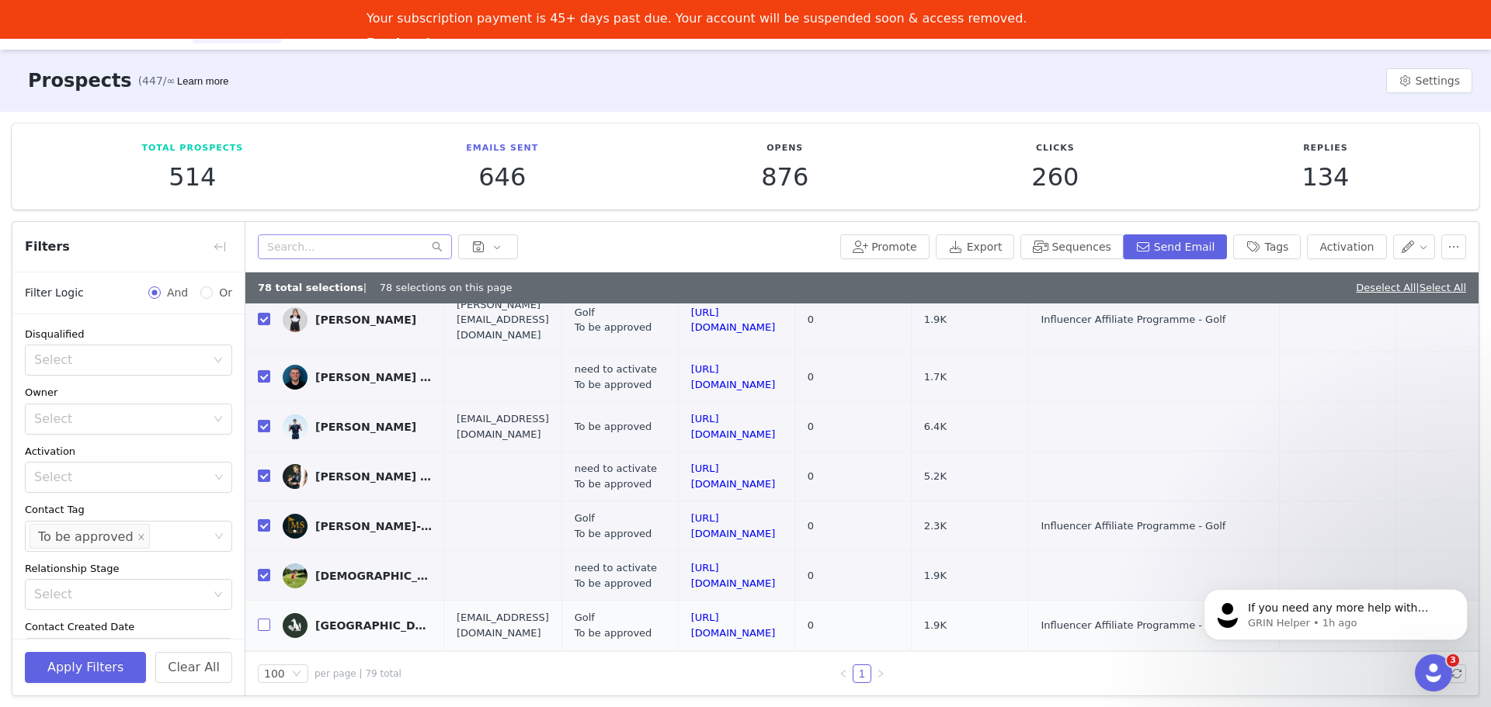
checkbox input "true"
click at [1421, 286] on link "Deselect All" at bounding box center [1436, 288] width 60 height 12
checkbox input "false"
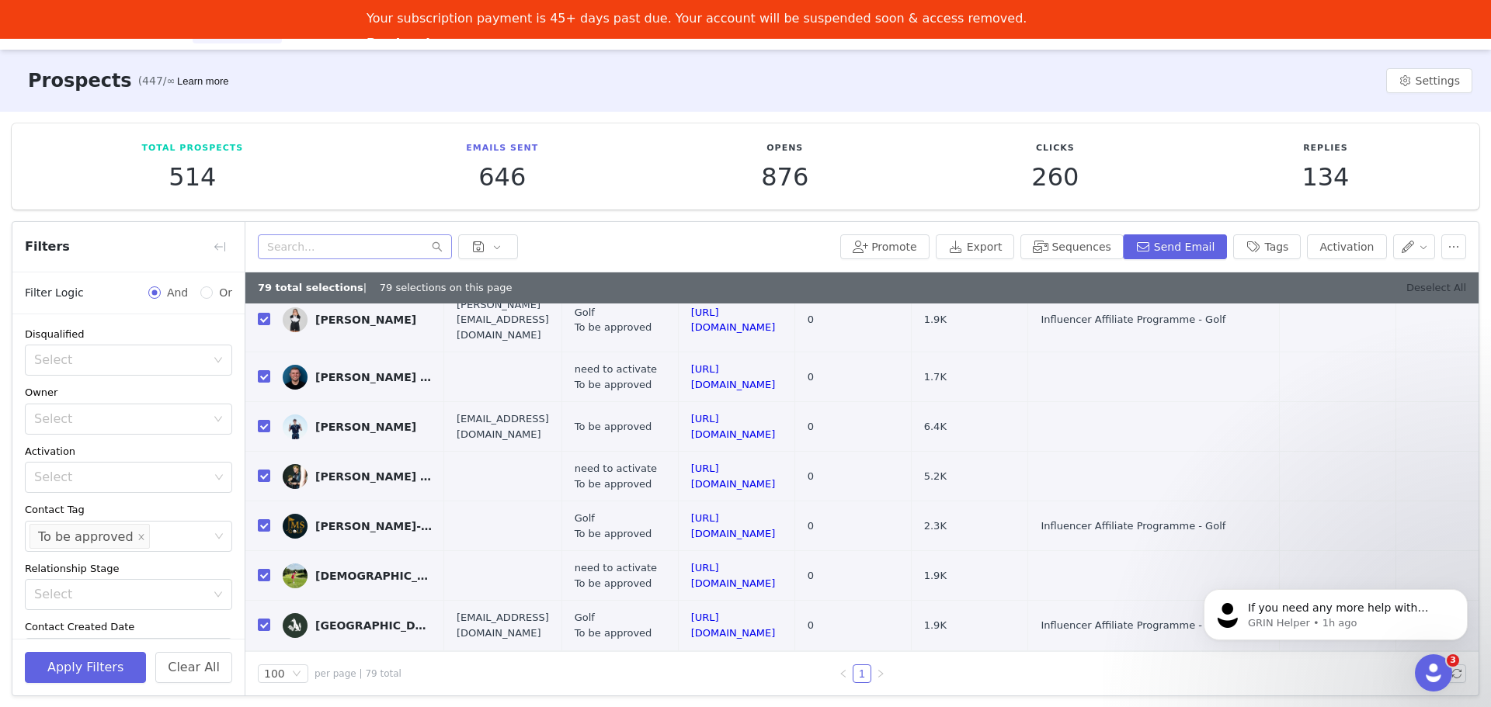
checkbox input "false"
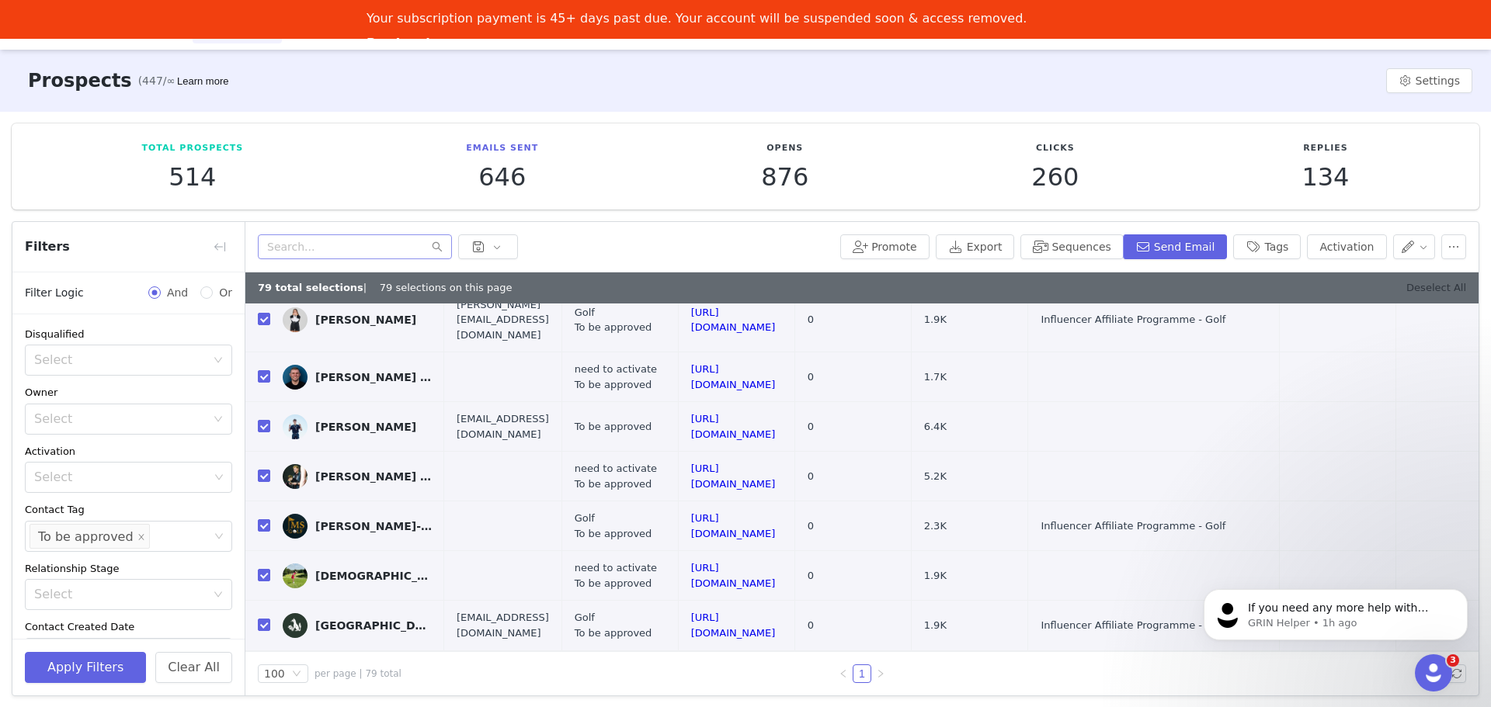
checkbox input "false"
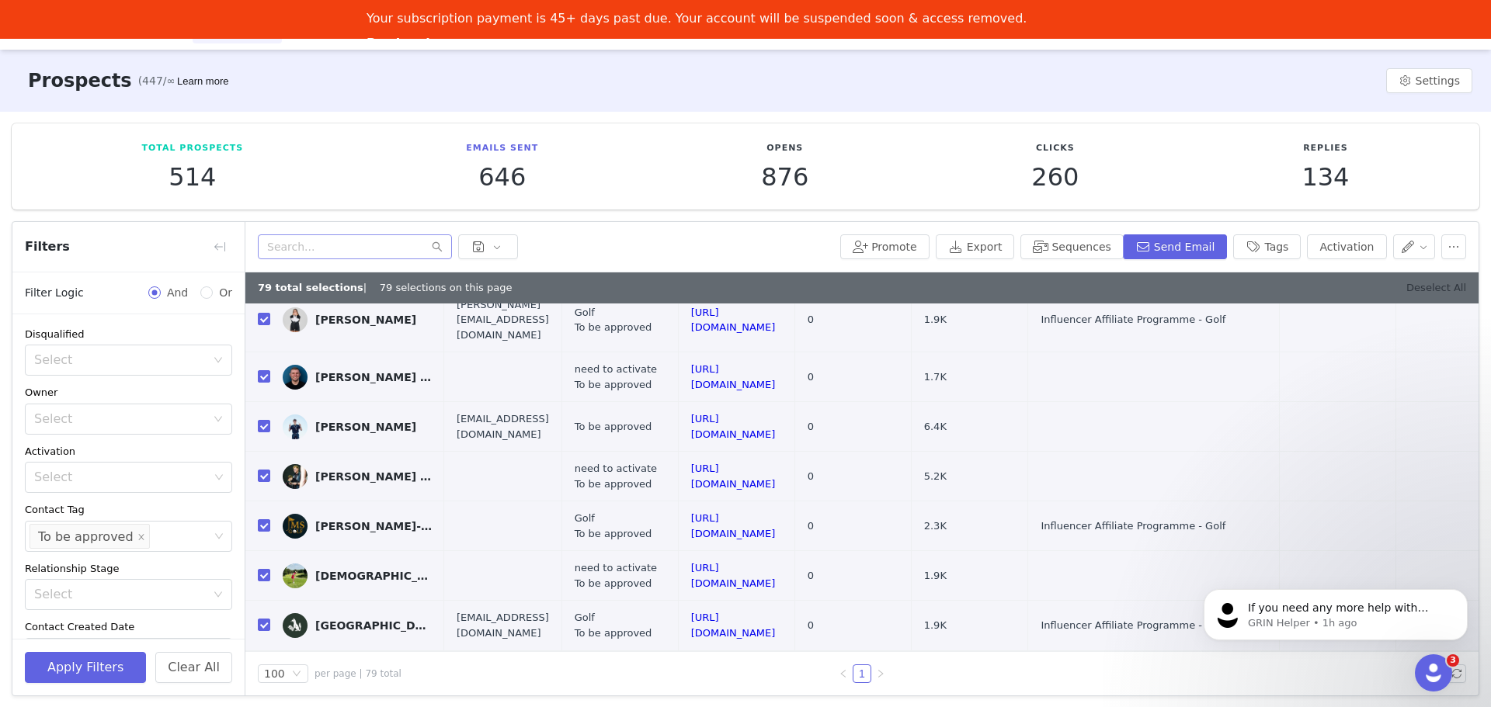
checkbox input "false"
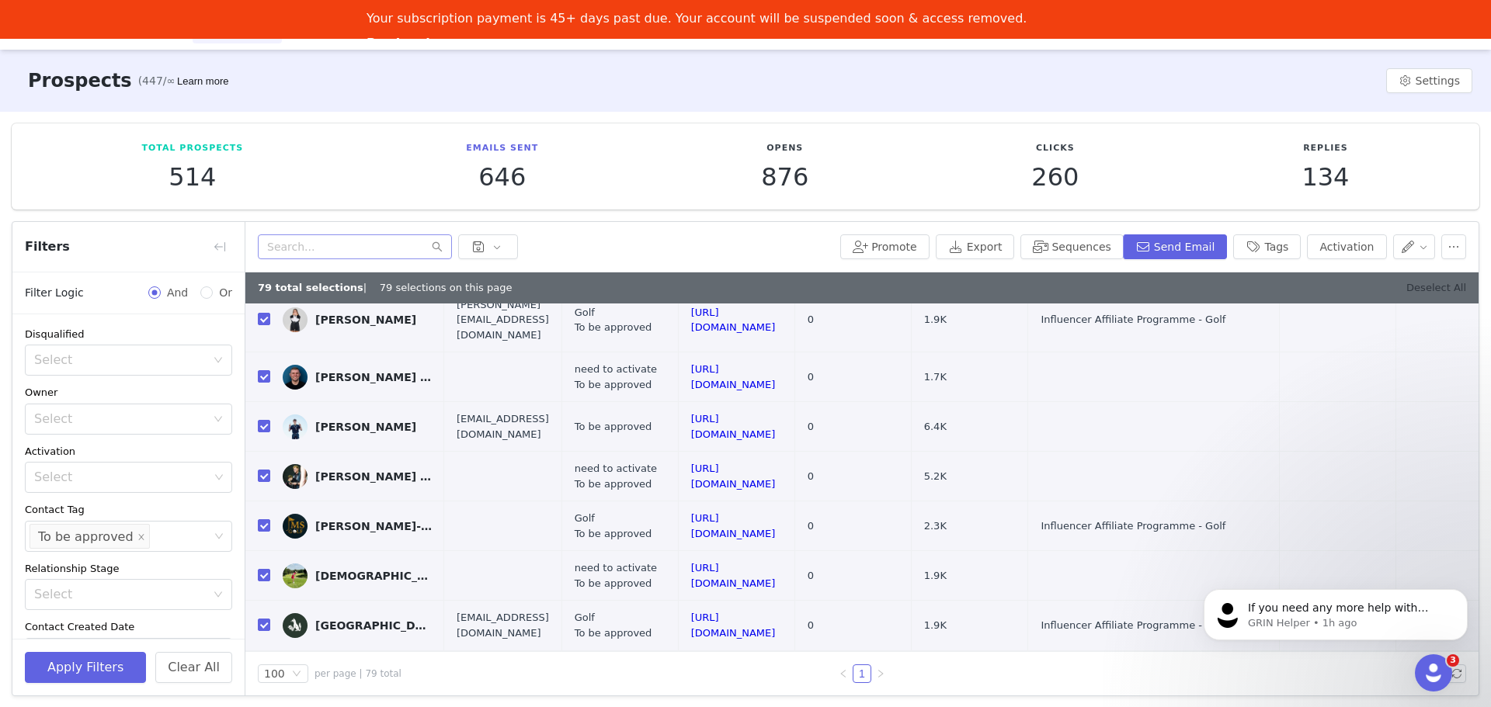
checkbox input "false"
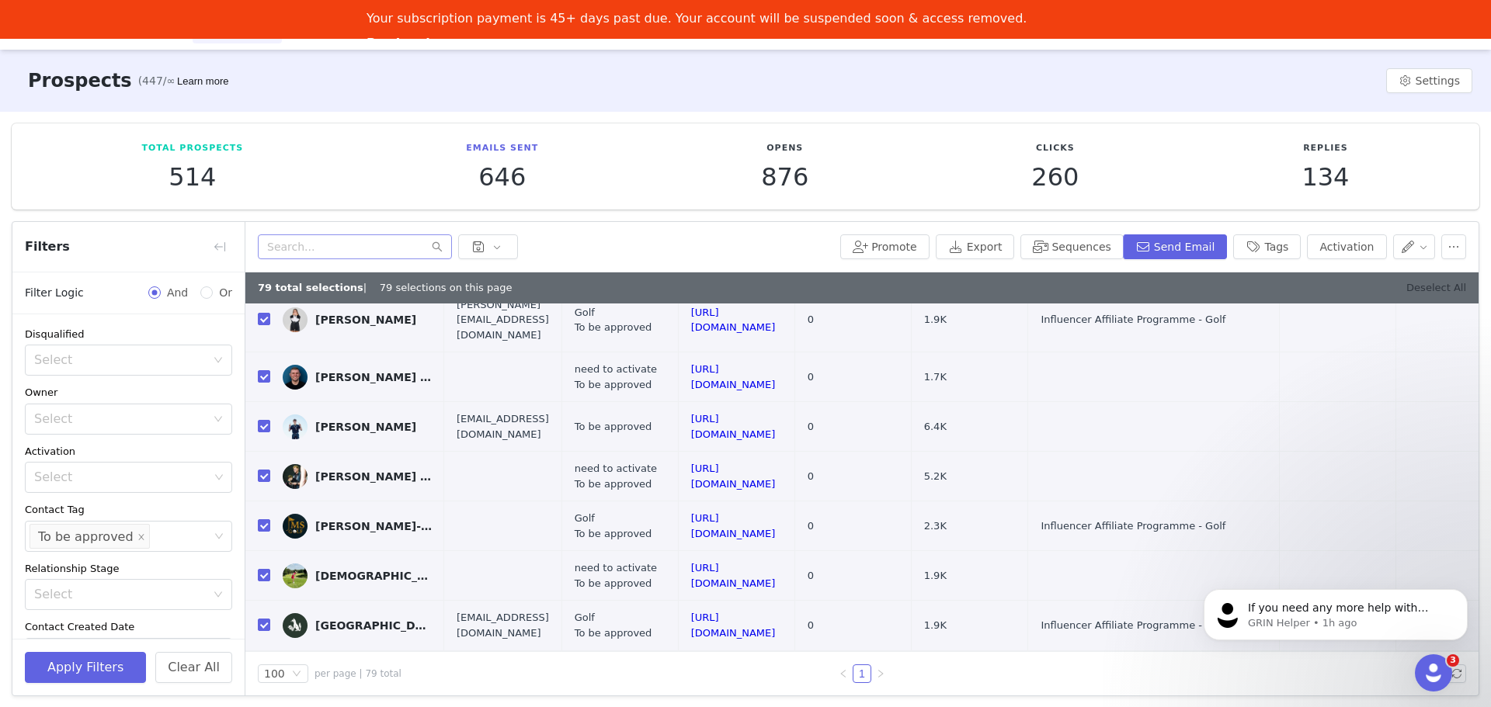
checkbox input "false"
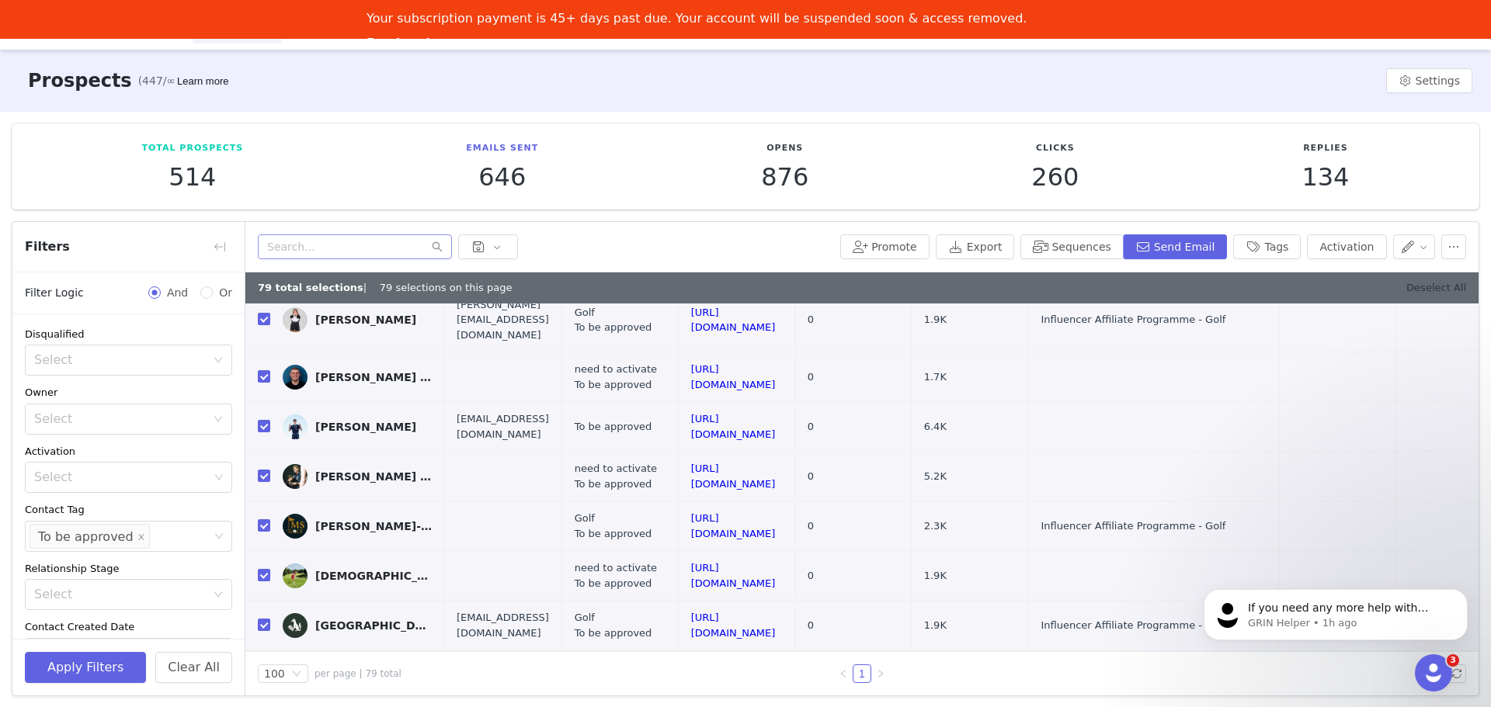
checkbox input "false"
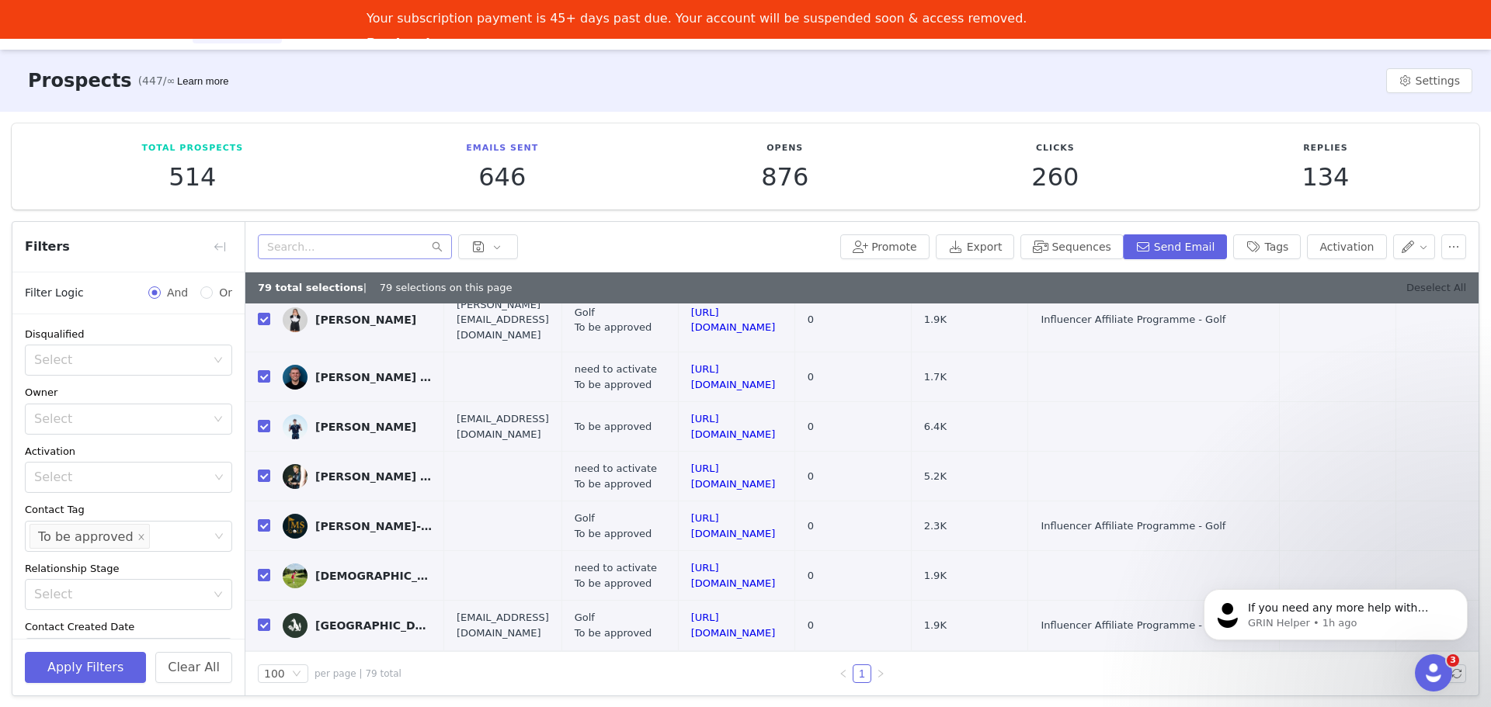
checkbox input "false"
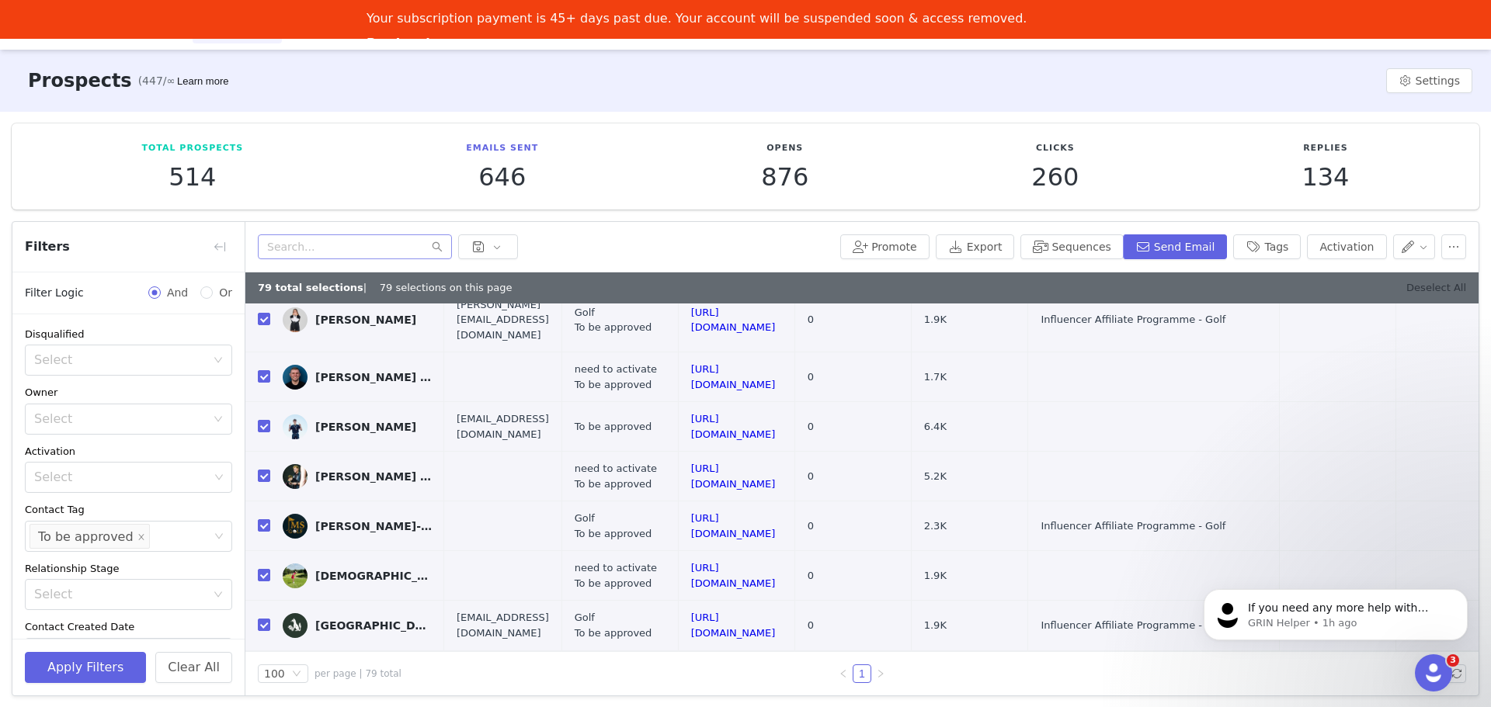
checkbox input "false"
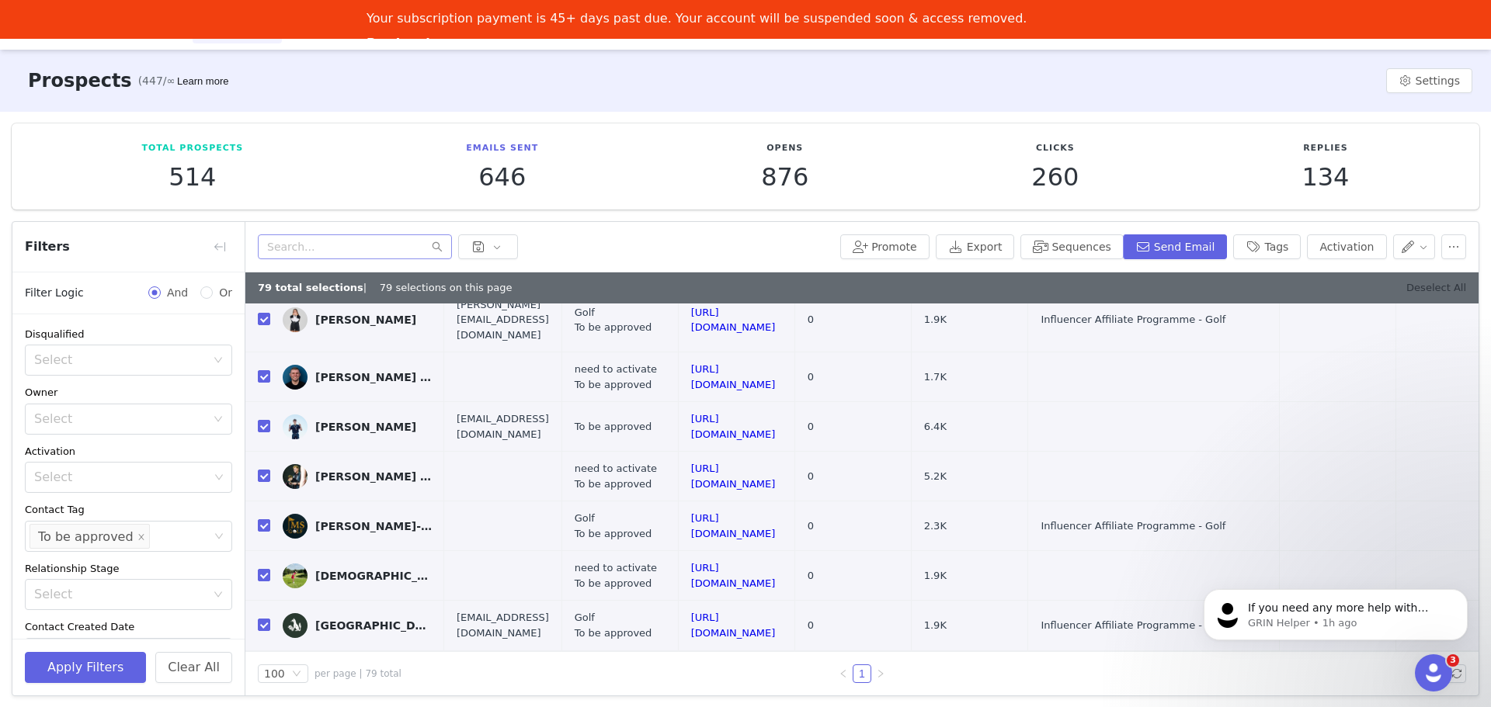
checkbox input "false"
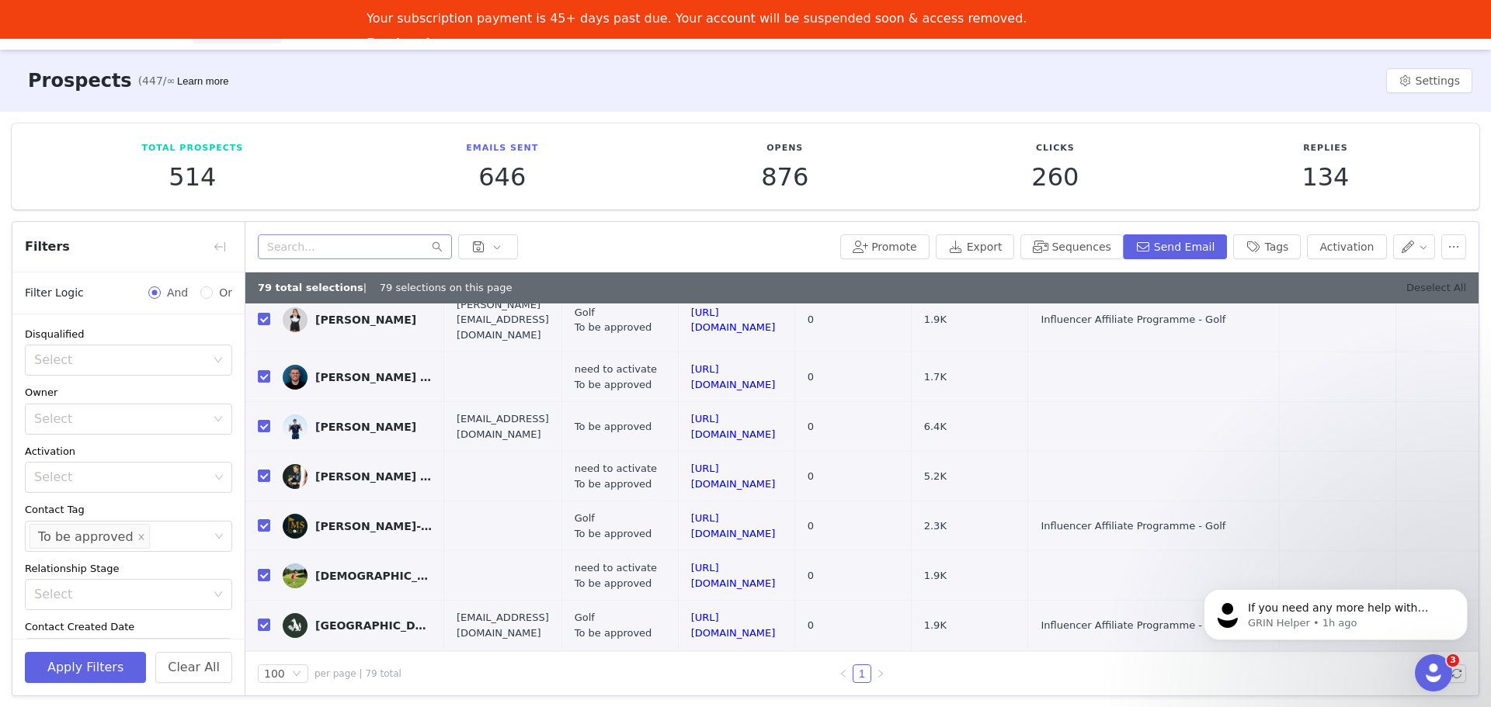
checkbox input "false"
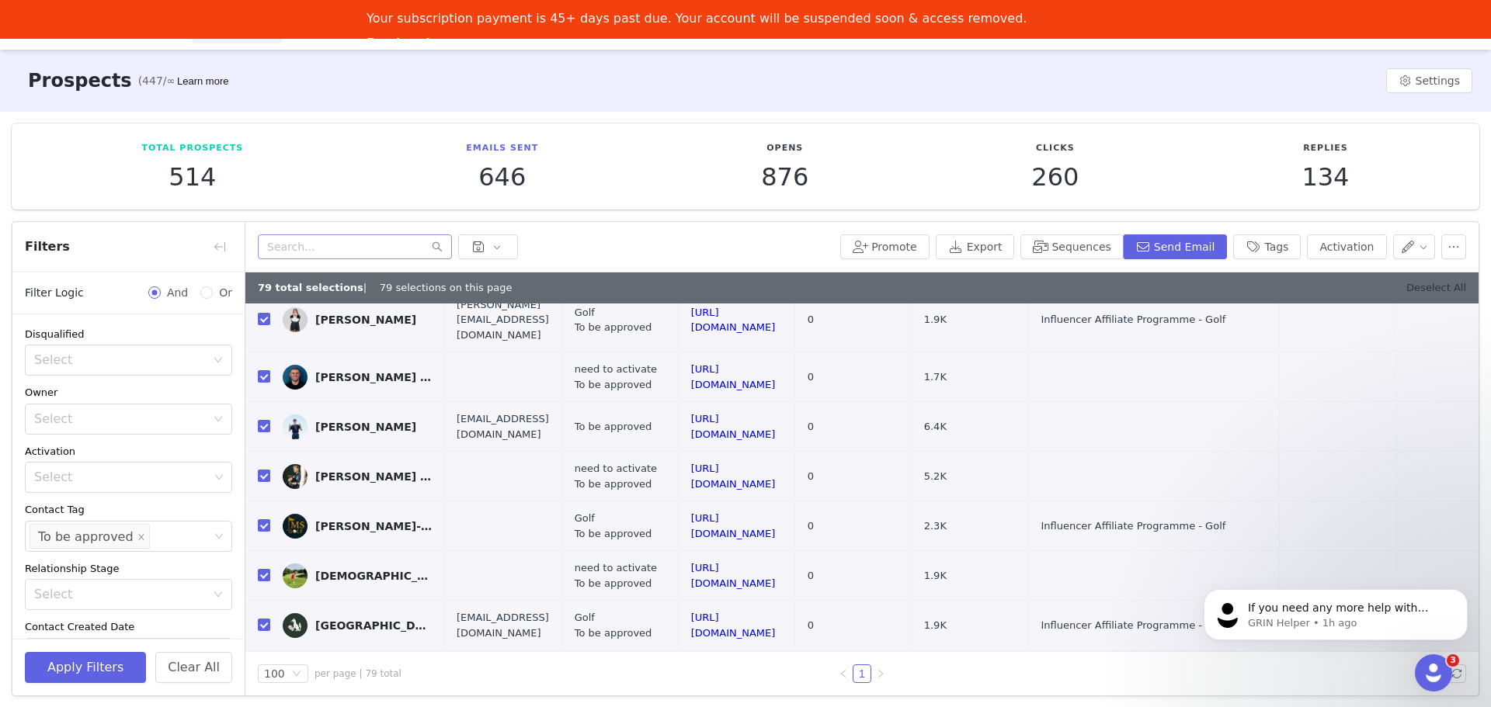
checkbox input "false"
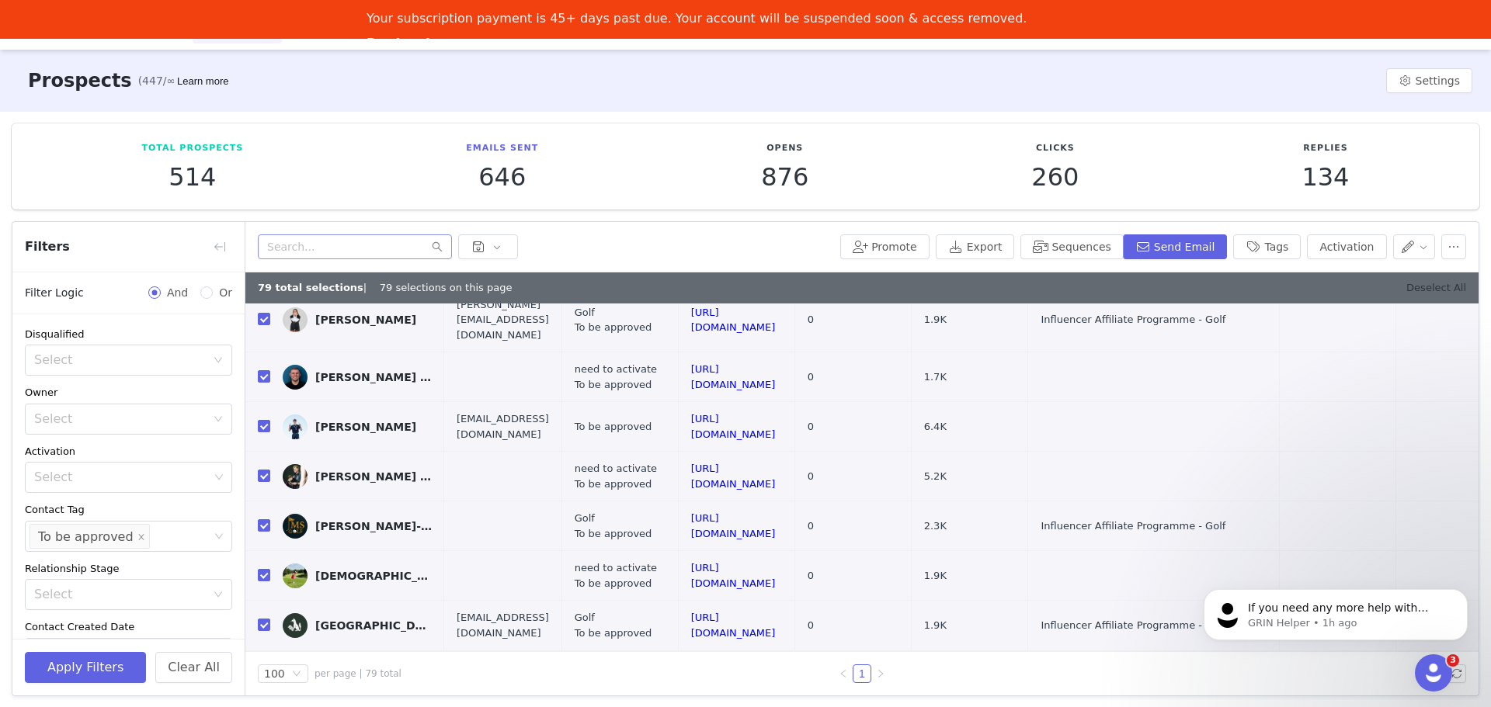
checkbox input "false"
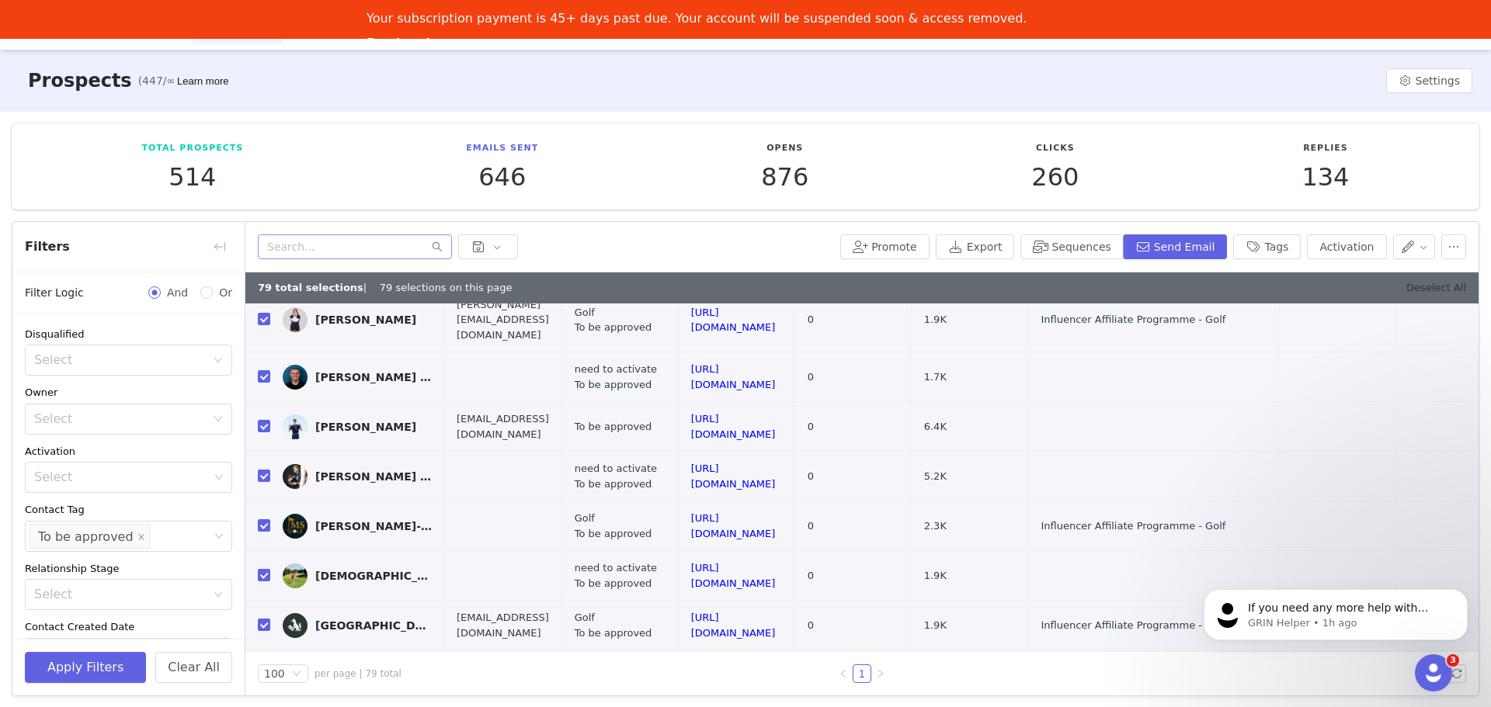
checkbox input "false"
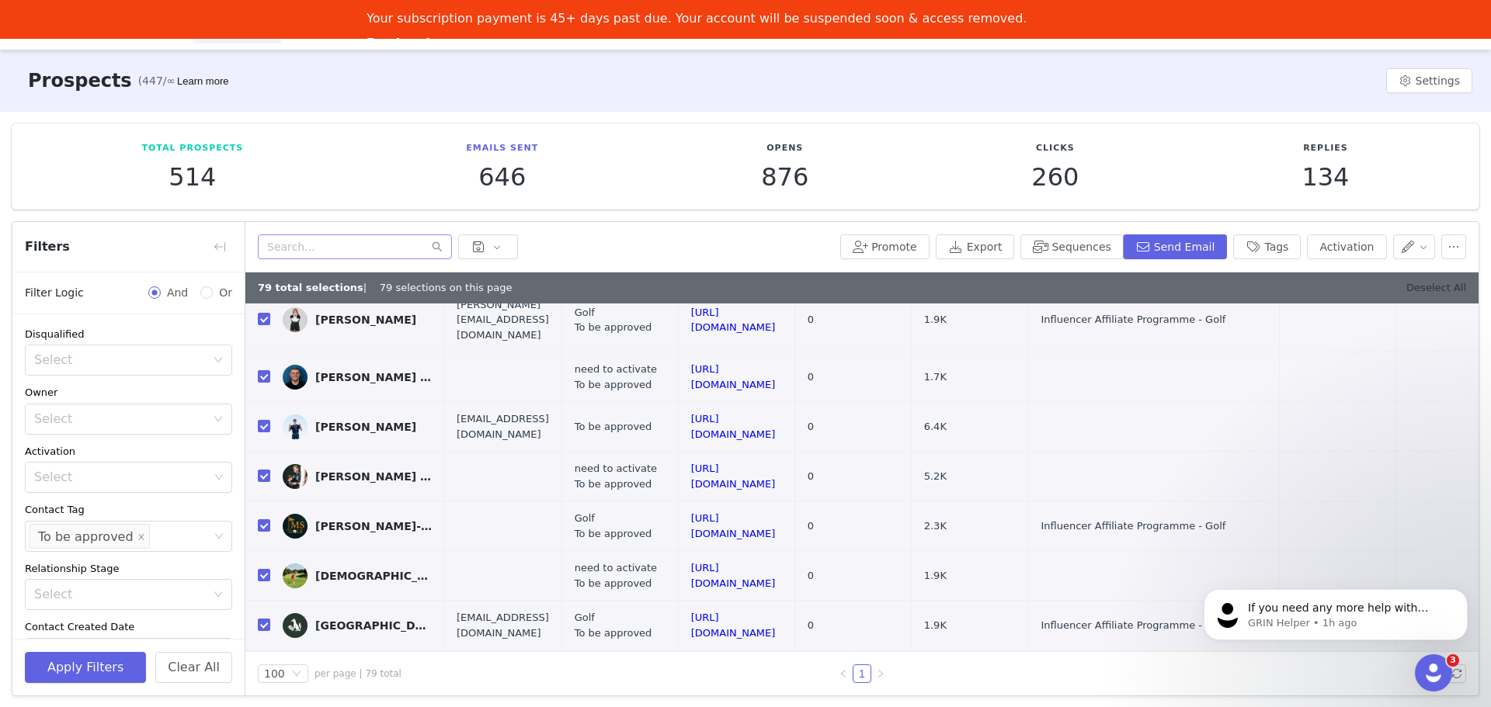
checkbox input "false"
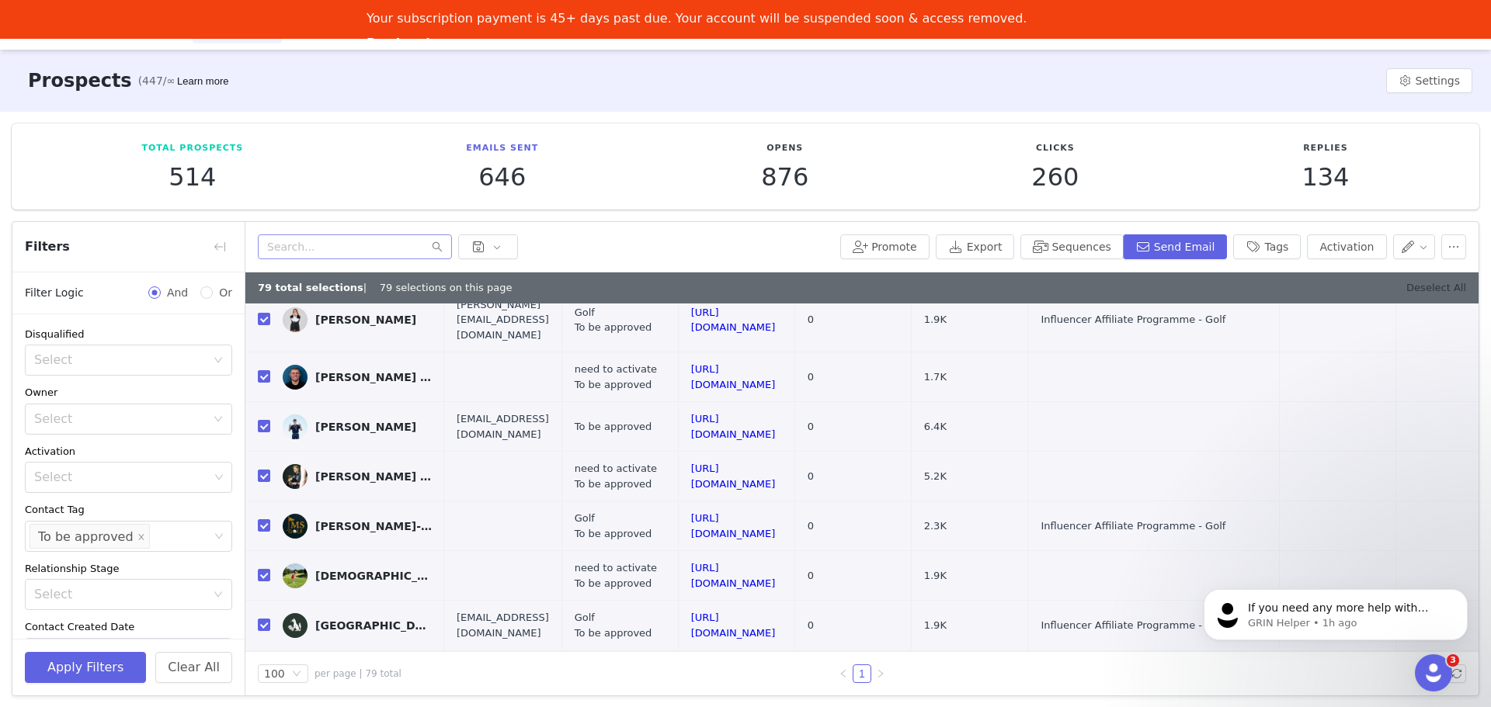
checkbox input "false"
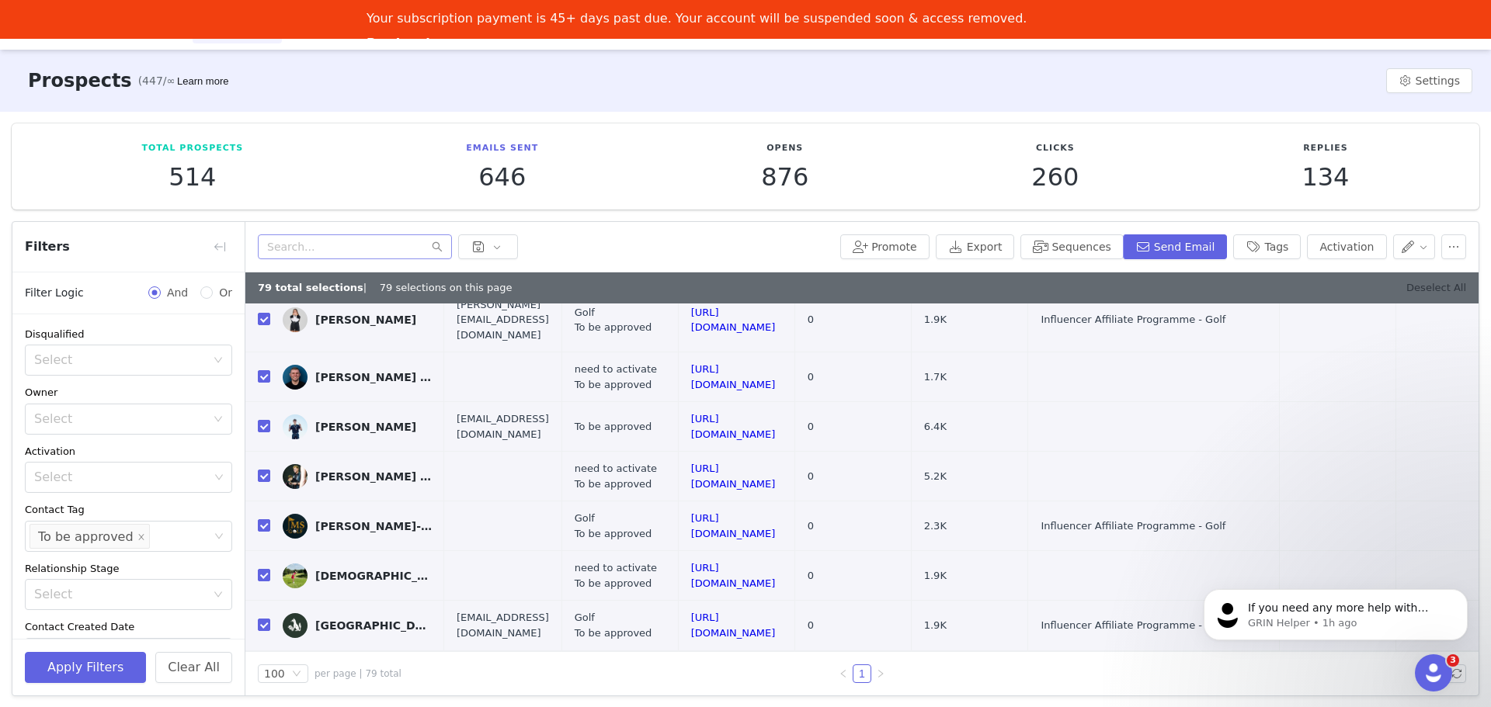
checkbox input "false"
